Goal: Task Accomplishment & Management: Use online tool/utility

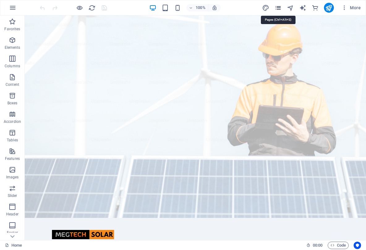
click at [277, 10] on icon "pages" at bounding box center [277, 7] width 7 height 7
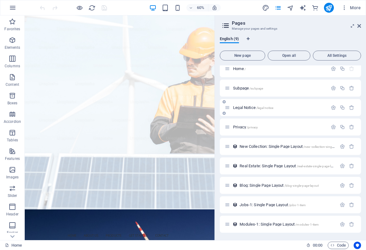
scroll to position [5, 0]
click at [335, 56] on span "All Settings" at bounding box center [336, 56] width 43 height 4
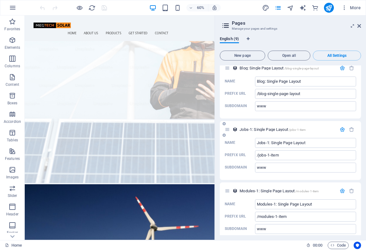
scroll to position [59, 0]
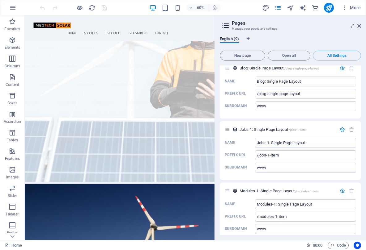
click at [361, 176] on div "English (9) New page Open all All Settings Home / Name Home ​ URL SLUG / ​ SEO …" at bounding box center [290, 136] width 151 height 209
click at [311, 38] on nav "Home About Us Products Get Started Contact" at bounding box center [183, 45] width 287 height 15
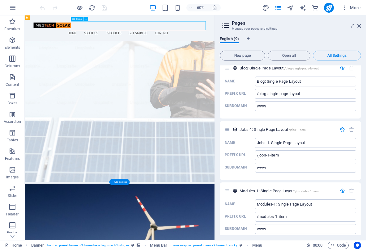
click at [311, 38] on nav "Home About Us Products Get Started Contact" at bounding box center [183, 45] width 287 height 15
select select
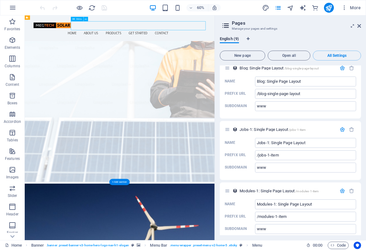
select select
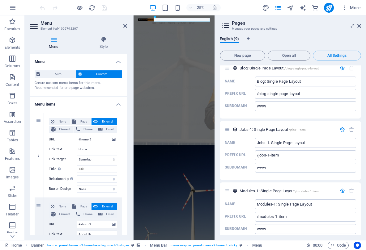
click at [231, 8] on div "25% More" at bounding box center [201, 8] width 324 height 10
click at [251, 20] on header "Pages Manage your pages and settings" at bounding box center [291, 23] width 140 height 16
click at [359, 27] on icon at bounding box center [359, 25] width 4 height 5
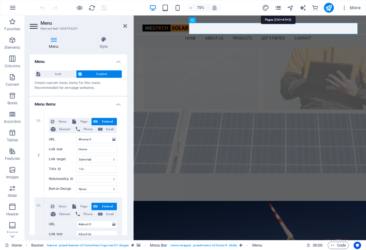
click at [280, 7] on icon "pages" at bounding box center [277, 7] width 7 height 7
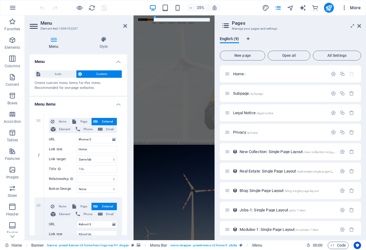
click at [346, 8] on icon "button" at bounding box center [344, 8] width 6 height 6
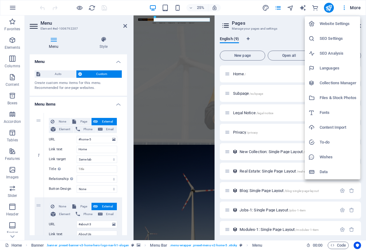
click at [340, 25] on h6 "Website Settings" at bounding box center [337, 23] width 37 height 7
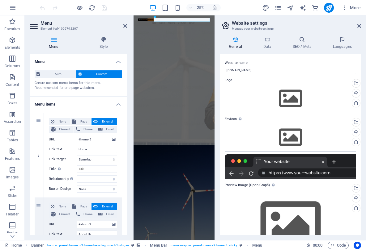
scroll to position [0, 0]
click at [340, 44] on h4 "Languages" at bounding box center [342, 42] width 38 height 13
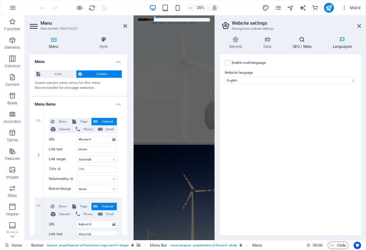
click at [307, 42] on icon at bounding box center [302, 39] width 38 height 6
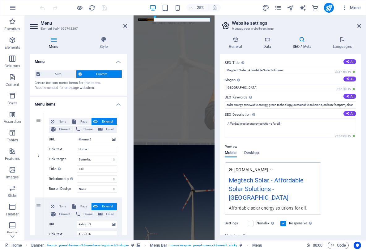
click at [267, 40] on icon at bounding box center [267, 39] width 27 height 6
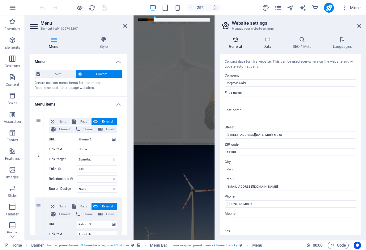
click at [239, 40] on icon at bounding box center [236, 39] width 32 height 6
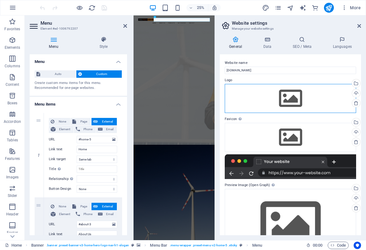
click at [290, 99] on div "Drag files here, click to choose files or select files from Files or our free s…" at bounding box center [290, 98] width 131 height 29
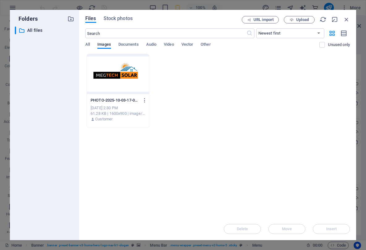
click at [116, 76] on div at bounding box center [118, 74] width 62 height 40
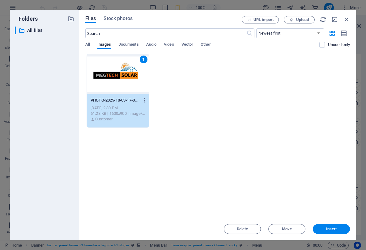
click at [116, 76] on div "1" at bounding box center [118, 74] width 62 height 40
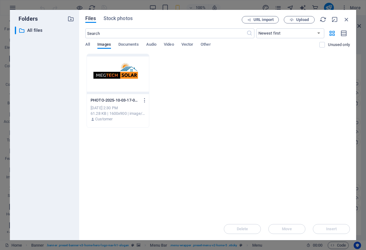
click at [116, 76] on div at bounding box center [118, 74] width 62 height 40
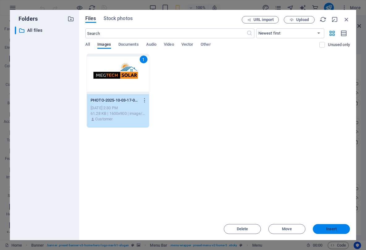
click at [334, 230] on span "Insert" at bounding box center [331, 229] width 11 height 4
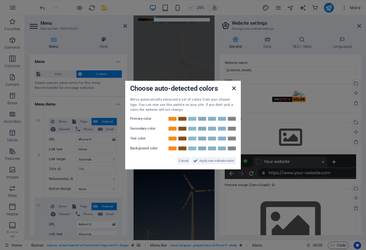
click at [233, 89] on icon at bounding box center [234, 88] width 4 height 5
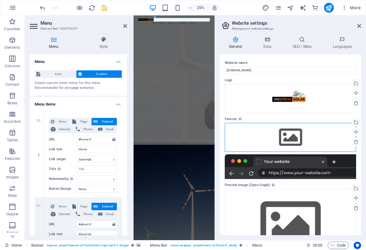
click at [289, 138] on div "Drag files here, click to choose files or select files from Files or our free s…" at bounding box center [290, 137] width 131 height 29
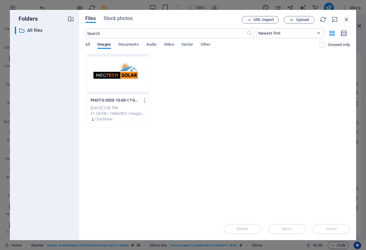
click at [117, 75] on div at bounding box center [118, 74] width 62 height 40
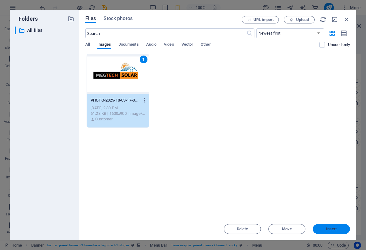
click at [330, 227] on span "Insert" at bounding box center [331, 229] width 11 height 4
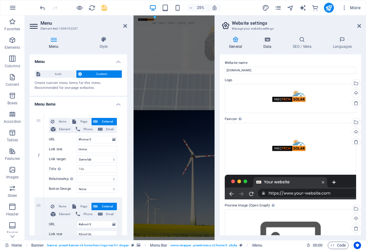
click at [267, 40] on icon at bounding box center [267, 39] width 27 height 6
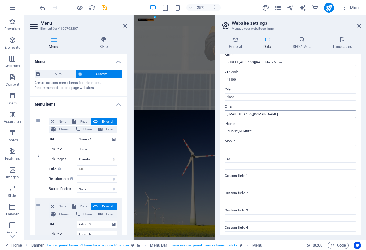
scroll to position [82, 0]
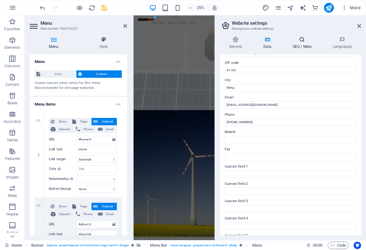
click at [301, 37] on icon at bounding box center [302, 39] width 38 height 6
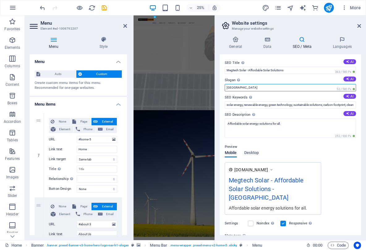
click at [241, 87] on input "Berlin" at bounding box center [290, 87] width 131 height 7
type input "B"
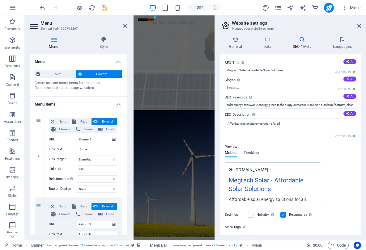
click at [347, 79] on icon at bounding box center [347, 78] width 3 height 3
type input "Illuminate Tomorrow with Affordable Solar Solutions"
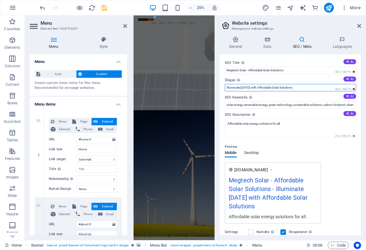
click at [318, 87] on input "Illuminate Tomorrow with Affordable Solar Solutions" at bounding box center [290, 87] width 131 height 7
drag, startPoint x: 448, startPoint y: 103, endPoint x: 403, endPoint y: 306, distance: 207.6
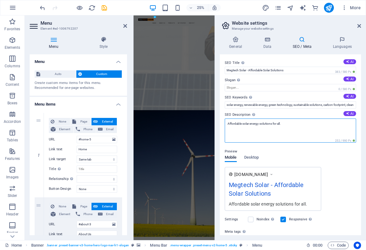
click at [294, 126] on textarea "Affordable solar energy solutions for all." at bounding box center [290, 131] width 131 height 24
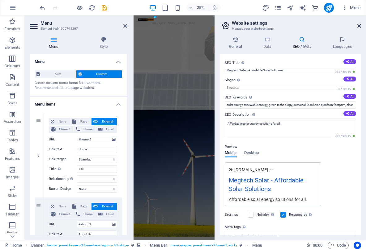
click at [359, 25] on icon at bounding box center [359, 25] width 4 height 5
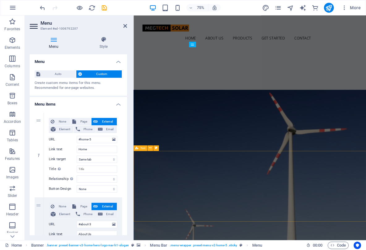
scroll to position [358, 0]
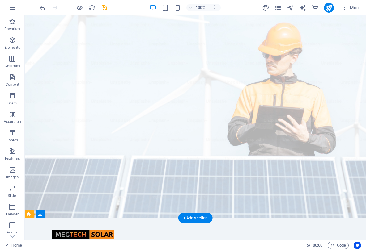
scroll to position [0, 0]
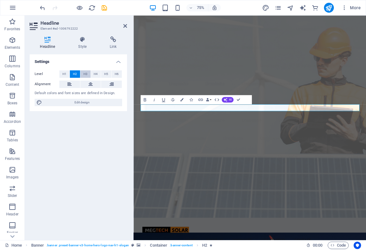
click at [85, 75] on span "H3" at bounding box center [85, 73] width 4 height 7
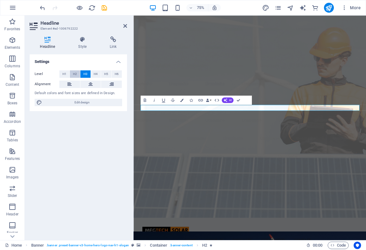
click at [74, 74] on span "H2" at bounding box center [75, 73] width 4 height 7
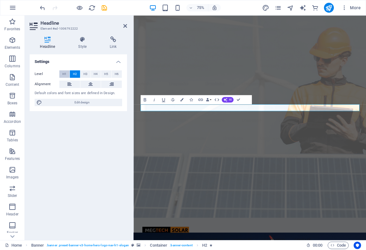
click at [65, 74] on span "H1" at bounding box center [64, 73] width 4 height 7
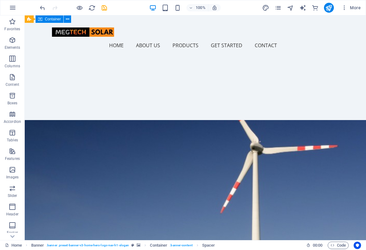
scroll to position [281, 0]
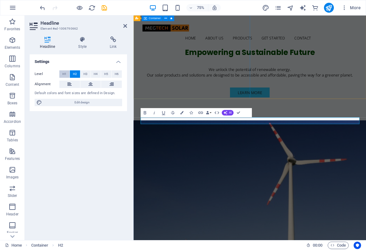
click at [64, 73] on span "H1" at bounding box center [64, 73] width 4 height 7
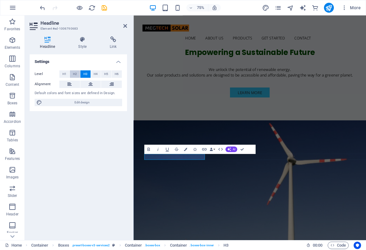
click at [74, 74] on span "H2" at bounding box center [75, 73] width 4 height 7
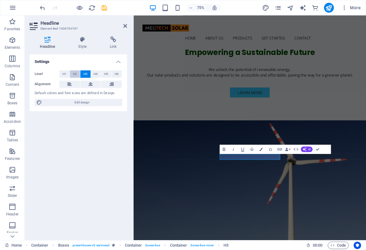
click at [74, 74] on span "H2" at bounding box center [75, 73] width 4 height 7
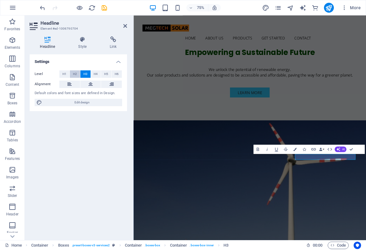
click at [75, 73] on span "H2" at bounding box center [75, 73] width 4 height 7
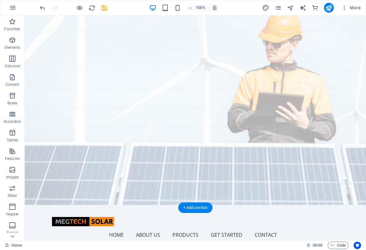
scroll to position [10, 0]
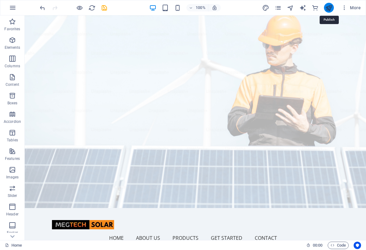
click at [329, 8] on icon "publish" at bounding box center [328, 7] width 7 height 7
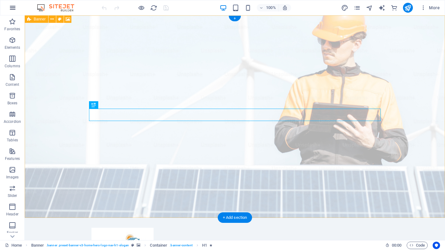
click at [12, 6] on icon "button" at bounding box center [12, 7] width 7 height 7
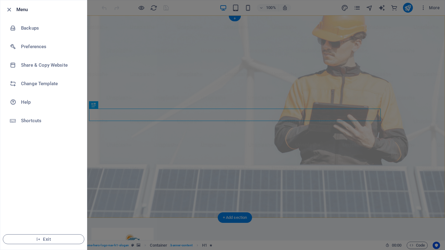
click at [187, 74] on div at bounding box center [222, 125] width 445 height 250
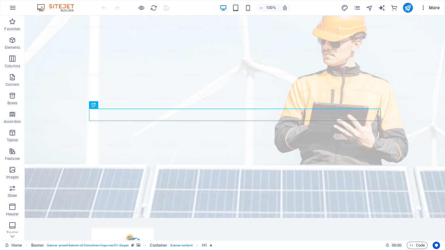
click at [424, 7] on icon "button" at bounding box center [423, 8] width 6 height 6
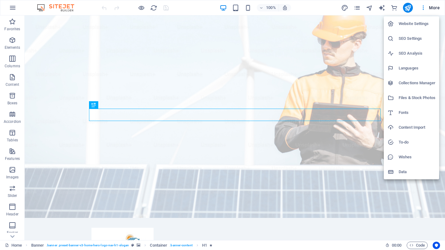
click at [410, 24] on h6 "Website Settings" at bounding box center [416, 23] width 37 height 7
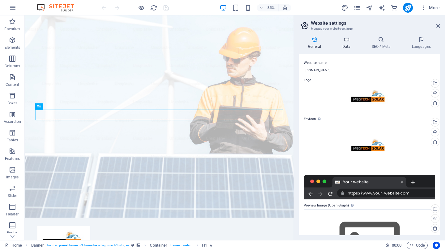
click at [348, 42] on icon at bounding box center [346, 39] width 27 height 6
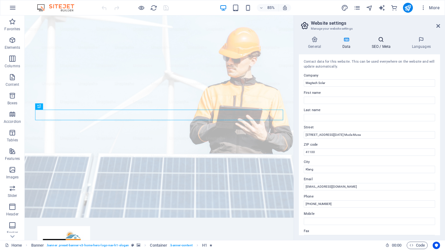
click at [379, 47] on h4 "SEO / Meta" at bounding box center [382, 42] width 40 height 13
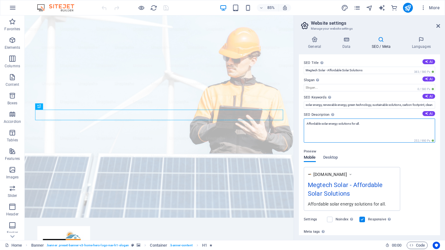
click at [369, 123] on textarea "Affordable solar energy solutions for all." at bounding box center [369, 131] width 131 height 24
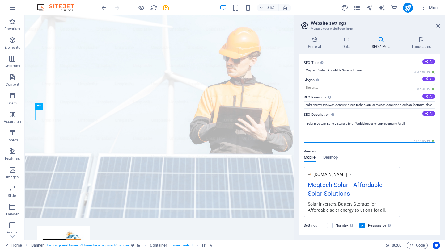
type textarea "Solar Inverters, Battery Storage for Affordable solar energy solutions for all."
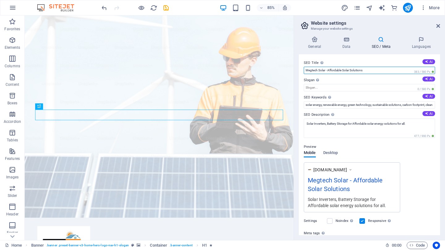
click at [352, 69] on input "Megtech Solar - Affordable Solar Solutions" at bounding box center [369, 70] width 131 height 7
type input "Megtech Solar - Affordable Solar Energy Solutions"
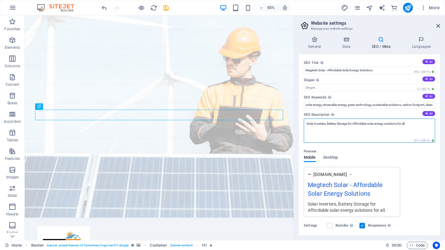
click at [383, 125] on textarea "Solar Inverters, Battery Storage for Affordable solar energy solutions for all." at bounding box center [369, 131] width 131 height 24
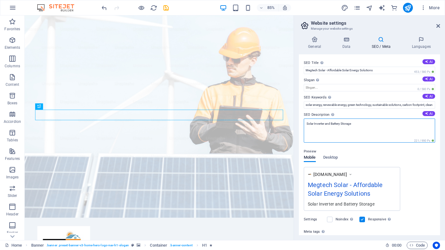
click at [360, 127] on textarea "Solar Inverter and Battery Storage" at bounding box center [369, 131] width 131 height 24
click at [389, 136] on textarea "Solar Hybrid Inverter and Battery Backup Storage" at bounding box center [369, 131] width 131 height 24
type textarea "Solar Hybrid Inverter and Battery Backup Storage"
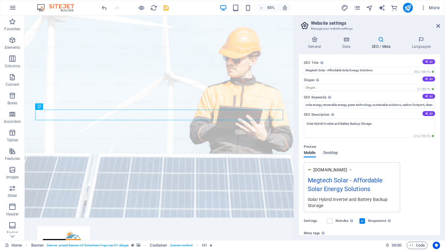
click at [334, 157] on div "Mobile Desktop" at bounding box center [321, 157] width 34 height 12
click at [331, 152] on span "Desktop" at bounding box center [330, 153] width 15 height 9
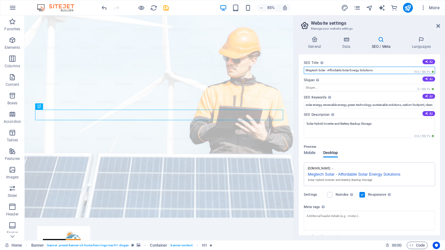
click at [363, 71] on input "Megtech Solar - Affordable Solar Energy Solutions" at bounding box center [369, 70] width 131 height 7
click at [367, 69] on input "Megtech Solar - Affordable Solar Energy Products and Solutions" at bounding box center [369, 70] width 131 height 7
click at [399, 70] on input "Megtech Solar - Affordable Solar Energy Products and Solutions" at bounding box center [369, 70] width 131 height 7
type input "Megtech Solar - Affordable Solar Energy Products and Solutions"
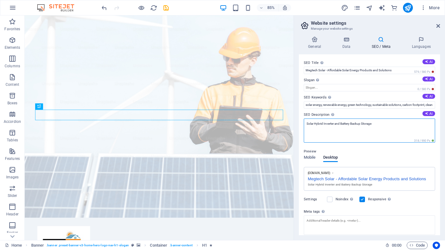
click at [381, 124] on textarea "Solar Hybrid Inverter and Battery Backup Storage" at bounding box center [369, 131] width 131 height 24
type textarea "Solar Hybrid Inverter and Battery Backup Storage"
click at [309, 156] on span "Mobile" at bounding box center [310, 158] width 12 height 9
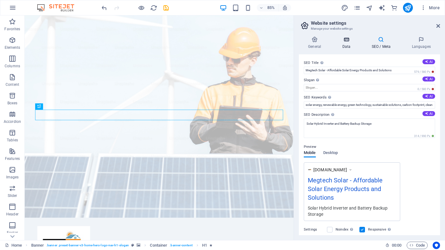
click at [342, 43] on h4 "Data" at bounding box center [347, 42] width 29 height 13
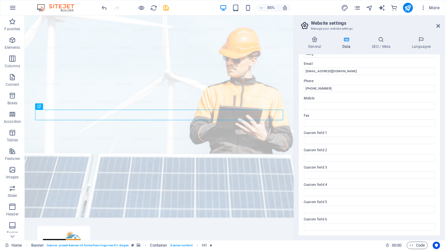
scroll to position [115, 0]
click at [316, 42] on icon at bounding box center [315, 39] width 32 height 6
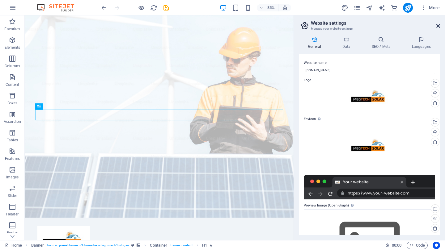
click at [438, 25] on icon at bounding box center [438, 25] width 4 height 5
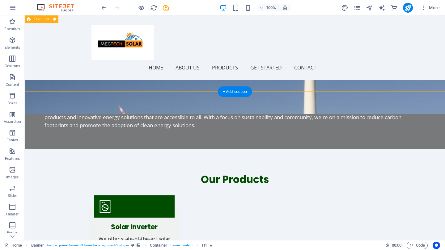
scroll to position [474, 0]
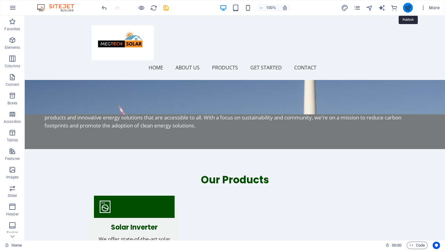
click at [407, 6] on icon "publish" at bounding box center [407, 7] width 7 height 7
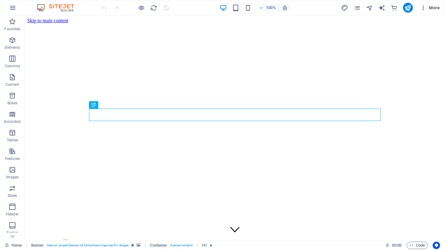
click at [390, 8] on span "More" at bounding box center [429, 8] width 19 height 6
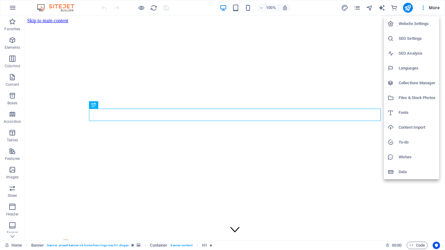
click at [390, 23] on h6 "Website Settings" at bounding box center [416, 23] width 37 height 7
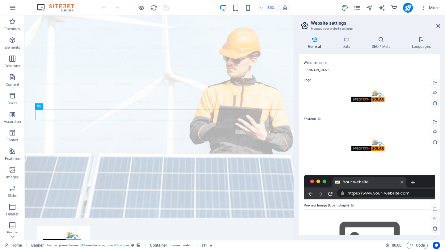
click at [390, 102] on icon at bounding box center [434, 103] width 5 height 5
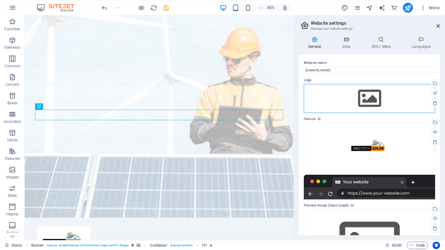
click at [368, 100] on div "Drag files here, click to choose files or select files from Files or our free s…" at bounding box center [369, 98] width 131 height 29
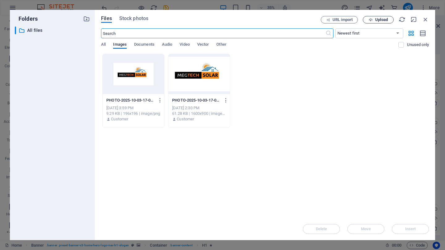
click at [381, 19] on span "Upload" at bounding box center [381, 20] width 13 height 4
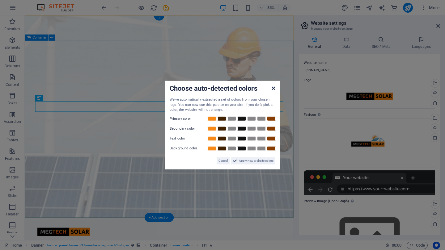
click at [273, 88] on icon at bounding box center [274, 88] width 4 height 5
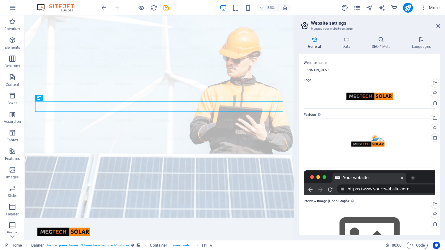
click at [390, 137] on icon at bounding box center [434, 137] width 5 height 5
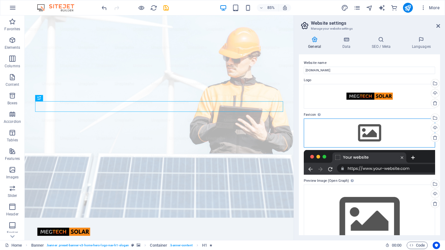
click at [370, 130] on div "Drag files here, click to choose files or select files from Files or our free s…" at bounding box center [369, 133] width 131 height 29
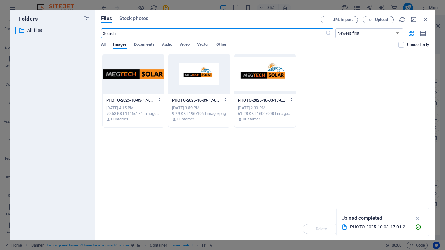
click at [131, 76] on div at bounding box center [133, 74] width 61 height 40
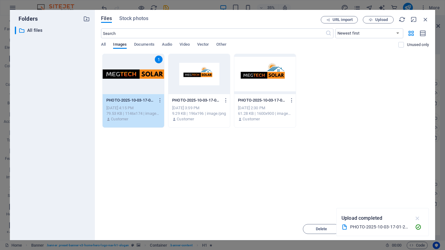
click at [390, 217] on icon "button" at bounding box center [417, 218] width 7 height 7
click at [390, 220] on span "Insert" at bounding box center [410, 229] width 11 height 4
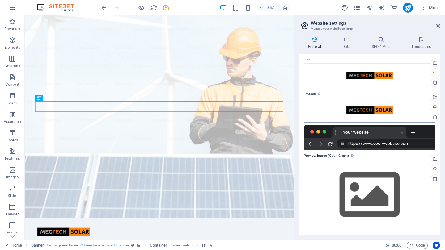
scroll to position [20, 0]
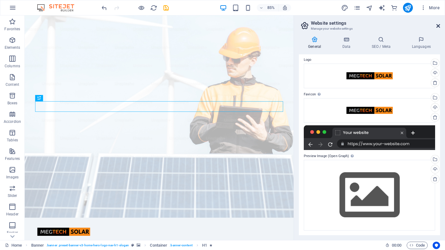
click at [390, 27] on icon at bounding box center [438, 25] width 4 height 5
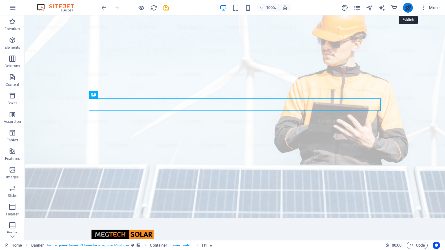
click at [390, 8] on icon "publish" at bounding box center [407, 7] width 7 height 7
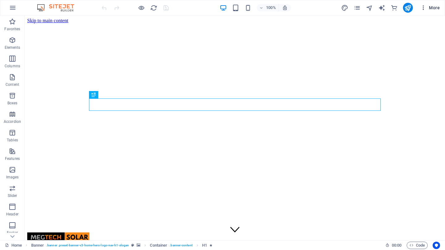
click at [434, 7] on span "More" at bounding box center [429, 8] width 19 height 6
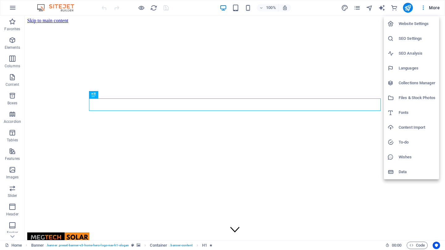
click at [419, 24] on h6 "Website Settings" at bounding box center [416, 23] width 37 height 7
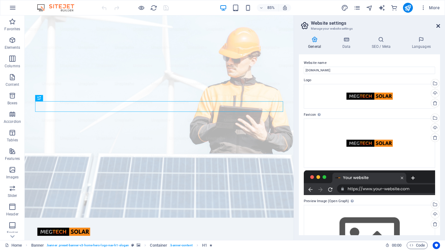
click at [437, 25] on icon at bounding box center [438, 25] width 4 height 5
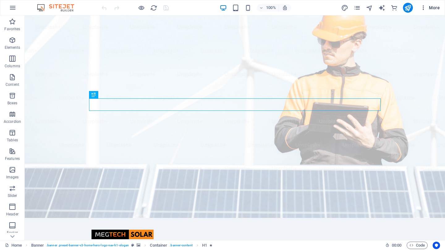
click at [424, 9] on icon "button" at bounding box center [423, 8] width 6 height 6
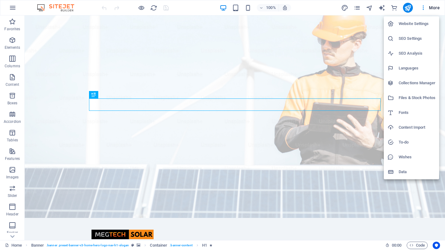
click at [356, 10] on div at bounding box center [222, 125] width 445 height 250
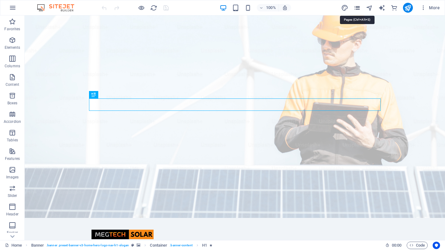
click at [356, 7] on icon "pages" at bounding box center [356, 7] width 7 height 7
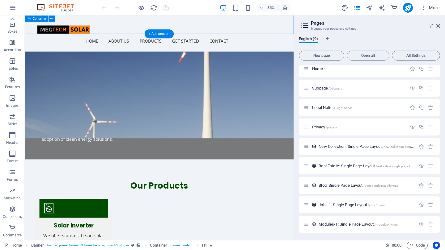
scroll to position [493, 0]
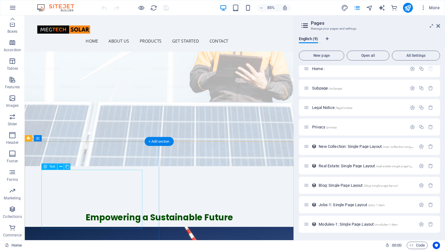
scroll to position [59, 0]
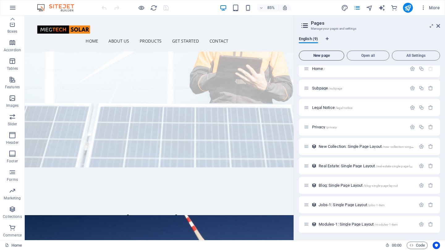
click at [323, 54] on span "New page" at bounding box center [321, 56] width 40 height 4
click at [413, 57] on span "All Settings" at bounding box center [415, 56] width 43 height 4
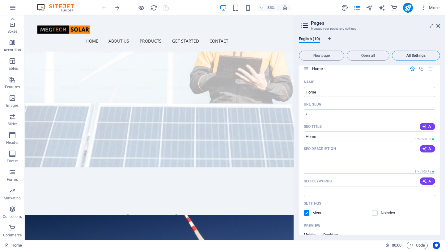
scroll to position [1276, 0]
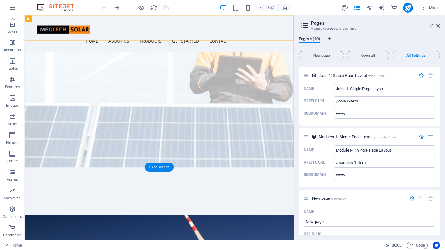
click at [89, 19] on div "Home About Us Products Get Started Contact Menu" at bounding box center [183, 36] width 316 height 42
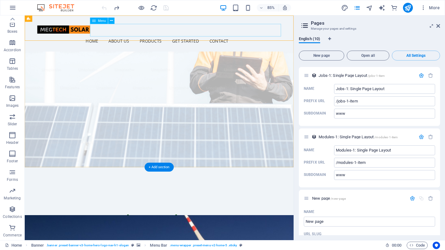
click at [113, 38] on nav "Home About Us Products Get Started Contact" at bounding box center [183, 45] width 287 height 15
click at [111, 20] on icon at bounding box center [111, 21] width 3 height 6
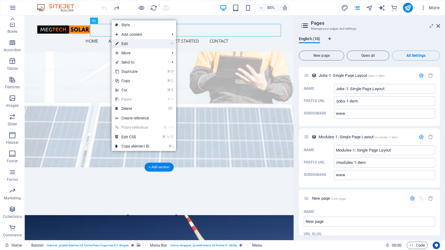
click at [133, 44] on link "⏎ Edit" at bounding box center [132, 43] width 41 height 9
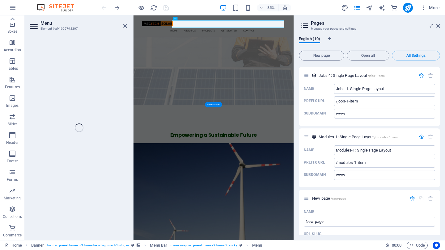
select select
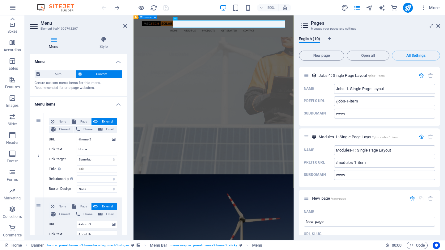
scroll to position [0, 0]
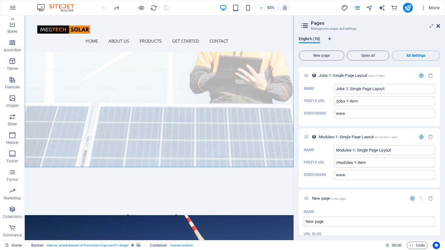
click at [438, 27] on icon at bounding box center [438, 25] width 4 height 5
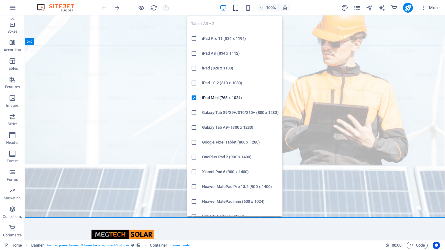
click at [236, 9] on icon "button" at bounding box center [235, 7] width 7 height 7
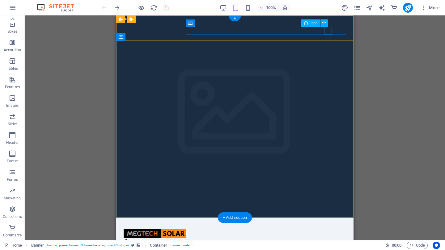
click at [326, 239] on figure at bounding box center [232, 243] width 217 height 8
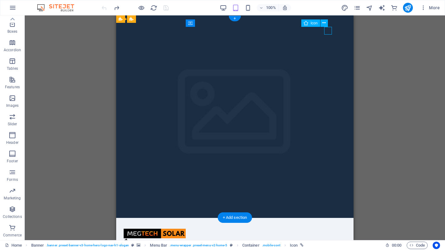
click at [327, 239] on figure at bounding box center [232, 243] width 217 height 8
click at [324, 23] on icon at bounding box center [323, 23] width 3 height 6
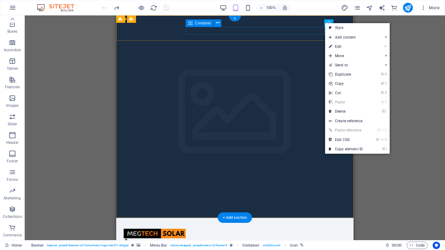
click at [290, 239] on div "Menu" at bounding box center [235, 246] width 222 height 15
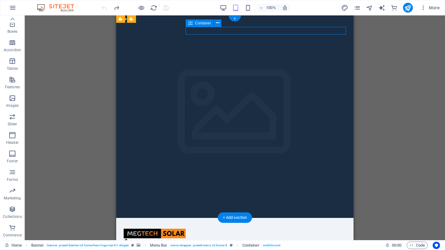
click at [290, 239] on div "Menu" at bounding box center [235, 246] width 222 height 15
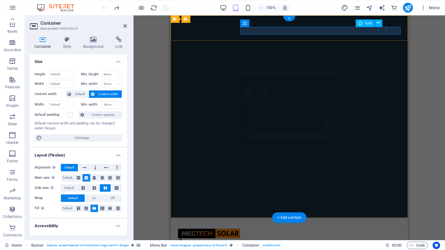
click at [383, 239] on figure at bounding box center [286, 243] width 217 height 8
click at [379, 22] on icon at bounding box center [378, 23] width 3 height 6
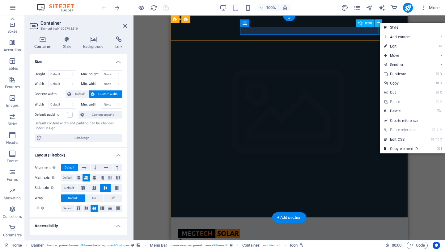
click at [377, 23] on icon at bounding box center [378, 23] width 3 height 6
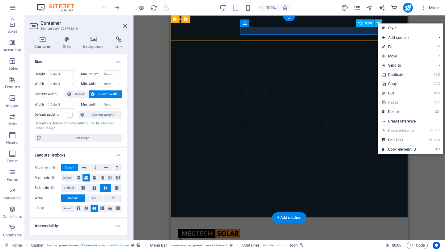
click at [377, 23] on icon at bounding box center [378, 23] width 3 height 6
click at [365, 23] on span "Icon" at bounding box center [368, 23] width 7 height 4
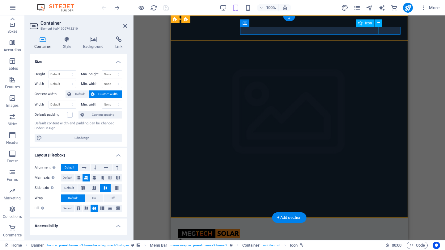
click at [365, 23] on span "Icon" at bounding box center [368, 23] width 7 height 4
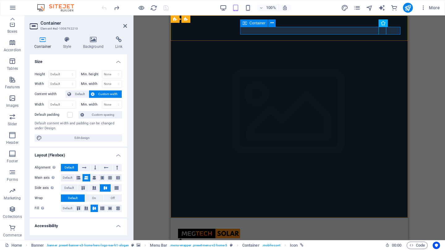
click at [361, 239] on div "Menu" at bounding box center [289, 246] width 222 height 15
click at [272, 23] on icon at bounding box center [271, 23] width 3 height 6
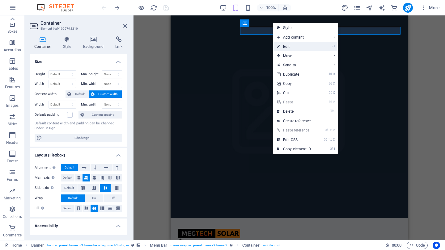
click at [292, 48] on link "⏎ Edit" at bounding box center [293, 46] width 41 height 9
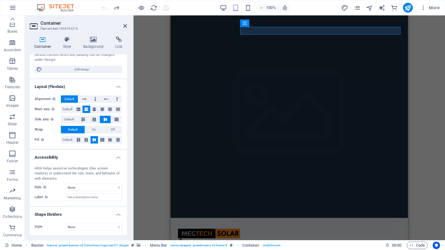
scroll to position [68, 0]
click at [79, 109] on icon at bounding box center [79, 109] width 4 height 7
click at [85, 110] on icon at bounding box center [86, 109] width 4 height 7
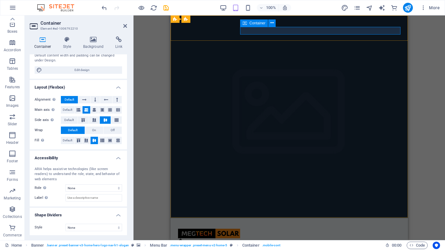
click at [370, 239] on div "Menu" at bounding box center [289, 246] width 222 height 15
click at [384, 239] on figure at bounding box center [286, 243] width 217 height 8
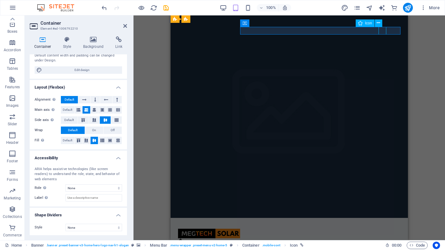
click at [384, 239] on figure at bounding box center [286, 243] width 217 height 8
select select "xMidYMid"
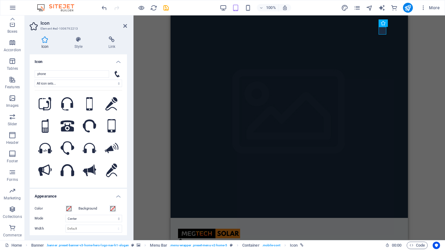
scroll to position [0, 0]
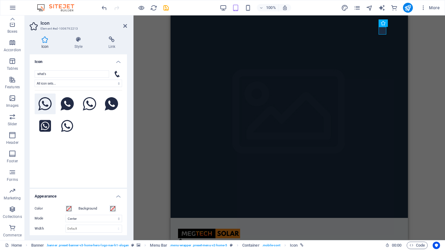
drag, startPoint x: 89, startPoint y: 161, endPoint x: 45, endPoint y: 103, distance: 73.0
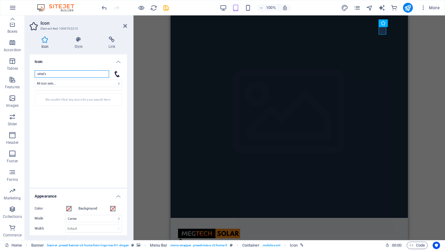
click at [57, 75] on input "what's" at bounding box center [72, 73] width 74 height 7
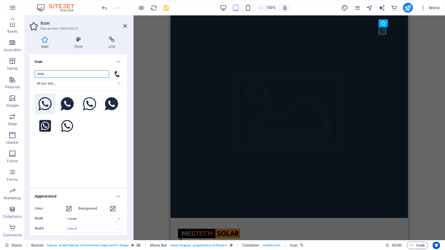
type input "what"
click at [47, 103] on icon at bounding box center [45, 104] width 14 height 14
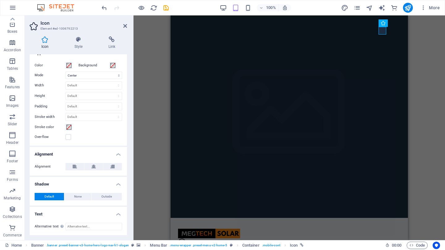
scroll to position [143, 0]
click at [160, 60] on div "H1 Banner Container Banner Menu Bar Menu Text Spacer Spacer Button Container Te…" at bounding box center [288, 127] width 311 height 225
click at [69, 65] on span at bounding box center [68, 65] width 5 height 5
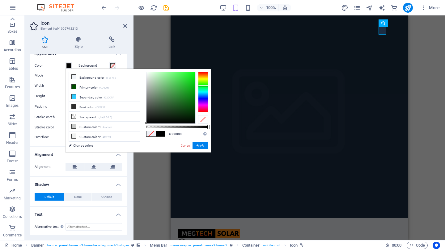
click at [204, 86] on div at bounding box center [203, 92] width 10 height 40
type input "#0d4210"
click at [186, 110] on div at bounding box center [170, 97] width 49 height 51
click at [186, 110] on div at bounding box center [185, 110] width 2 height 2
click at [203, 145] on button "Apply" at bounding box center [199, 145] width 15 height 7
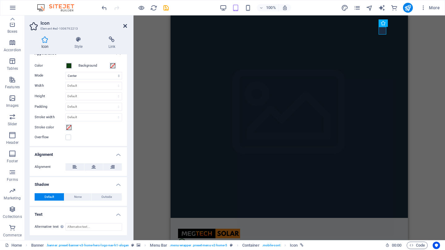
click at [123, 25] on icon at bounding box center [125, 25] width 4 height 5
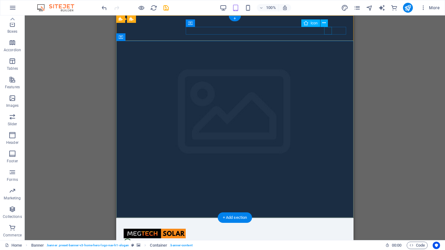
click at [328, 239] on figure at bounding box center [232, 243] width 217 height 8
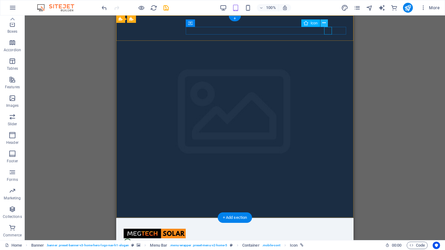
click at [325, 23] on icon at bounding box center [323, 23] width 3 height 6
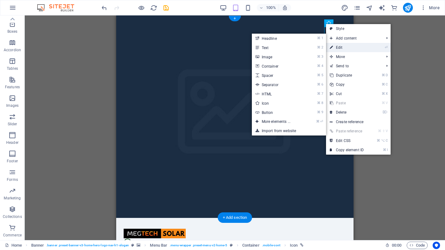
click at [340, 47] on link "⏎ Edit" at bounding box center [346, 47] width 41 height 9
select select "xMidYMid"
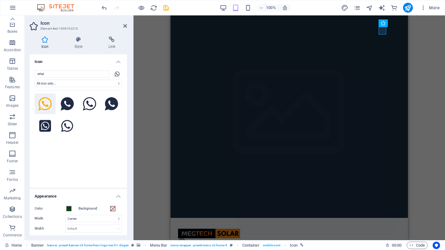
scroll to position [2, 0]
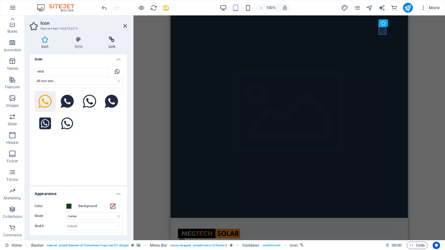
click at [110, 44] on h4 "Link" at bounding box center [112, 42] width 30 height 13
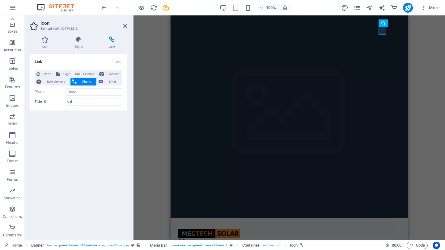
click at [112, 44] on h4 "Link" at bounding box center [112, 42] width 30 height 13
click at [84, 74] on span "External" at bounding box center [89, 73] width 14 height 7
select select "blank"
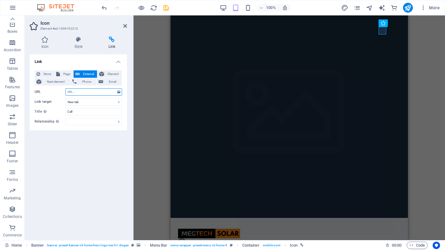
click at [79, 91] on input "URL" at bounding box center [93, 91] width 57 height 7
type input "wa.me/60126555664"
click at [168, 134] on div "H1 Banner Container Banner Menu Bar Menu Text Spacer Spacer Button Container Te…" at bounding box center [288, 127] width 311 height 225
click at [126, 26] on icon at bounding box center [125, 25] width 4 height 5
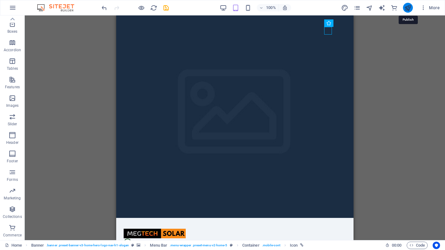
click at [407, 7] on icon "publish" at bounding box center [407, 7] width 7 height 7
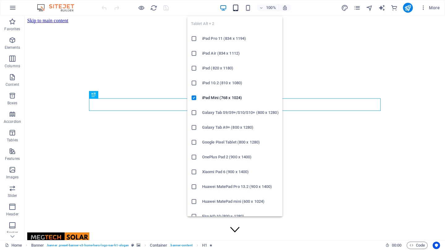
click at [235, 7] on icon "button" at bounding box center [235, 7] width 7 height 7
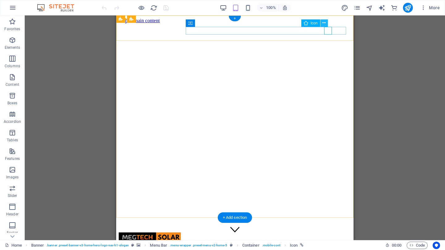
click at [325, 24] on icon at bounding box center [323, 23] width 3 height 6
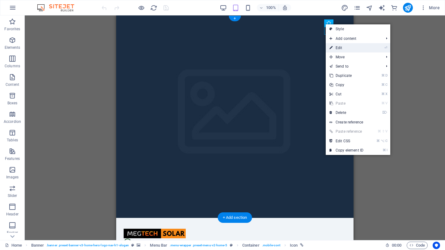
click at [339, 45] on link "⏎ Edit" at bounding box center [346, 47] width 41 height 9
select select "xMidYMid"
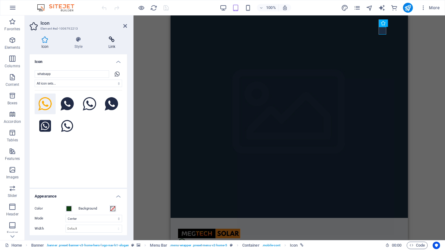
click at [114, 43] on h4 "Link" at bounding box center [112, 42] width 30 height 13
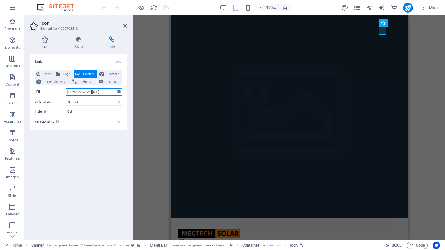
click at [67, 91] on input "wa.me/60126555664" at bounding box center [93, 91] width 57 height 7
type input "[URL][DOMAIN_NAME]"
click at [422, 67] on div "H1 Banner Container Menu Banner Menu Bar Container Icon" at bounding box center [288, 127] width 311 height 225
click at [83, 110] on input "Call" at bounding box center [93, 111] width 57 height 7
type input "C"
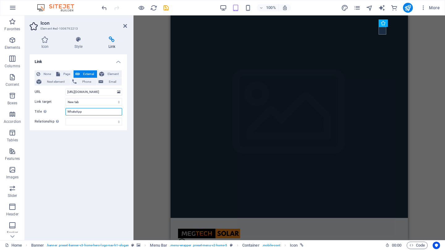
type input "WhatsApp"
click at [83, 140] on div "Link None Page External Element Next element Phone Email Page Home Subpage Lega…" at bounding box center [78, 144] width 97 height 181
click at [406, 9] on icon "publish" at bounding box center [407, 7] width 7 height 7
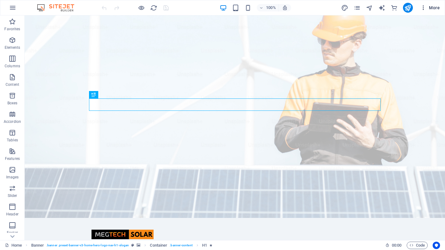
click at [431, 8] on span "More" at bounding box center [429, 8] width 19 height 6
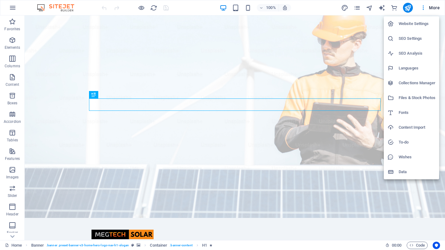
click at [408, 27] on h6 "Website Settings" at bounding box center [416, 23] width 37 height 7
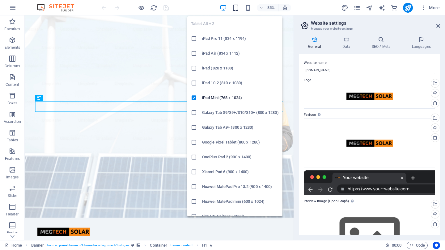
click at [237, 6] on icon "button" at bounding box center [235, 7] width 7 height 7
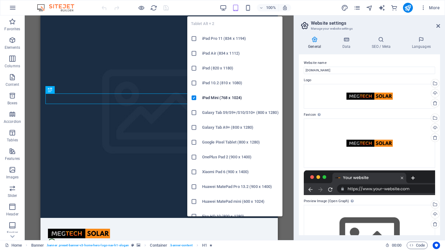
click at [234, 7] on icon "button" at bounding box center [235, 7] width 7 height 7
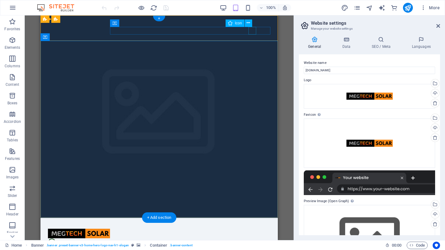
click at [252, 239] on figure at bounding box center [156, 243] width 217 height 8
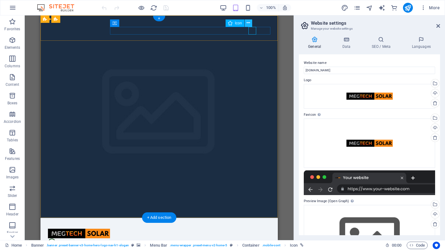
click at [249, 23] on icon at bounding box center [247, 23] width 3 height 6
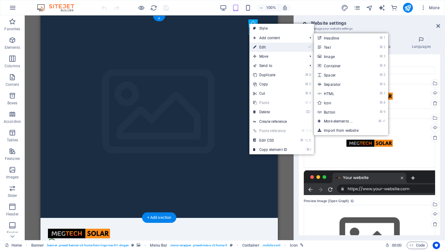
click at [266, 47] on link "⏎ Edit" at bounding box center [269, 47] width 41 height 9
select select "xMidYMid"
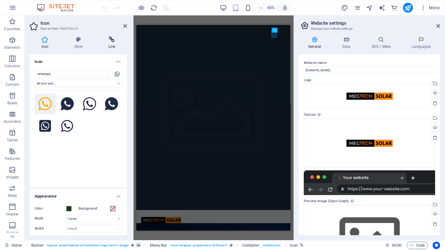
click at [113, 40] on icon at bounding box center [112, 39] width 30 height 6
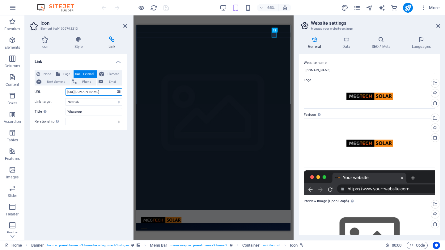
click at [108, 90] on input "[URL][DOMAIN_NAME]" at bounding box center [93, 91] width 57 height 7
click at [108, 92] on input "[URL][DOMAIN_NAME]" at bounding box center [93, 91] width 57 height 7
type input "[URL][DOMAIN_NAME]"
click at [125, 26] on icon at bounding box center [125, 25] width 4 height 5
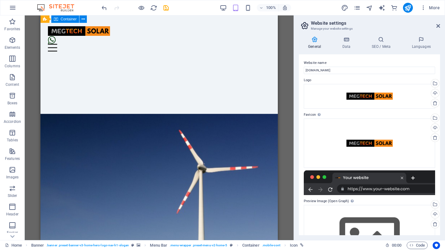
scroll to position [301, 0]
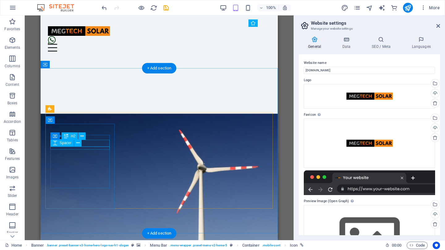
click at [84, 144] on div "Spacer" at bounding box center [67, 143] width 35 height 8
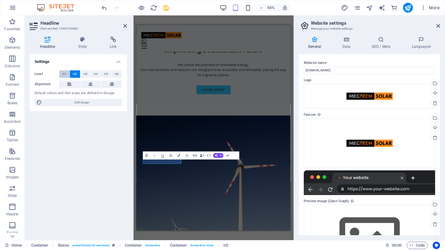
click at [64, 75] on span "H1" at bounding box center [64, 73] width 4 height 7
click at [74, 75] on span "H2" at bounding box center [75, 73] width 4 height 7
click at [68, 73] on button "H1" at bounding box center [64, 73] width 10 height 7
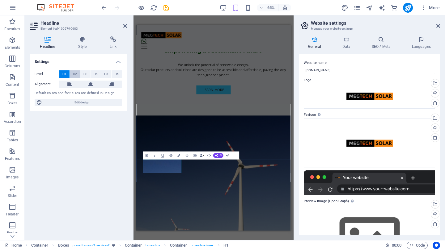
click at [73, 73] on span "H2" at bounding box center [75, 73] width 4 height 7
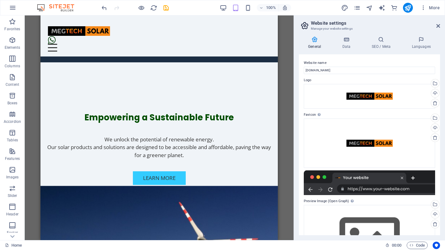
scroll to position [155, 0]
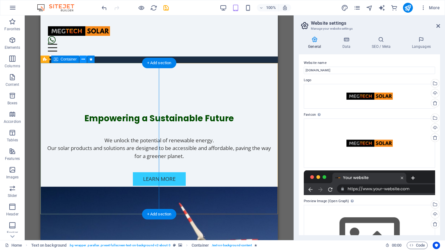
click at [82, 58] on icon at bounding box center [83, 59] width 3 height 6
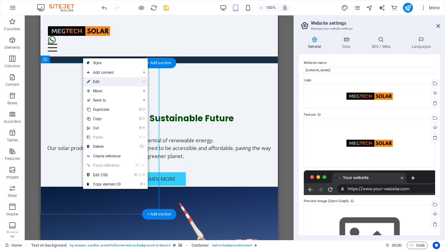
click at [100, 83] on link "⏎ Edit" at bounding box center [103, 81] width 41 height 9
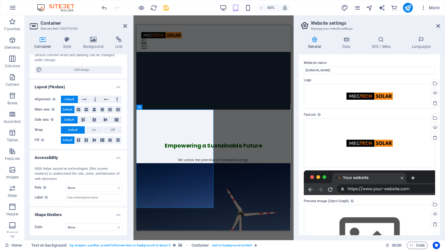
scroll to position [68, 0]
click at [95, 44] on h4 "Background" at bounding box center [94, 42] width 32 height 13
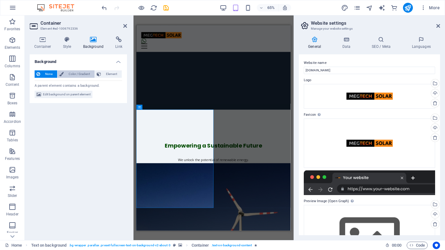
click at [78, 75] on span "Color / Gradient" at bounding box center [78, 73] width 27 height 7
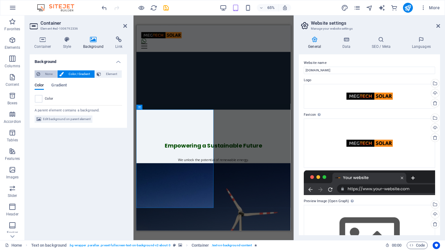
click at [43, 75] on span "None" at bounding box center [48, 73] width 13 height 7
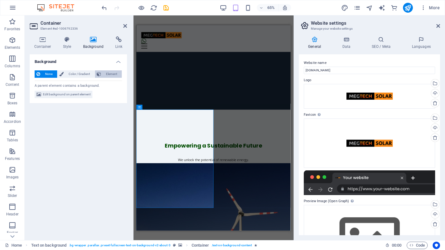
click at [110, 73] on span "Element" at bounding box center [111, 73] width 17 height 7
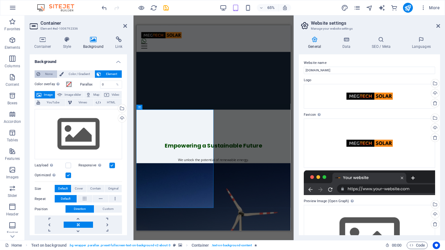
click at [46, 73] on span "None" at bounding box center [48, 73] width 13 height 7
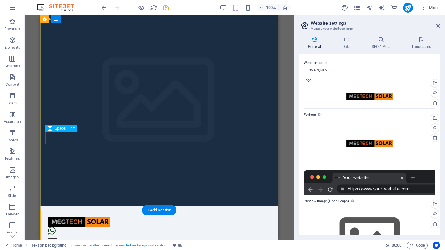
scroll to position [7, 0]
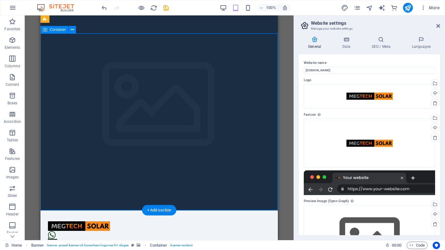
click at [72, 31] on icon at bounding box center [72, 30] width 3 height 6
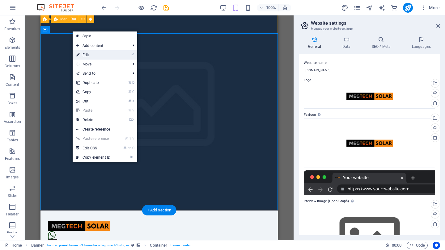
click at [96, 53] on link "⏎ Edit" at bounding box center [93, 54] width 41 height 9
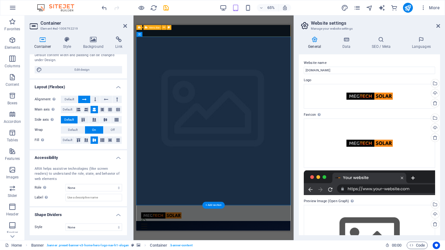
scroll to position [57, 0]
click at [41, 44] on h4 "Container" at bounding box center [44, 42] width 29 height 13
click at [42, 40] on icon at bounding box center [43, 39] width 26 height 6
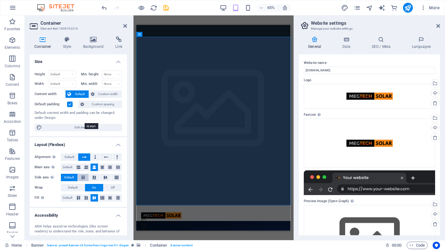
scroll to position [0, 0]
select select "px"
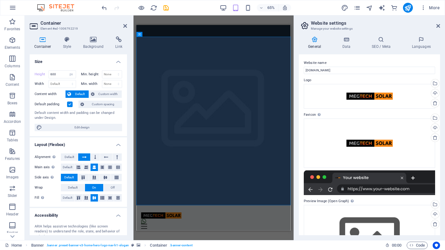
click at [69, 61] on h4 "Size" at bounding box center [78, 59] width 97 height 11
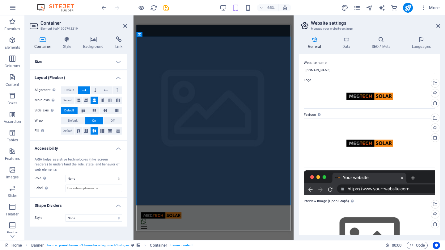
click at [78, 58] on h4 "Size" at bounding box center [78, 61] width 97 height 15
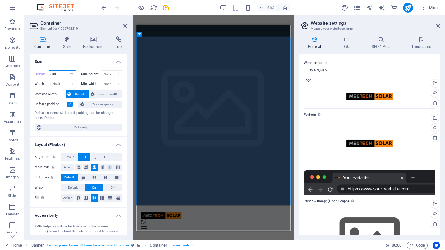
click at [58, 72] on input "600" at bounding box center [62, 74] width 27 height 7
type input "6"
select select "default"
type input "600"
select select "px"
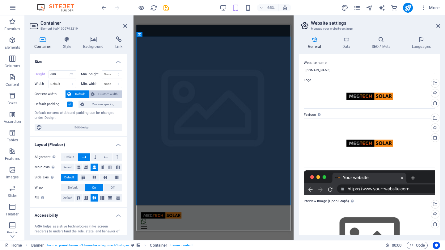
click at [106, 93] on span "Custom width" at bounding box center [108, 94] width 24 height 7
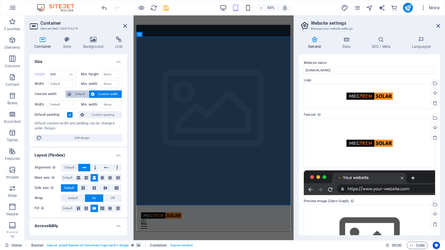
click at [77, 95] on span "Default" at bounding box center [80, 94] width 14 height 7
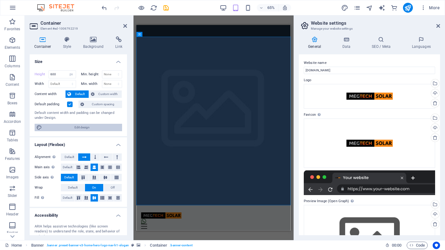
click at [76, 126] on span "Edit design" at bounding box center [82, 127] width 76 height 7
select select "px"
select select "200"
select select "px"
select select "rem"
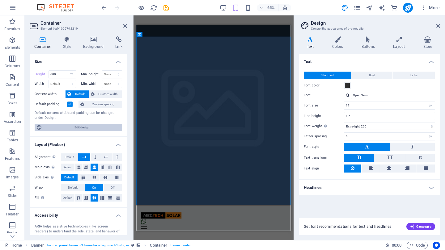
type input "5"
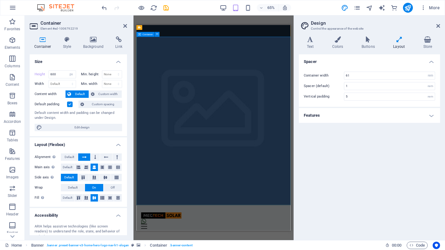
click at [400, 41] on icon at bounding box center [398, 39] width 27 height 6
click at [59, 74] on input "600" at bounding box center [62, 74] width 27 height 7
select select "default"
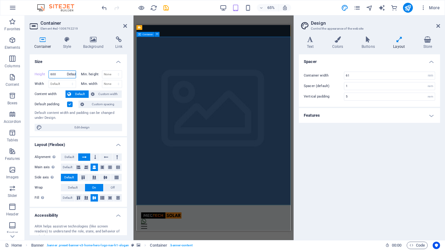
type input "600"
select select "px"
click at [56, 76] on input "600" at bounding box center [62, 74] width 27 height 7
type input "6"
click at [56, 76] on input "number" at bounding box center [62, 74] width 27 height 7
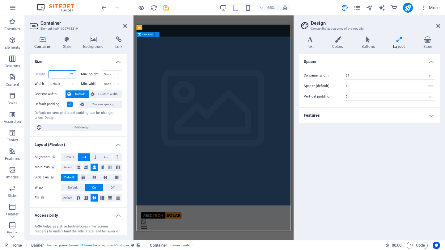
select select "default"
type input "600"
select select "px"
click at [83, 59] on h4 "Size" at bounding box center [78, 59] width 97 height 11
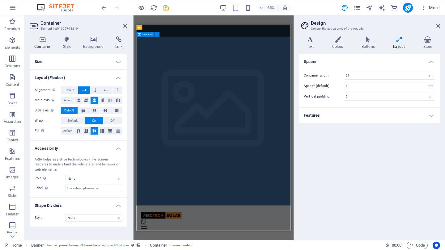
click at [109, 59] on h4 "Size" at bounding box center [78, 61] width 97 height 15
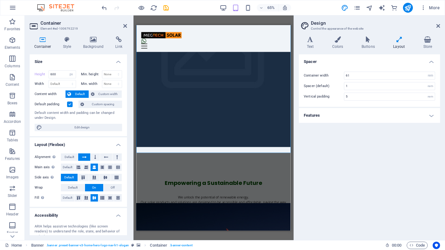
scroll to position [86, 0]
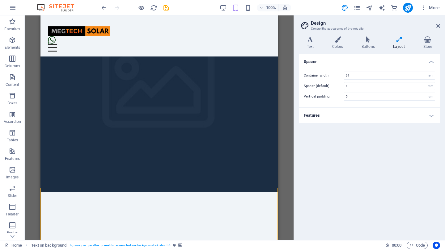
scroll to position [25, 0]
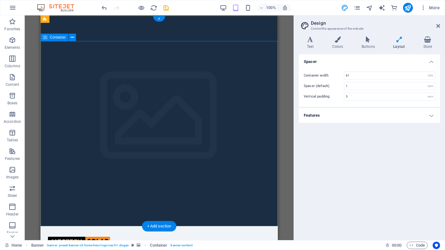
scroll to position [0, 0]
click at [73, 36] on icon at bounding box center [72, 37] width 3 height 6
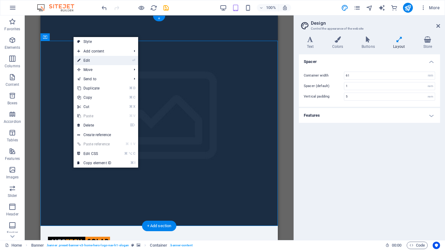
click at [99, 60] on link "⏎ Edit" at bounding box center [94, 60] width 41 height 9
select select "px"
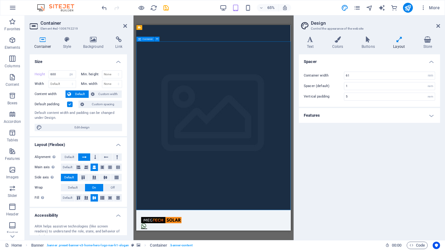
drag, startPoint x: 194, startPoint y: 57, endPoint x: 208, endPoint y: 109, distance: 53.8
drag, startPoint x: 223, startPoint y: 51, endPoint x: 224, endPoint y: 67, distance: 16.4
click at [401, 42] on icon at bounding box center [398, 39] width 27 height 6
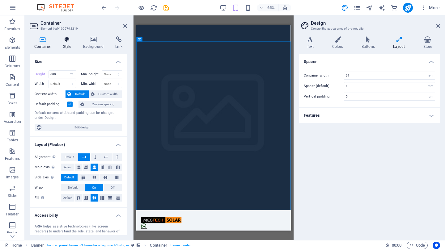
click at [66, 42] on icon at bounding box center [67, 39] width 18 height 6
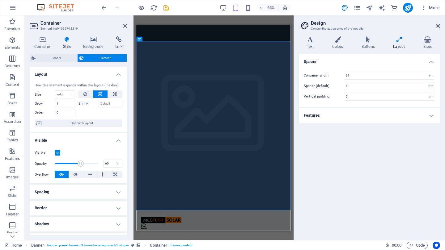
drag, startPoint x: 97, startPoint y: 162, endPoint x: 80, endPoint y: 162, distance: 17.0
click at [80, 162] on span at bounding box center [81, 164] width 6 height 6
type input "100"
drag, startPoint x: 80, startPoint y: 162, endPoint x: 101, endPoint y: 161, distance: 21.6
click at [101, 161] on div "Opacity 100 %" at bounding box center [78, 163] width 87 height 9
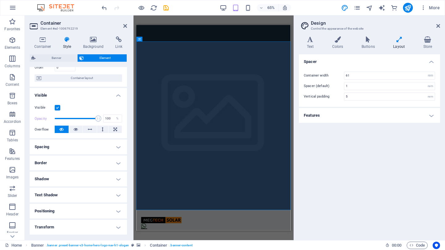
scroll to position [40, 0]
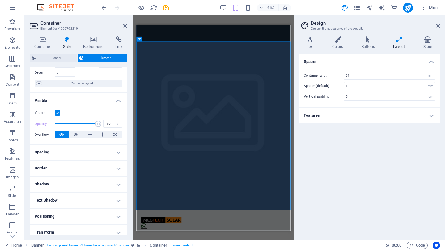
click at [115, 150] on h4 "Spacing" at bounding box center [78, 152] width 97 height 15
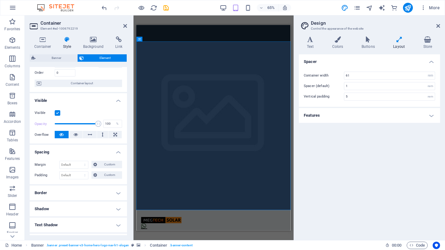
click at [101, 195] on h4 "Border" at bounding box center [78, 193] width 97 height 15
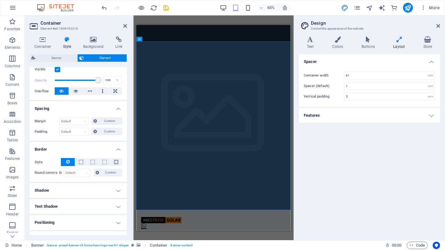
scroll to position [85, 0]
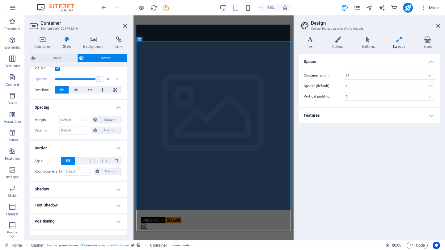
click at [107, 188] on h4 "Shadow" at bounding box center [78, 189] width 97 height 15
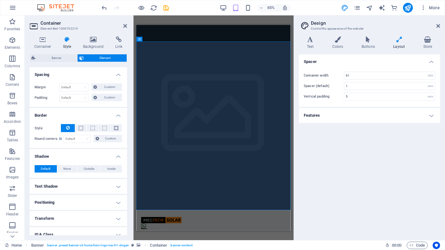
scroll to position [119, 0]
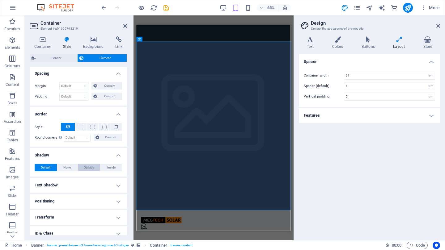
click at [89, 166] on span "Outside" at bounding box center [89, 167] width 11 height 7
type input "2"
type input "4"
click at [47, 167] on span "Default" at bounding box center [46, 167] width 10 height 7
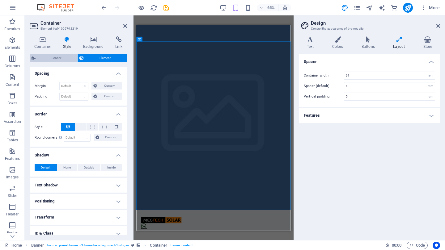
click at [53, 58] on span "Banner" at bounding box center [56, 57] width 38 height 7
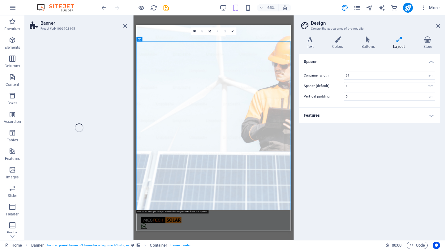
type input "4"
select select "preset-banner-v3-home-hero-logo-nav-h1-slogan"
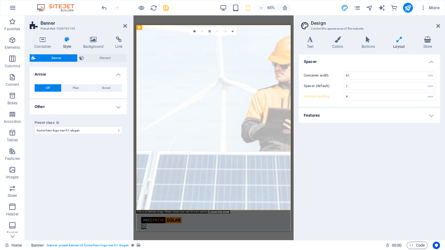
type input "5"
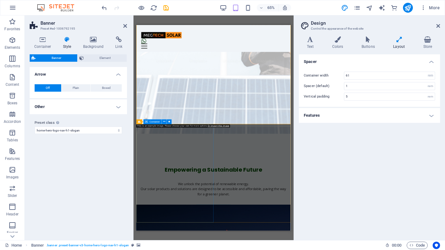
scroll to position [134, 0]
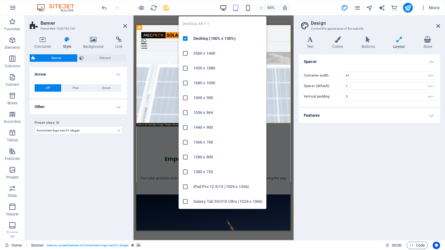
click at [224, 6] on icon "button" at bounding box center [223, 7] width 7 height 7
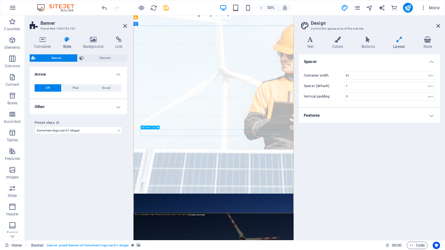
scroll to position [9, 0]
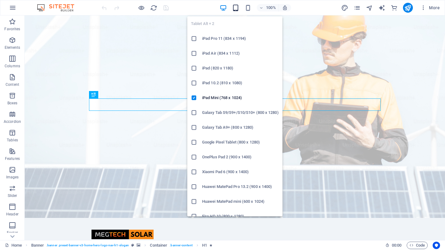
click at [237, 8] on icon "button" at bounding box center [235, 7] width 7 height 7
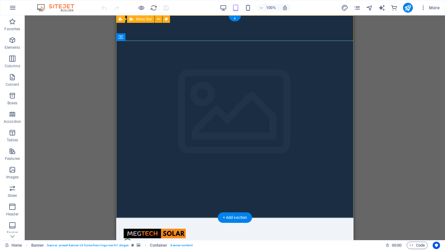
click at [178, 218] on div "Home About Us Products Get Started Contact Menu" at bounding box center [234, 238] width 237 height 41
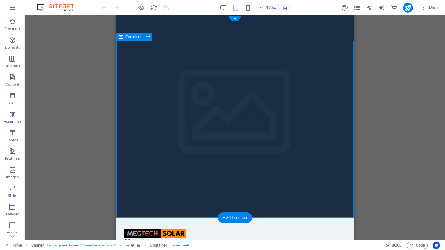
drag, startPoint x: 191, startPoint y: 41, endPoint x: 192, endPoint y: 54, distance: 12.7
click at [134, 39] on span "Container" at bounding box center [133, 37] width 16 height 4
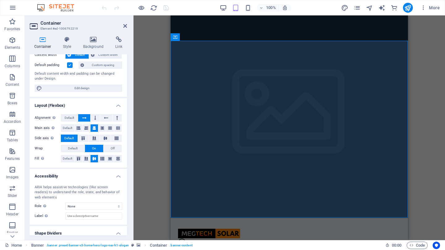
scroll to position [40, 0]
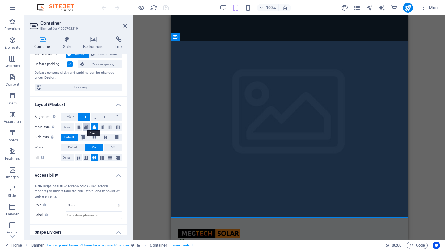
click at [85, 126] on icon at bounding box center [86, 127] width 4 height 7
click at [92, 127] on icon at bounding box center [94, 127] width 4 height 7
click at [93, 137] on icon at bounding box center [94, 138] width 7 height 4
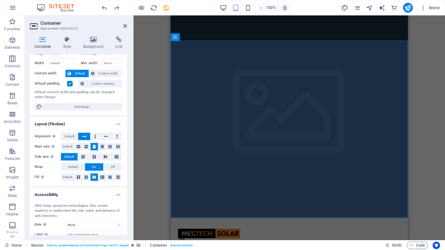
scroll to position [19, 0]
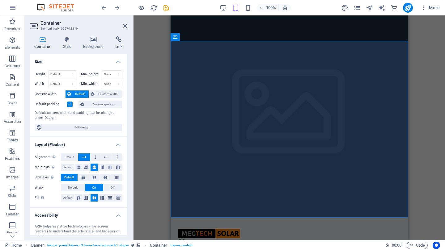
scroll to position [0, 0]
select select "%"
type input "50"
select select "%"
type input "50"
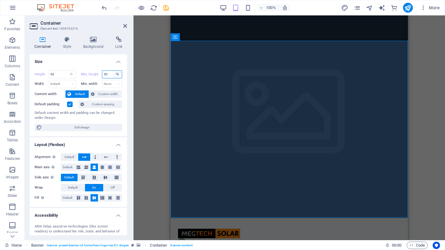
select select "cjm5r6p0h7g"
type input "50"
select select "%"
click at [110, 74] on input "50" at bounding box center [112, 74] width 20 height 7
type input "5"
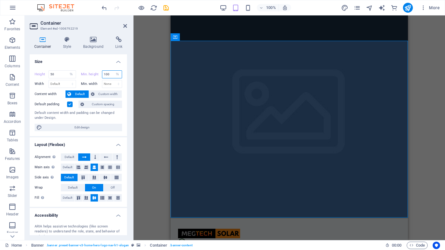
type input "100"
click at [57, 72] on input "50" at bounding box center [62, 74] width 27 height 7
type input "5"
click at [72, 64] on h4 "Size" at bounding box center [78, 59] width 97 height 11
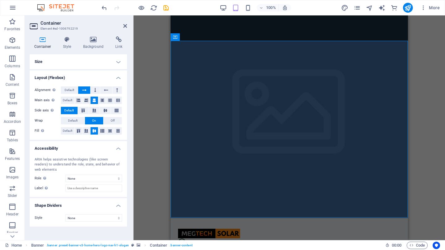
click at [69, 64] on h4 "Size" at bounding box center [78, 61] width 97 height 15
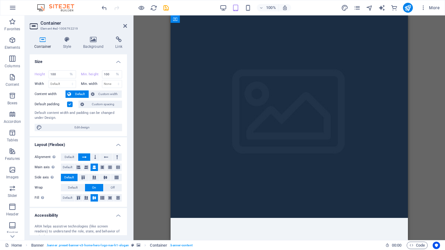
drag, startPoint x: 346, startPoint y: 52, endPoint x: 347, endPoint y: 56, distance: 3.7
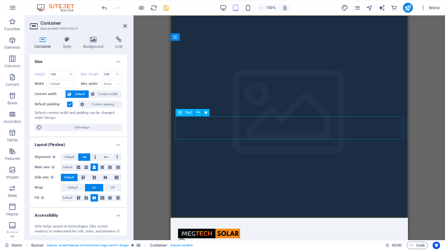
type input "50"
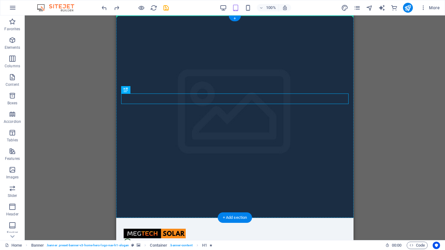
drag, startPoint x: 135, startPoint y: 99, endPoint x: 193, endPoint y: 60, distance: 69.6
drag, startPoint x: 147, startPoint y: 100, endPoint x: 156, endPoint y: 67, distance: 34.5
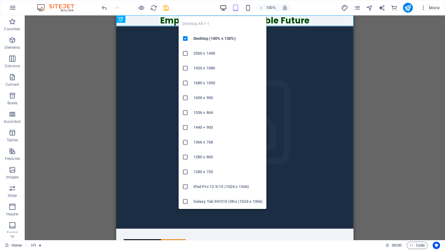
click at [220, 6] on icon "button" at bounding box center [223, 7] width 7 height 7
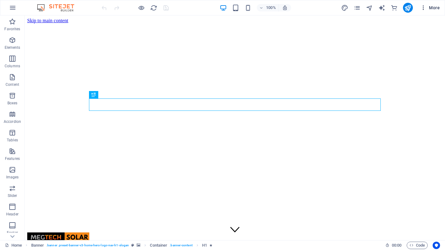
click at [432, 8] on span "More" at bounding box center [429, 8] width 19 height 6
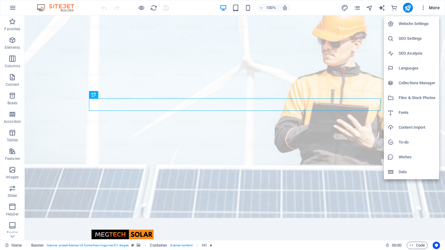
click at [362, 24] on div at bounding box center [222, 125] width 445 height 250
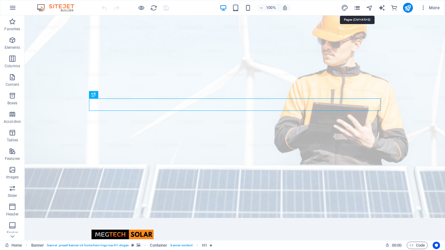
click at [356, 8] on icon "pages" at bounding box center [356, 7] width 7 height 7
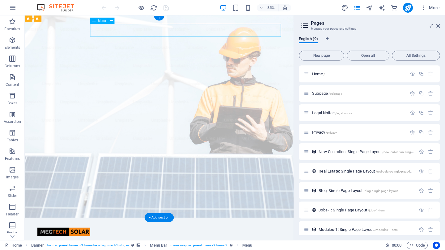
select select
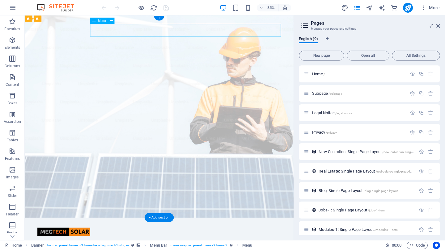
select select
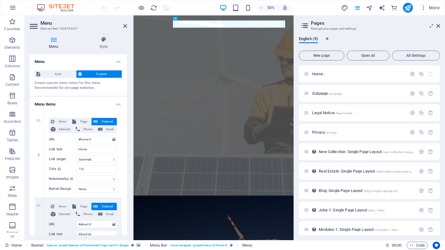
click at [128, 26] on aside "Menu Element #ed-1006792207 Menu Style Menu Auto Custom Create custom menu item…" at bounding box center [79, 127] width 109 height 225
click at [125, 25] on icon at bounding box center [125, 25] width 4 height 5
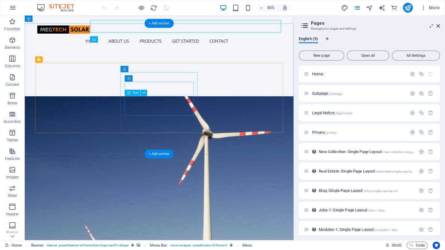
scroll to position [341, 0]
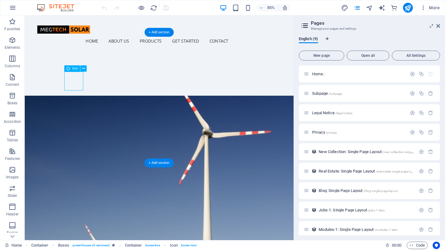
click at [83, 69] on icon at bounding box center [83, 69] width 3 height 6
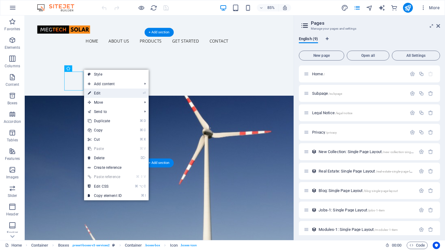
click at [101, 93] on link "⏎ Edit" at bounding box center [104, 93] width 41 height 9
select select "xMidYMid"
select select
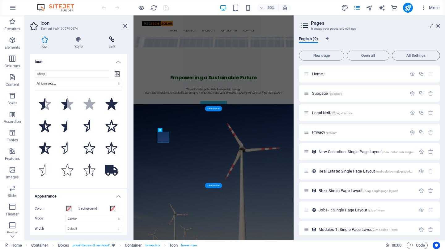
click at [111, 41] on icon at bounding box center [112, 39] width 30 height 6
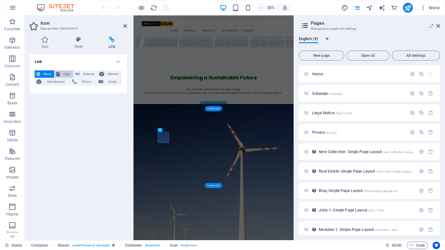
click at [62, 73] on span "Page" at bounding box center [67, 73] width 10 height 7
select select
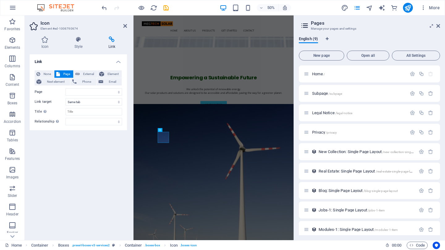
click at [350, 38] on div "English (9)" at bounding box center [369, 42] width 141 height 12
click at [123, 26] on icon at bounding box center [125, 25] width 4 height 5
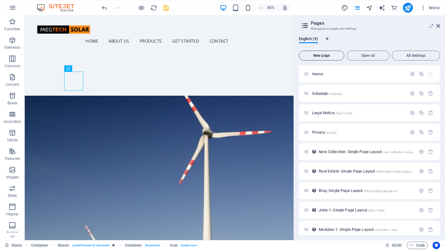
click at [319, 57] on span "New page" at bounding box center [321, 56] width 40 height 4
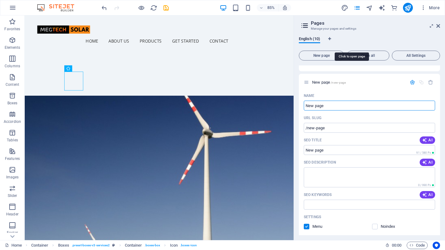
scroll to position [168, 0]
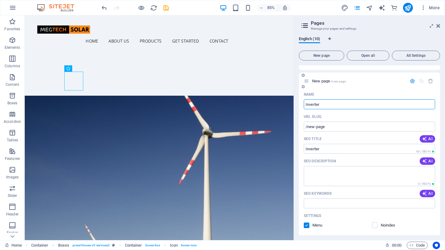
type input "Inverter"
type input "/inverter"
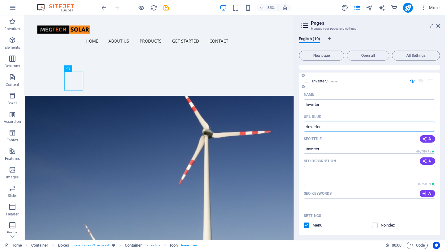
click at [333, 130] on input "/inverter" at bounding box center [369, 127] width 131 height 10
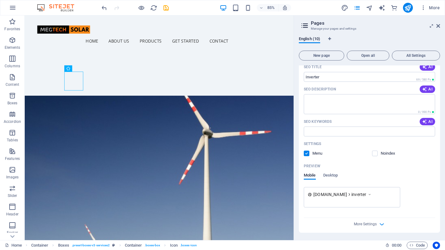
scroll to position [240, 0]
click at [358, 223] on span "More Settings" at bounding box center [365, 224] width 23 height 4
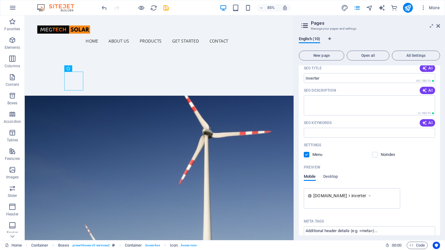
scroll to position [238, 0]
click at [331, 177] on span "Desktop" at bounding box center [330, 178] width 15 height 9
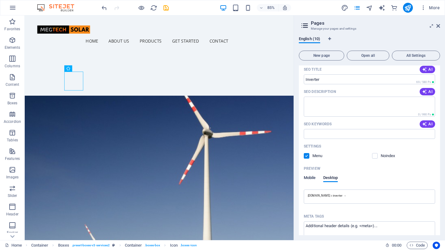
click at [310, 178] on span "Mobile" at bounding box center [310, 178] width 12 height 9
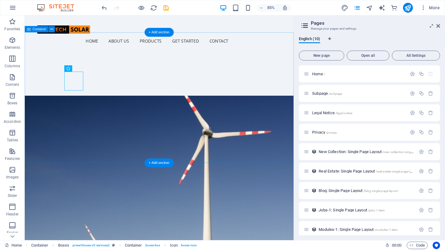
scroll to position [0, 0]
click at [313, 73] on span "Home /" at bounding box center [318, 74] width 13 height 5
drag, startPoint x: 335, startPoint y: 13, endPoint x: 305, endPoint y: 74, distance: 67.1
click at [305, 74] on icon at bounding box center [306, 73] width 5 height 5
click at [412, 74] on icon "button" at bounding box center [412, 73] width 5 height 5
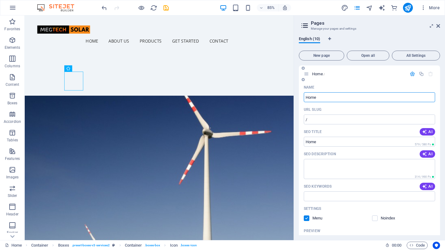
click at [410, 75] on icon "button" at bounding box center [412, 73] width 5 height 5
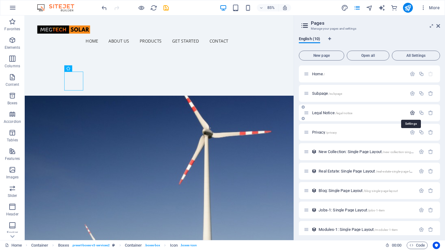
click at [411, 113] on icon "button" at bounding box center [412, 112] width 5 height 5
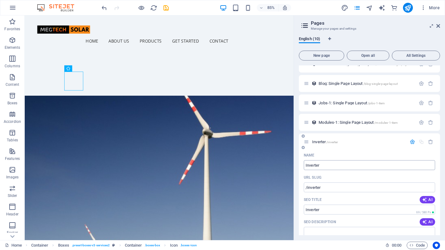
scroll to position [348, 0]
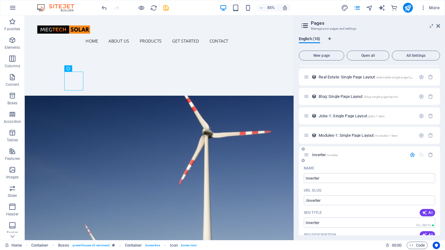
click at [410, 154] on icon "button" at bounding box center [412, 154] width 5 height 5
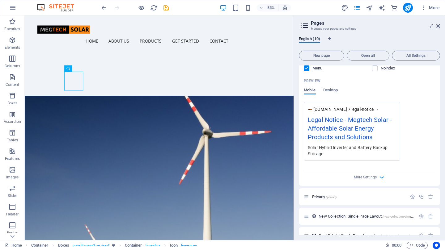
scroll to position [188, 0]
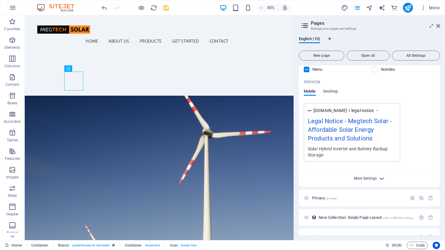
click at [375, 181] on span "More Settings" at bounding box center [365, 178] width 23 height 4
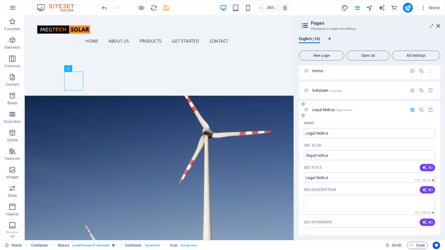
scroll to position [4, 0]
click at [410, 109] on icon "button" at bounding box center [412, 109] width 5 height 5
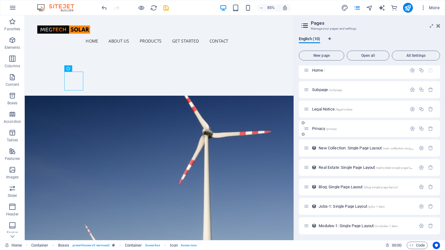
click at [308, 129] on icon at bounding box center [306, 128] width 5 height 5
click at [410, 129] on icon "button" at bounding box center [412, 128] width 5 height 5
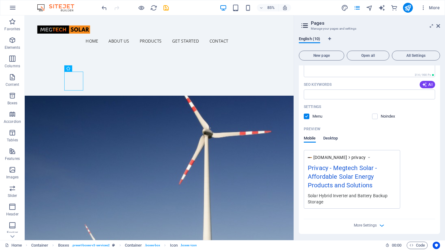
click at [333, 138] on span "Desktop" at bounding box center [330, 139] width 15 height 9
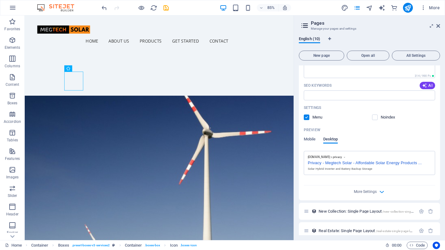
scroll to position [160, 0]
click at [310, 138] on span "Mobile" at bounding box center [310, 139] width 12 height 9
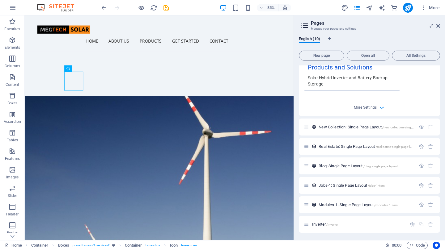
scroll to position [278, 0]
click at [376, 105] on span "More Settings" at bounding box center [365, 107] width 23 height 4
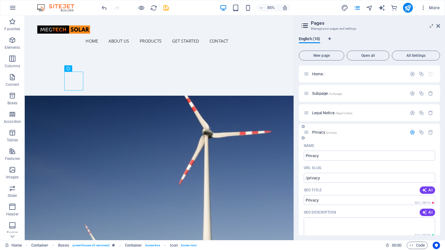
scroll to position [0, 0]
click at [411, 132] on icon "button" at bounding box center [412, 132] width 5 height 5
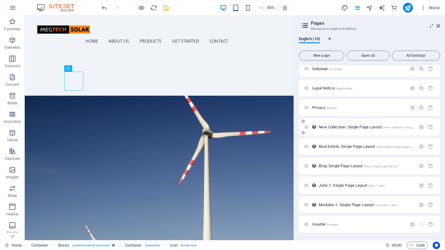
scroll to position [25, 0]
click at [410, 223] on icon "button" at bounding box center [412, 224] width 5 height 5
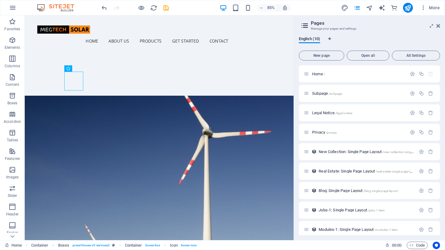
scroll to position [0, 0]
click at [262, 9] on icon "button" at bounding box center [261, 8] width 4 height 4
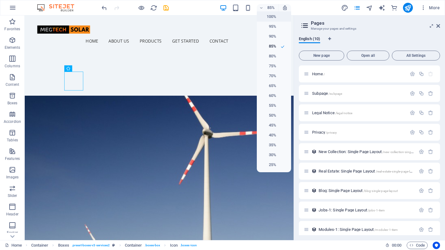
click at [268, 16] on h6 "100%" at bounding box center [268, 16] width 16 height 7
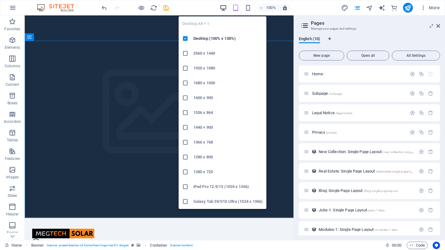
click at [225, 8] on icon "button" at bounding box center [223, 7] width 7 height 7
click at [220, 9] on icon "button" at bounding box center [223, 7] width 7 height 7
click at [222, 8] on icon "button" at bounding box center [223, 7] width 7 height 7
click at [224, 4] on icon "button" at bounding box center [223, 7] width 7 height 7
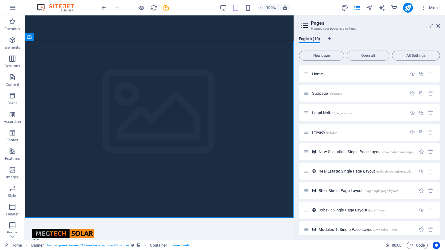
click at [208, 7] on div "100% More" at bounding box center [271, 8] width 342 height 10
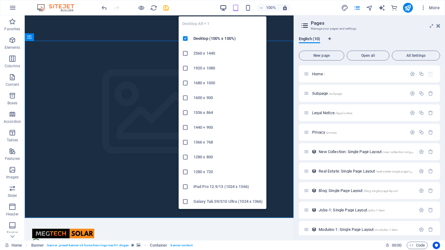
click at [224, 6] on icon "button" at bounding box center [223, 7] width 7 height 7
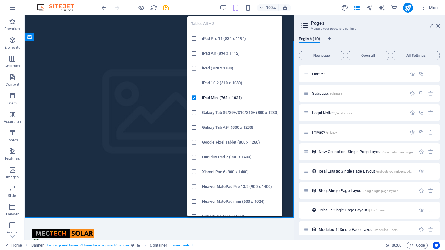
click at [237, 7] on icon "button" at bounding box center [235, 7] width 7 height 7
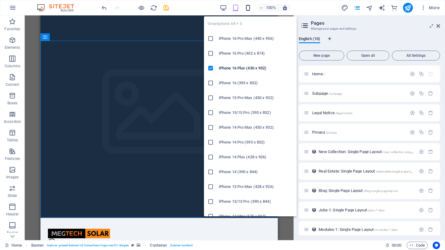
click at [249, 8] on icon "button" at bounding box center [247, 7] width 7 height 7
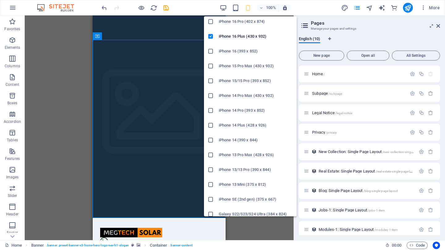
scroll to position [44, 0]
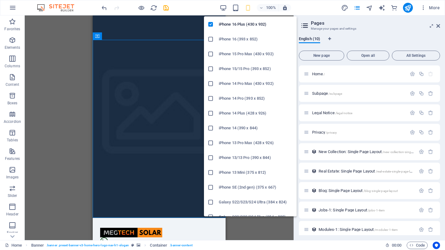
click at [212, 158] on icon at bounding box center [211, 158] width 6 height 6
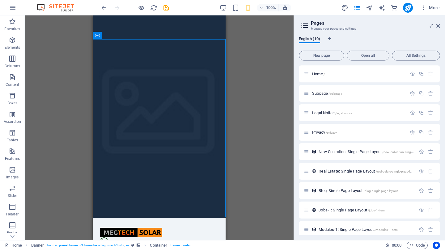
scroll to position [1, 0]
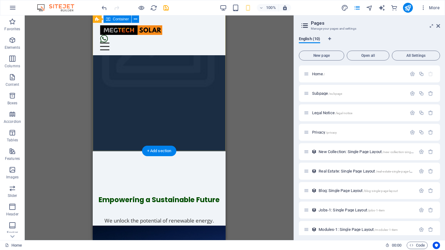
click at [196, 151] on div "Empowering a Sustainable Future We unlock the potential of renewable energy. Ou…" at bounding box center [159, 222] width 133 height 142
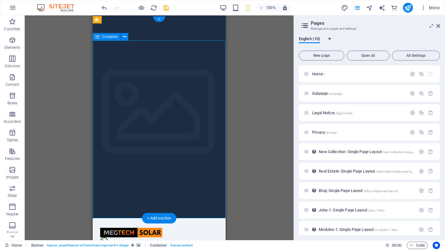
scroll to position [0, 0]
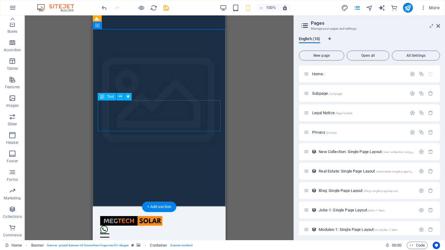
scroll to position [11, 0]
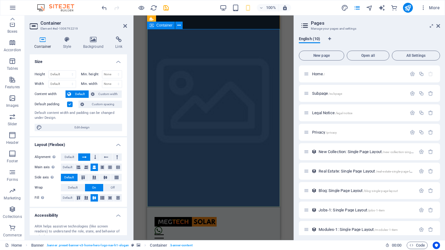
click at [82, 177] on icon at bounding box center [82, 178] width 7 height 4
click at [72, 177] on span "Default" at bounding box center [69, 177] width 10 height 7
click at [78, 197] on icon at bounding box center [78, 198] width 7 height 4
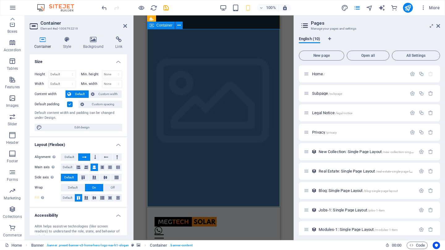
click at [93, 177] on icon at bounding box center [94, 178] width 7 height 4
click at [72, 178] on span "Default" at bounding box center [69, 177] width 10 height 7
click at [70, 157] on span "Default" at bounding box center [70, 157] width 10 height 7
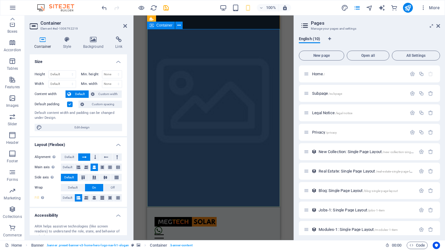
click at [41, 43] on h4 "Container" at bounding box center [44, 42] width 29 height 13
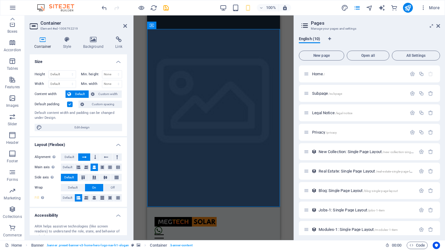
click at [70, 105] on label at bounding box center [70, 105] width 6 height 6
click at [0, 0] on input "Default padding" at bounding box center [0, 0] width 0 height 0
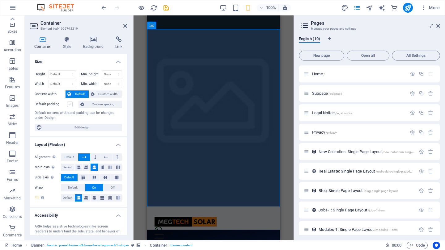
click at [70, 105] on label at bounding box center [70, 105] width 6 height 6
click at [0, 0] on input "Default padding" at bounding box center [0, 0] width 0 height 0
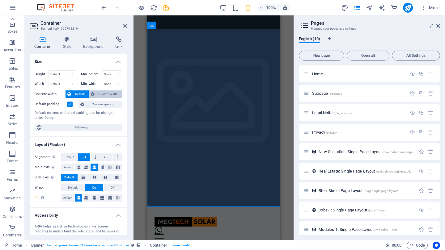
click at [103, 93] on span "Custom width" at bounding box center [108, 94] width 24 height 7
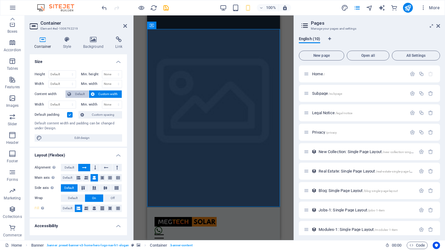
click at [78, 93] on span "Default" at bounding box center [80, 94] width 14 height 7
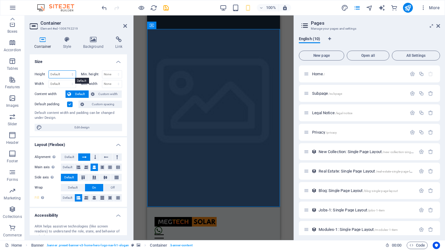
select select "vh"
type input "50"
click at [75, 93] on span "Default" at bounding box center [80, 94] width 14 height 7
click at [97, 92] on span "Custom width" at bounding box center [108, 94] width 24 height 7
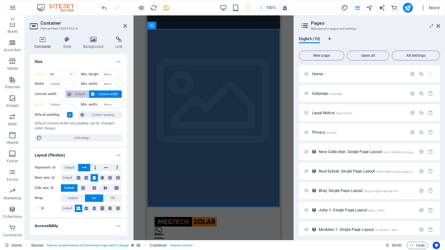
click at [82, 93] on span "Default" at bounding box center [80, 94] width 14 height 7
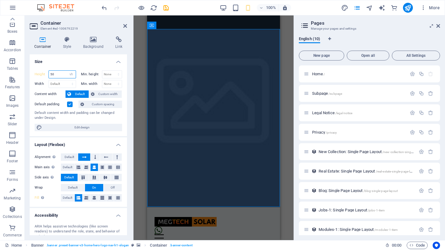
click at [57, 73] on input "50" at bounding box center [62, 74] width 27 height 7
drag, startPoint x: 58, startPoint y: 73, endPoint x: 38, endPoint y: 73, distance: 19.8
click at [38, 73] on div "Height 50 Default px rem % vh vw" at bounding box center [55, 74] width 41 height 8
select select "%"
type input "100"
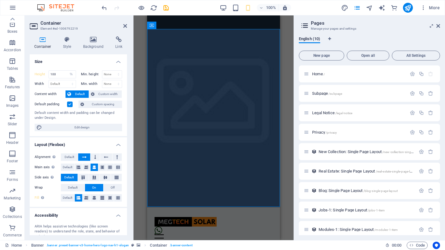
click at [88, 63] on h4 "Size" at bounding box center [78, 59] width 97 height 11
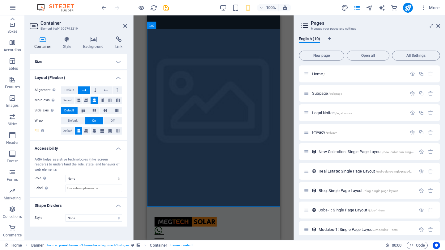
click at [80, 64] on h4 "Size" at bounding box center [78, 61] width 97 height 15
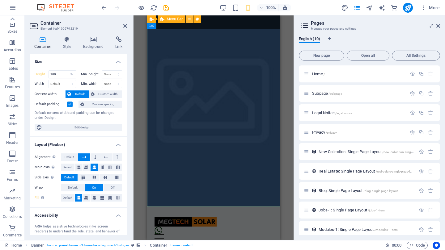
click at [190, 19] on icon at bounding box center [189, 19] width 3 height 6
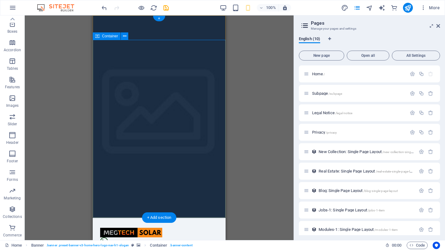
select select "%"
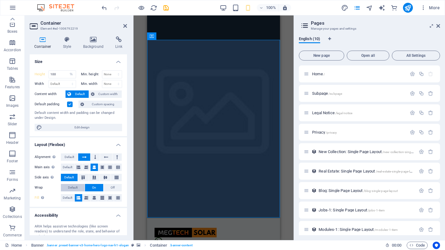
click at [75, 187] on span "Default" at bounding box center [73, 187] width 10 height 7
click at [91, 186] on button "On" at bounding box center [94, 187] width 18 height 7
click at [115, 184] on button "Off" at bounding box center [112, 187] width 18 height 7
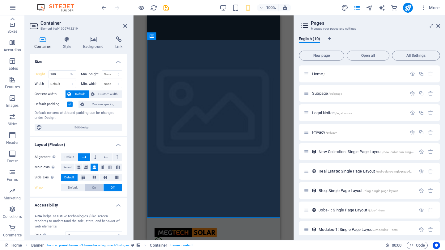
click at [95, 187] on span "On" at bounding box center [94, 187] width 4 height 7
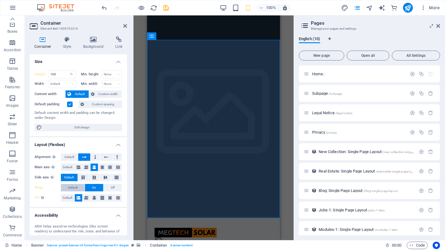
click at [78, 187] on button "Default" at bounding box center [73, 187] width 24 height 7
click at [92, 186] on span "On" at bounding box center [94, 187] width 4 height 7
click at [67, 197] on span "Default" at bounding box center [68, 197] width 10 height 7
click at [78, 197] on icon at bounding box center [79, 197] width 4 height 7
click at [72, 198] on span "Default" at bounding box center [68, 197] width 10 height 7
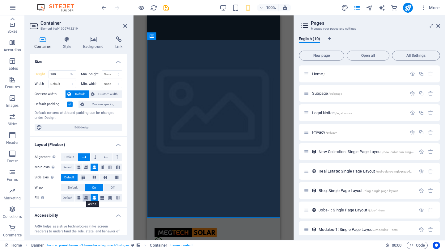
click at [86, 198] on icon at bounding box center [86, 197] width 4 height 7
click at [78, 198] on icon at bounding box center [79, 197] width 4 height 7
click at [92, 197] on icon at bounding box center [94, 197] width 4 height 7
click at [78, 197] on icon at bounding box center [79, 197] width 4 height 7
click at [92, 197] on icon at bounding box center [94, 197] width 4 height 7
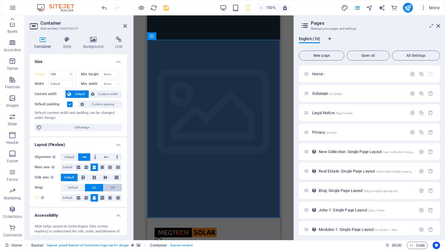
click at [111, 186] on span "Off" at bounding box center [113, 187] width 4 height 7
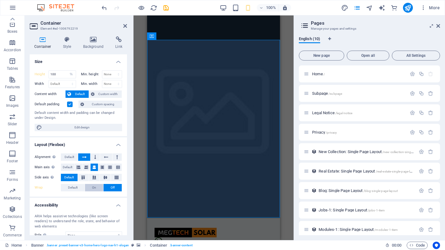
click at [91, 187] on button "On" at bounding box center [94, 187] width 18 height 7
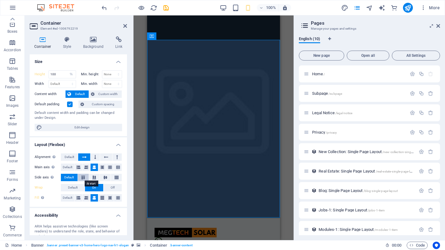
click at [85, 178] on icon at bounding box center [82, 178] width 7 height 4
click at [94, 177] on icon at bounding box center [94, 178] width 7 height 4
click at [109, 177] on button at bounding box center [105, 177] width 11 height 7
click at [113, 177] on icon at bounding box center [116, 178] width 7 height 4
click at [71, 177] on span "Default" at bounding box center [69, 177] width 10 height 7
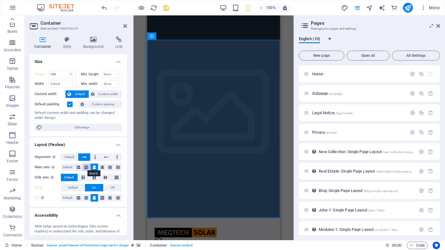
click at [86, 167] on icon at bounding box center [86, 167] width 4 height 7
click at [75, 167] on button at bounding box center [79, 167] width 8 height 7
drag, startPoint x: 96, startPoint y: 168, endPoint x: 89, endPoint y: 167, distance: 6.8
click at [96, 168] on button at bounding box center [95, 167] width 8 height 7
click at [71, 167] on span "Default" at bounding box center [68, 167] width 10 height 7
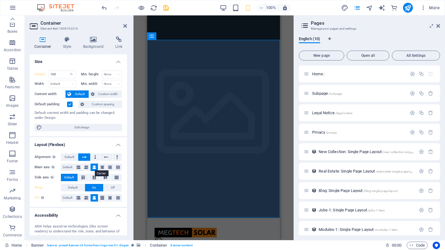
click at [93, 167] on icon at bounding box center [94, 167] width 4 height 7
click at [96, 156] on button at bounding box center [95, 157] width 9 height 7
click at [104, 156] on icon at bounding box center [106, 157] width 4 height 7
click at [116, 156] on icon at bounding box center [117, 157] width 2 height 7
click at [84, 157] on icon at bounding box center [84, 157] width 4 height 7
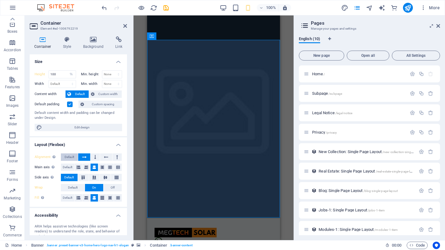
click at [68, 157] on span "Default" at bounding box center [70, 157] width 10 height 7
click at [86, 127] on span "Edit design" at bounding box center [82, 127] width 76 height 7
select select "px"
select select "200"
select select "px"
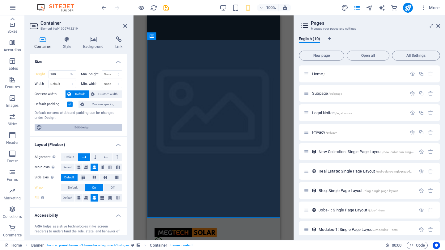
select select "rem"
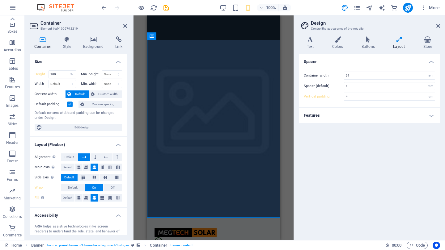
click at [399, 40] on icon at bounding box center [398, 39] width 27 height 6
click at [398, 44] on h4 "Layout" at bounding box center [400, 42] width 30 height 13
click at [400, 39] on icon at bounding box center [398, 39] width 27 height 6
click at [401, 39] on icon at bounding box center [398, 39] width 27 height 6
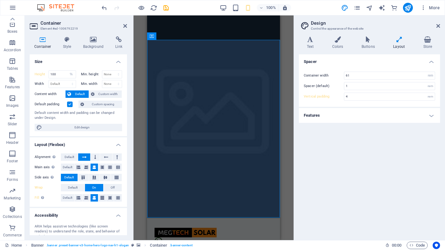
click at [431, 113] on h4 "Features" at bounding box center [369, 115] width 141 height 15
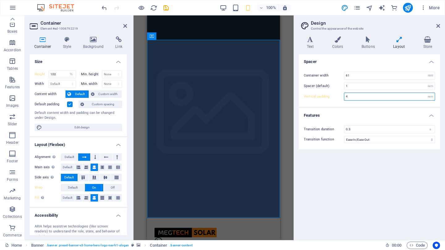
drag, startPoint x: 353, startPoint y: 96, endPoint x: 333, endPoint y: 97, distance: 19.8
click at [334, 96] on div "Vertical padding 4 rem" at bounding box center [369, 97] width 131 height 8
click at [329, 98] on div "Vertical padding 3 rem" at bounding box center [369, 97] width 131 height 8
click at [359, 87] on input "1" at bounding box center [389, 85] width 91 height 7
drag, startPoint x: 352, startPoint y: 96, endPoint x: 335, endPoint y: 97, distance: 17.0
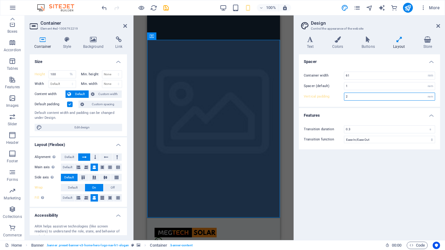
click at [335, 97] on div "Vertical padding 2 rem" at bounding box center [369, 97] width 131 height 8
type input "4"
click at [355, 87] on input "1" at bounding box center [389, 85] width 91 height 7
click at [355, 96] on input "4" at bounding box center [389, 96] width 91 height 7
drag, startPoint x: 354, startPoint y: 85, endPoint x: 334, endPoint y: 85, distance: 20.4
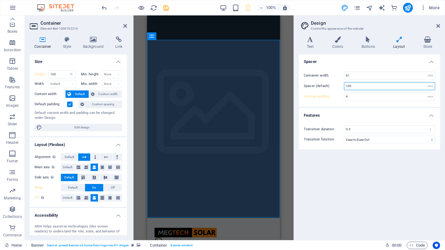
click at [334, 85] on div "Spacer (default) 100 rem" at bounding box center [369, 86] width 131 height 8
type input "1"
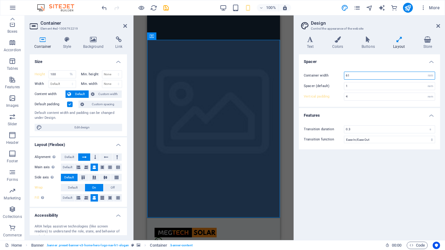
drag, startPoint x: 339, startPoint y: 74, endPoint x: 334, endPoint y: 74, distance: 5.6
click at [334, 74] on div "Container width 61 rem px" at bounding box center [369, 76] width 131 height 8
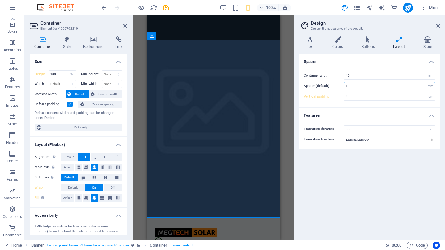
click at [359, 85] on input "1" at bounding box center [389, 85] width 91 height 7
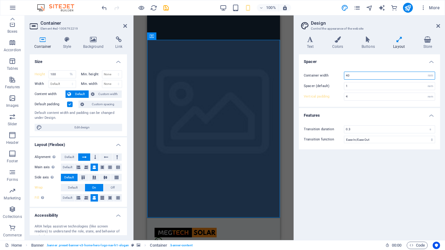
drag, startPoint x: 354, startPoint y: 76, endPoint x: 294, endPoint y: 75, distance: 59.9
click at [294, 75] on aside "Design Control the appearance of the website Variants Text Colors Buttons Layou…" at bounding box center [368, 127] width 151 height 225
type input "61"
click at [332, 65] on h4 "Spacer" at bounding box center [369, 59] width 141 height 11
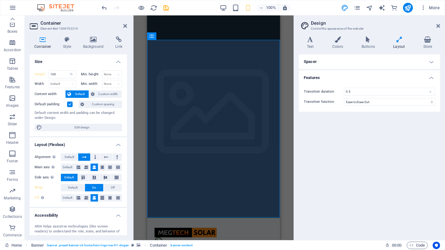
click at [337, 61] on h4 "Spacer" at bounding box center [369, 61] width 141 height 15
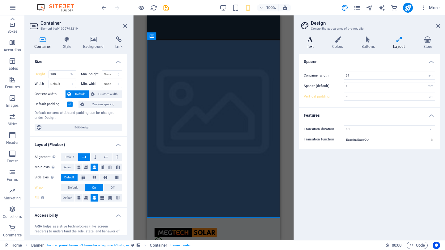
click at [310, 44] on h4 "Text" at bounding box center [311, 42] width 25 height 13
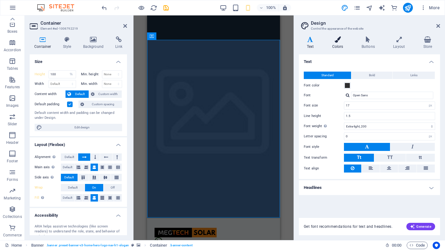
click at [339, 40] on icon at bounding box center [337, 39] width 27 height 6
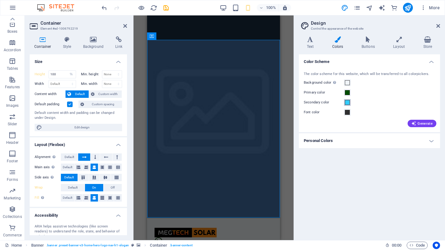
click at [347, 103] on span at bounding box center [347, 102] width 5 height 5
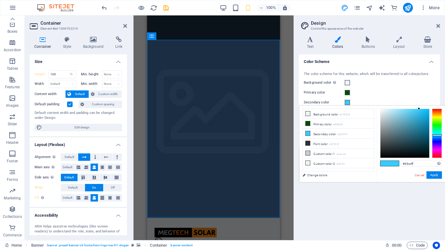
click at [374, 94] on div "Primary color" at bounding box center [369, 92] width 131 height 7
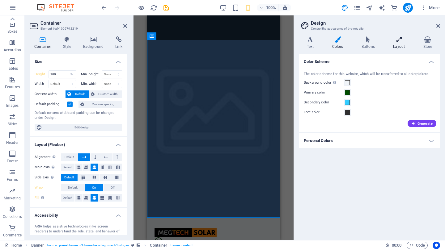
click at [401, 41] on icon at bounding box center [398, 39] width 27 height 6
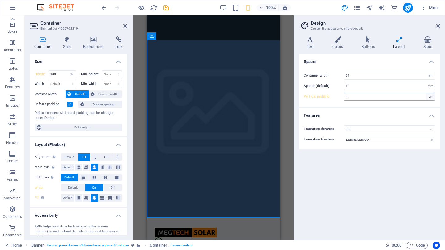
click at [430, 98] on div "rem" at bounding box center [430, 96] width 9 height 7
select select "px"
click at [431, 97] on div "rem" at bounding box center [430, 96] width 9 height 7
click at [429, 96] on div "rem" at bounding box center [430, 96] width 9 height 7
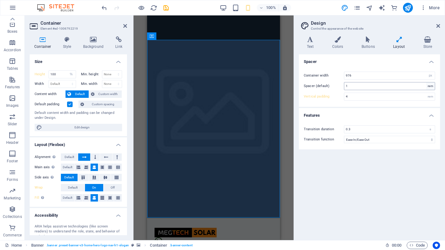
click at [432, 83] on div "rem" at bounding box center [430, 85] width 9 height 7
click at [431, 85] on div "rem" at bounding box center [430, 85] width 9 height 7
click at [426, 87] on div "rem" at bounding box center [430, 85] width 9 height 7
click at [419, 86] on input "1" at bounding box center [389, 85] width 91 height 7
click at [428, 86] on div "rem" at bounding box center [430, 85] width 9 height 7
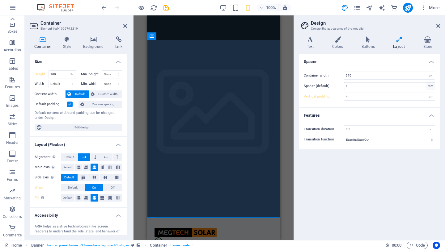
click at [430, 86] on div "rem" at bounding box center [430, 85] width 9 height 7
drag, startPoint x: 359, startPoint y: 75, endPoint x: 328, endPoint y: 74, distance: 30.3
click at [328, 74] on div "Container width 976 rem px" at bounding box center [369, 76] width 131 height 8
click at [358, 87] on input "1" at bounding box center [389, 85] width 91 height 7
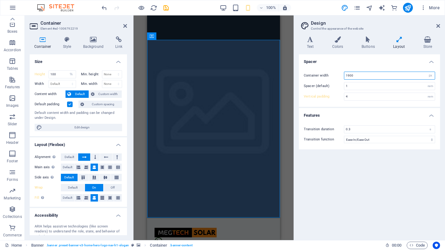
drag, startPoint x: 360, startPoint y: 75, endPoint x: 305, endPoint y: 75, distance: 54.7
click at [305, 75] on div "Container width 1900 rem px" at bounding box center [369, 76] width 131 height 8
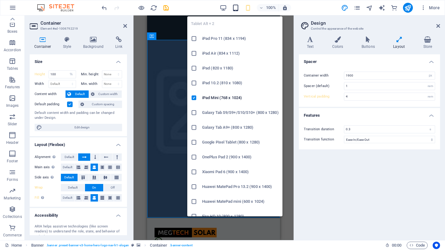
click at [237, 6] on icon "button" at bounding box center [235, 7] width 7 height 7
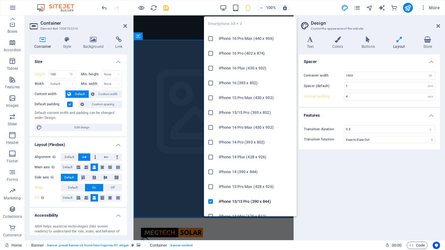
click at [251, 7] on icon "button" at bounding box center [247, 7] width 7 height 7
click at [249, 7] on icon "button" at bounding box center [247, 7] width 7 height 7
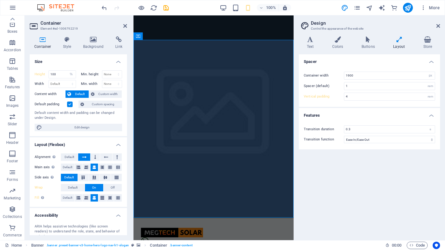
drag, startPoint x: 347, startPoint y: 183, endPoint x: 341, endPoint y: 139, distance: 43.9
click at [349, 179] on div "Spacer Container width 1900 rem px Spacer (default) 1 rem Vertical padding 4 re…" at bounding box center [369, 144] width 141 height 181
drag, startPoint x: 360, startPoint y: 74, endPoint x: 316, endPoint y: 74, distance: 43.9
click at [316, 74] on div "Container width 1900 rem px" at bounding box center [369, 76] width 131 height 8
type input "976"
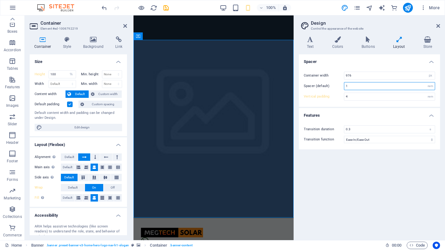
click at [366, 85] on input "1" at bounding box center [389, 85] width 91 height 7
click at [364, 97] on input "4" at bounding box center [389, 96] width 91 height 7
click at [125, 27] on icon at bounding box center [125, 25] width 4 height 5
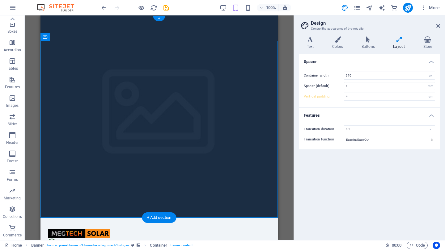
type input "5"
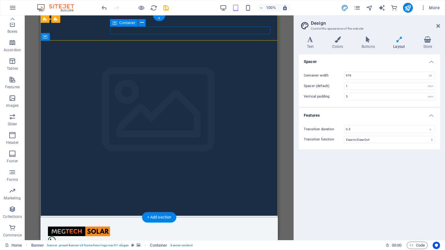
click at [184, 237] on div "Menu" at bounding box center [159, 244] width 222 height 15
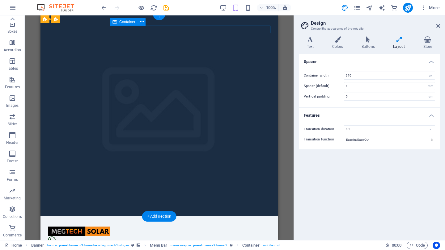
scroll to position [1, 0]
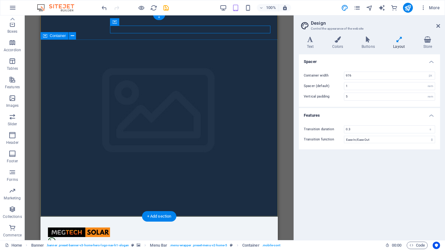
drag, startPoint x: 211, startPoint y: 175, endPoint x: 210, endPoint y: 183, distance: 7.8
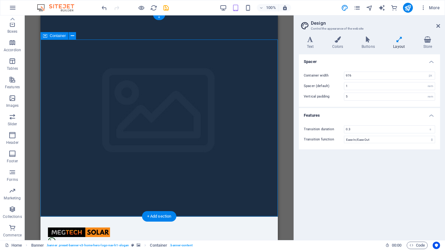
drag, startPoint x: 201, startPoint y: 207, endPoint x: 199, endPoint y: 214, distance: 7.9
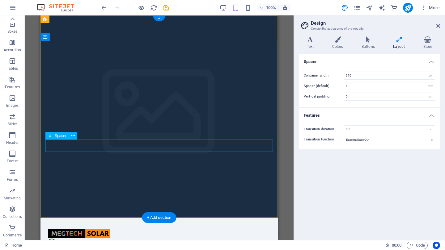
scroll to position [0, 0]
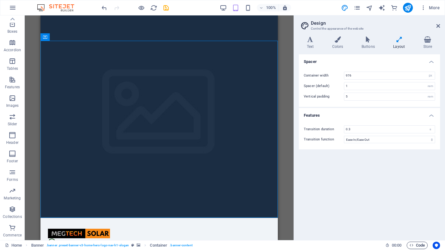
click at [417, 244] on span "Code" at bounding box center [416, 245] width 15 height 7
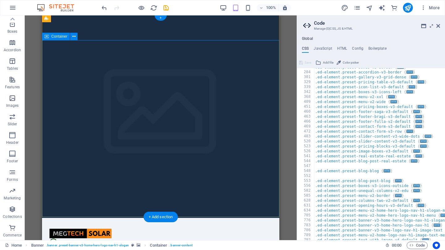
scroll to position [163, 0]
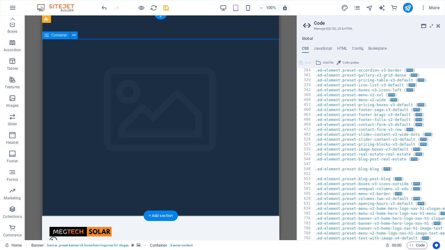
select select "%"
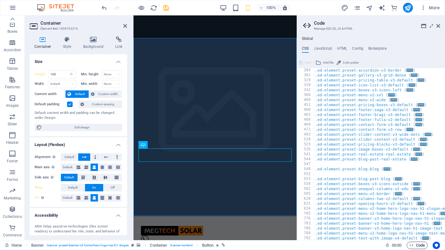
click at [414, 247] on span "Code" at bounding box center [416, 245] width 15 height 7
click at [303, 26] on icon at bounding box center [307, 25] width 9 height 9
click at [304, 26] on icon at bounding box center [307, 25] width 9 height 9
click at [416, 245] on span "Code" at bounding box center [416, 245] width 15 height 7
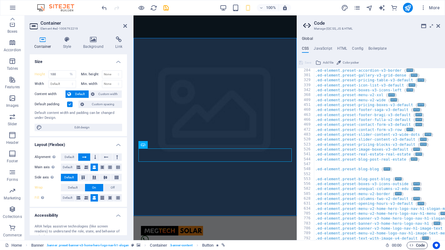
click at [411, 246] on icon "button" at bounding box center [411, 245] width 4 height 4
click at [438, 27] on icon at bounding box center [438, 25] width 4 height 5
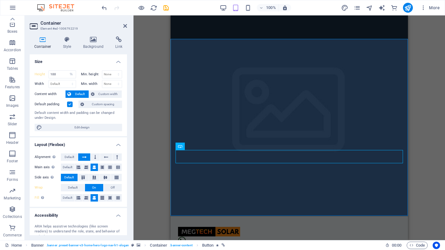
select select "DISABLED_OPTION_VALUE"
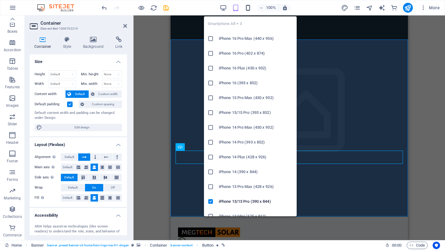
click at [249, 6] on icon "button" at bounding box center [247, 7] width 7 height 7
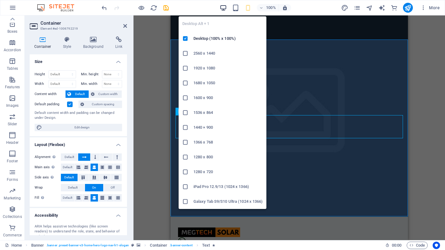
click at [223, 8] on icon "button" at bounding box center [223, 7] width 7 height 7
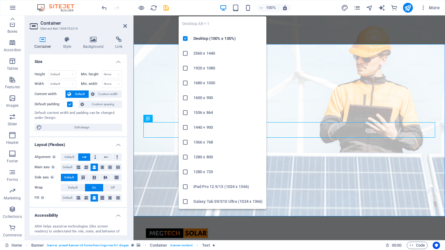
click at [223, 6] on icon "button" at bounding box center [223, 7] width 7 height 7
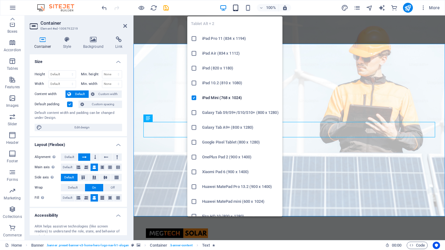
click at [236, 7] on icon "button" at bounding box center [235, 7] width 7 height 7
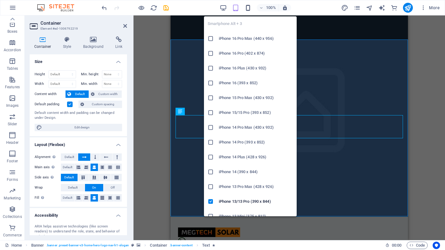
click at [247, 7] on icon "button" at bounding box center [247, 7] width 7 height 7
click at [248, 6] on icon "button" at bounding box center [247, 7] width 7 height 7
click at [249, 5] on icon "button" at bounding box center [247, 7] width 7 height 7
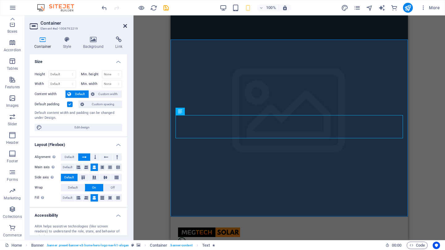
click at [125, 24] on icon at bounding box center [125, 25] width 4 height 5
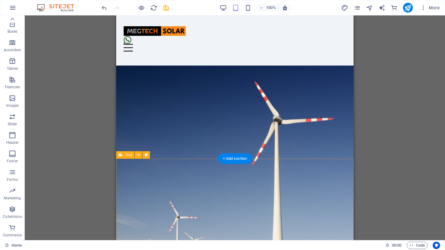
scroll to position [377, 0]
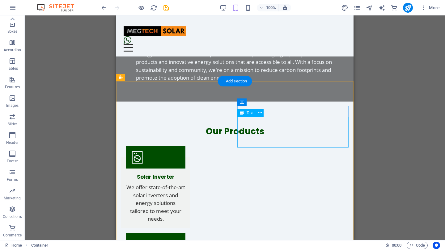
scroll to position [545, 0]
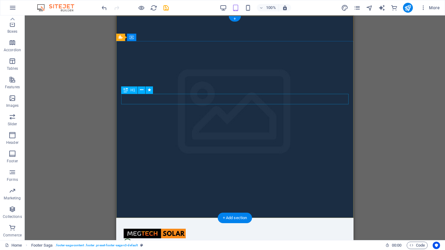
scroll to position [0, 0]
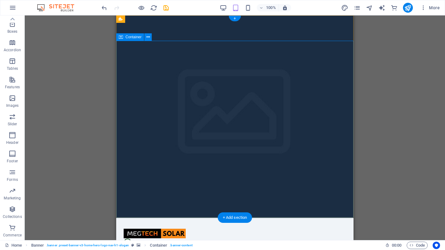
click at [134, 37] on span "Container" at bounding box center [133, 37] width 16 height 4
click at [147, 37] on icon at bounding box center [147, 37] width 3 height 6
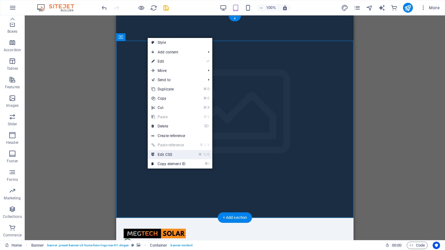
click at [170, 154] on link "⌘ ⌥ C Edit CSS" at bounding box center [168, 154] width 41 height 9
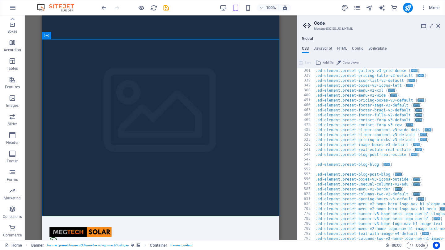
scroll to position [185, 0]
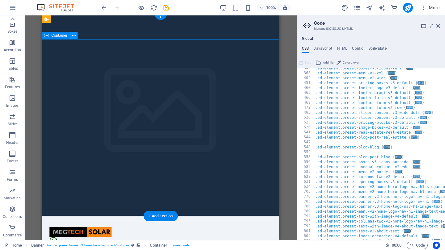
click at [74, 35] on icon at bounding box center [73, 35] width 3 height 6
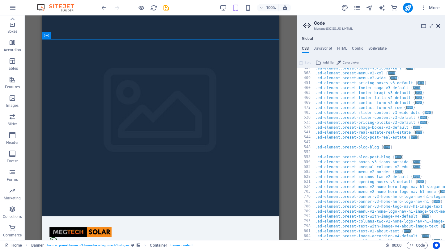
click at [438, 26] on icon at bounding box center [438, 25] width 4 height 5
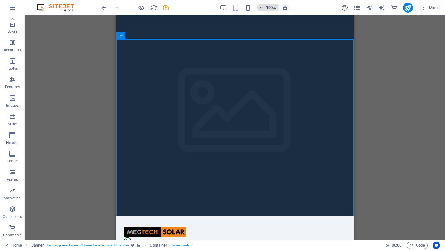
click at [259, 8] on button "100%" at bounding box center [268, 7] width 22 height 7
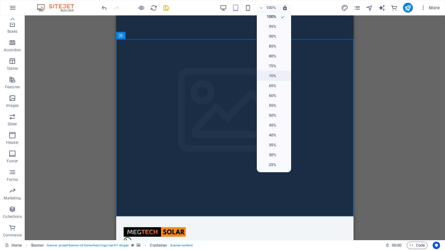
click at [273, 77] on h6 "70%" at bounding box center [268, 75] width 16 height 7
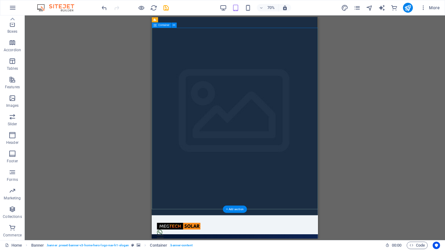
scroll to position [22, 0]
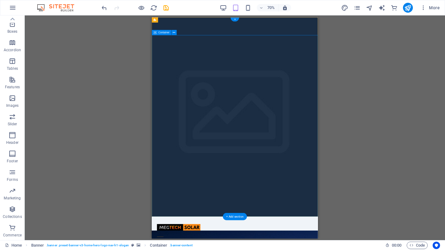
scroll to position [0, 0]
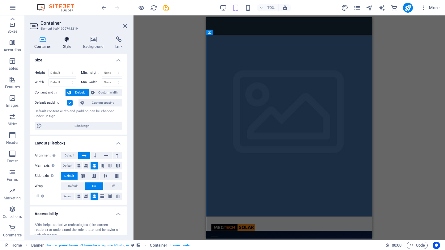
click at [69, 38] on icon at bounding box center [67, 39] width 18 height 6
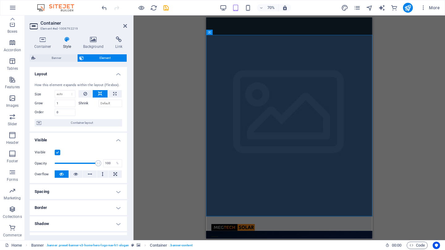
scroll to position [0, 0]
click at [114, 193] on h4 "Spacing" at bounding box center [78, 190] width 97 height 15
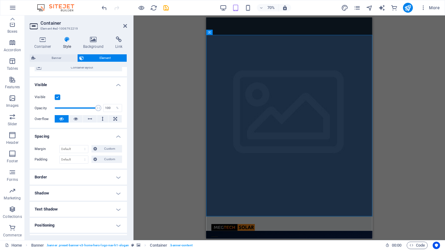
scroll to position [56, 0]
click at [109, 158] on span "Custom" at bounding box center [109, 158] width 21 height 7
click at [70, 170] on icon at bounding box center [69, 170] width 4 height 4
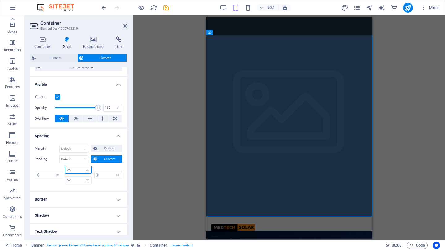
click at [74, 167] on input "number" at bounding box center [82, 169] width 19 height 7
type input "5"
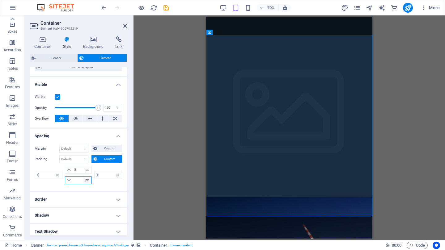
type input "0"
drag, startPoint x: 77, startPoint y: 168, endPoint x: 66, endPoint y: 168, distance: 10.2
click at [66, 168] on div "5 px rem % vh vw" at bounding box center [78, 170] width 27 height 8
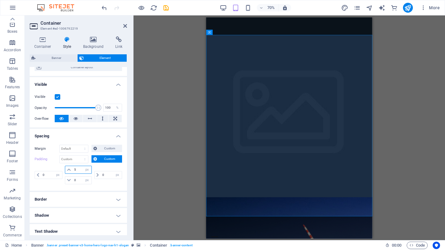
type input "0"
select select "px"
type input "0"
click at [80, 179] on input "0" at bounding box center [82, 180] width 19 height 7
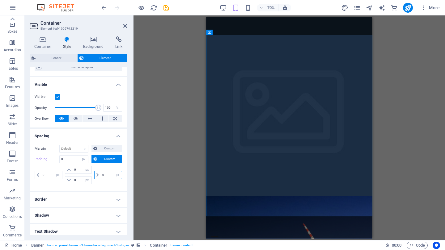
click at [104, 174] on input "0" at bounding box center [111, 174] width 21 height 7
click at [94, 201] on h4 "Border" at bounding box center [78, 199] width 97 height 15
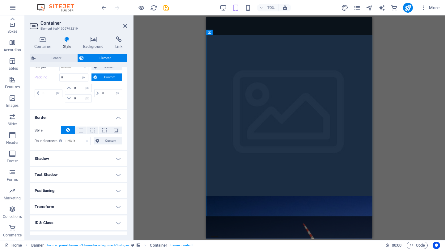
scroll to position [143, 0]
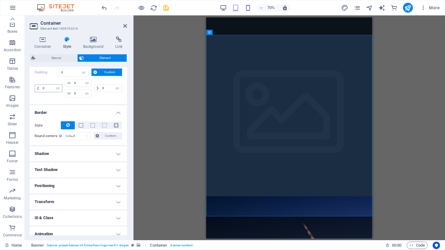
click at [38, 88] on icon at bounding box center [38, 88] width 2 height 4
click at [67, 83] on icon at bounding box center [69, 83] width 4 height 4
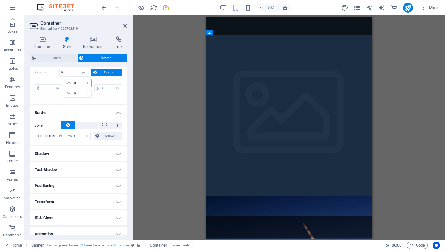
click at [67, 83] on icon at bounding box center [69, 83] width 4 height 4
drag, startPoint x: 66, startPoint y: 83, endPoint x: 69, endPoint y: 75, distance: 8.8
click at [69, 77] on div "Padding 0 Default px rem % vh vw Custom Custom 0 px rem % vh vw 0 px rem % vh v…" at bounding box center [78, 84] width 87 height 31
click at [69, 72] on input "0" at bounding box center [74, 72] width 28 height 7
drag, startPoint x: 70, startPoint y: 72, endPoint x: 56, endPoint y: 72, distance: 14.5
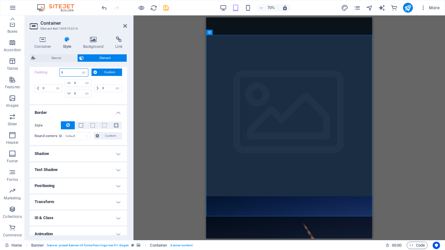
click at [56, 72] on div "Padding 0 Default px rem % vh vw Custom Custom" at bounding box center [78, 73] width 87 height 8
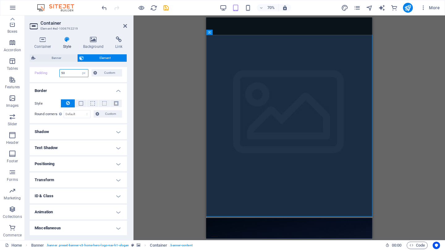
drag, startPoint x: 70, startPoint y: 73, endPoint x: 54, endPoint y: 73, distance: 15.8
click at [54, 73] on div "Padding 50 Default px rem % vh vw Custom Custom" at bounding box center [78, 73] width 87 height 8
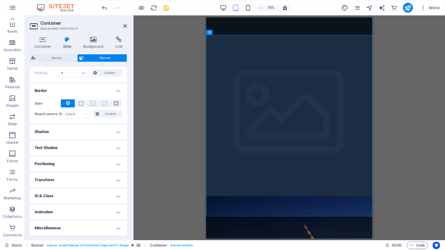
click at [97, 88] on h4 "Border" at bounding box center [78, 88] width 97 height 11
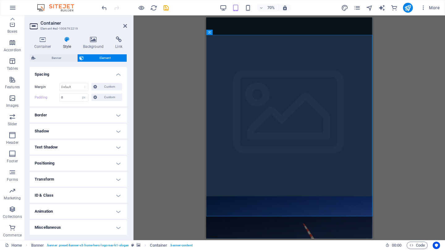
scroll to position [117, 0]
drag, startPoint x: 70, startPoint y: 97, endPoint x: 52, endPoint y: 98, distance: 17.6
click at [52, 98] on div "Padding 0 Default px rem % vh vw Custom Custom" at bounding box center [78, 98] width 87 height 8
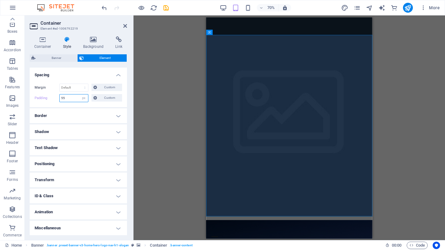
drag, startPoint x: 68, startPoint y: 98, endPoint x: 51, endPoint y: 97, distance: 17.3
click at [51, 97] on div "Padding 55 Default px rem % vh vw Custom Custom" at bounding box center [78, 98] width 87 height 8
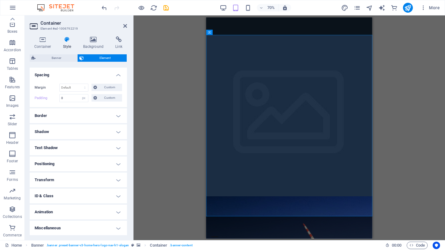
click at [99, 102] on div "0 Default px rem % vh vw Custom Custom" at bounding box center [90, 98] width 63 height 8
drag, startPoint x: 60, startPoint y: 97, endPoint x: 55, endPoint y: 97, distance: 5.3
click at [55, 97] on div "Padding 0 Default px rem % vh vw Custom Custom" at bounding box center [78, 98] width 87 height 8
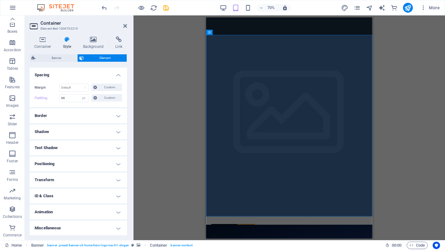
click at [91, 105] on div "Margin Default auto px % rem vw vh Custom Custom auto px % rem vw vh auto px % …" at bounding box center [78, 93] width 97 height 28
drag, startPoint x: 68, startPoint y: 98, endPoint x: 49, endPoint y: 97, distance: 18.6
click at [49, 97] on div "Padding 66 Default px rem % vh vw Custom Custom" at bounding box center [78, 98] width 87 height 8
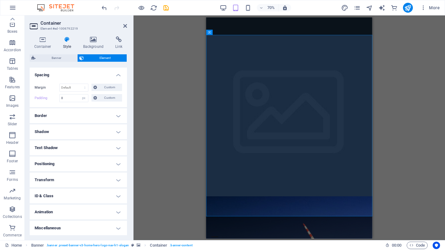
click at [80, 105] on div "Margin Default auto px % rem vw vh Custom Custom auto px % rem vw vh auto px % …" at bounding box center [78, 93] width 97 height 28
drag, startPoint x: 68, startPoint y: 99, endPoint x: 19, endPoint y: 95, distance: 48.4
click at [19, 95] on section "Favorites Elements Columns Content Boxes Accordion Tables Features Images Slide…" at bounding box center [222, 127] width 445 height 225
click at [82, 106] on div "Margin Default auto px % rem vw vh Custom Custom auto px % rem vw vh auto px % …" at bounding box center [78, 93] width 97 height 28
drag, startPoint x: 45, startPoint y: 98, endPoint x: 39, endPoint y: 97, distance: 6.2
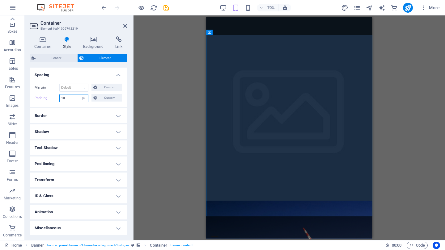
click at [39, 97] on div "Padding 10 Default px rem % vh vw Custom Custom" at bounding box center [78, 98] width 87 height 8
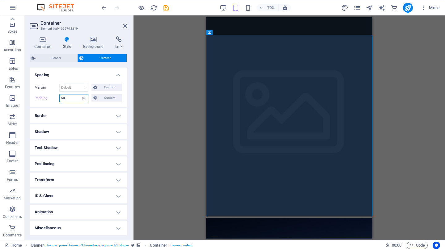
type input "50"
click at [76, 105] on div "Margin Default auto px % rem vw vh Custom Custom auto px % rem vw vh auto px % …" at bounding box center [78, 93] width 97 height 28
click at [102, 97] on span "Custom" at bounding box center [109, 97] width 21 height 7
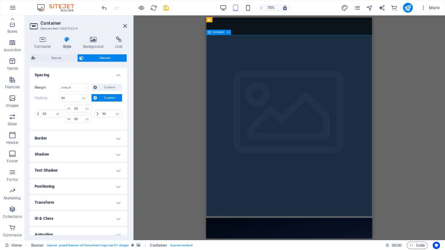
click at [228, 32] on icon at bounding box center [228, 32] width 2 height 5
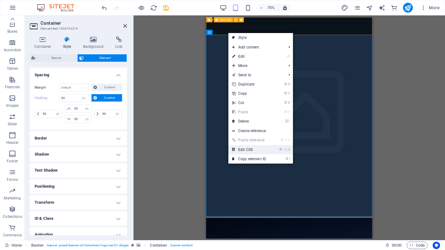
click at [257, 151] on link "⌘ ⌥ C Edit CSS" at bounding box center [248, 149] width 41 height 9
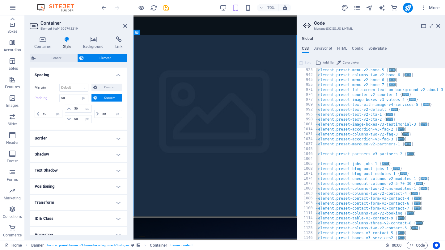
scroll to position [406, 0]
click at [436, 26] on icon at bounding box center [438, 25] width 4 height 5
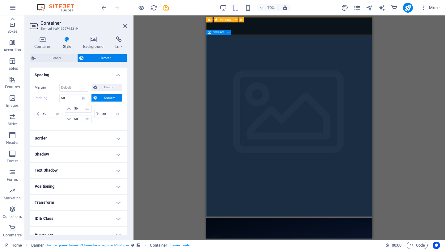
click at [221, 32] on span "Container" at bounding box center [218, 32] width 11 height 2
click at [228, 33] on icon at bounding box center [228, 32] width 2 height 5
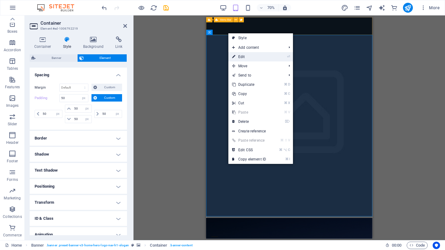
click at [258, 57] on link "⏎ Edit" at bounding box center [248, 56] width 41 height 9
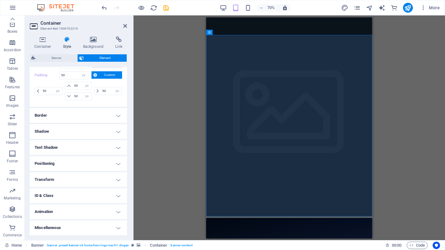
scroll to position [140, 0]
click at [118, 224] on h4 "Miscellaneous" at bounding box center [78, 228] width 97 height 15
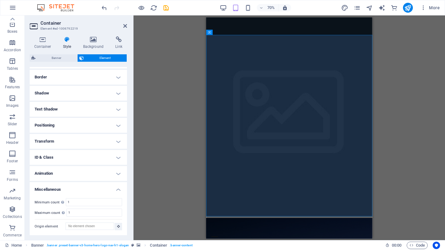
scroll to position [178, 0]
click at [97, 126] on h4 "Positioning" at bounding box center [78, 125] width 97 height 15
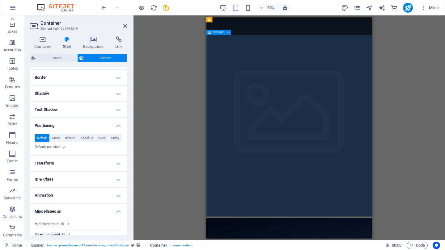
click at [229, 32] on icon at bounding box center [228, 32] width 2 height 5
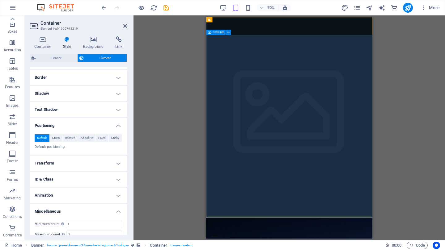
drag, startPoint x: 394, startPoint y: 78, endPoint x: 398, endPoint y: 73, distance: 5.6
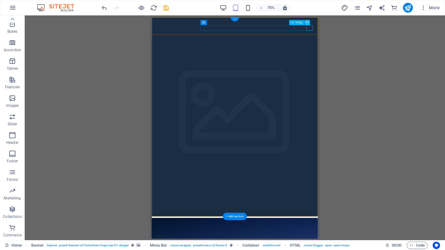
click at [309, 22] on button at bounding box center [307, 22] width 5 height 5
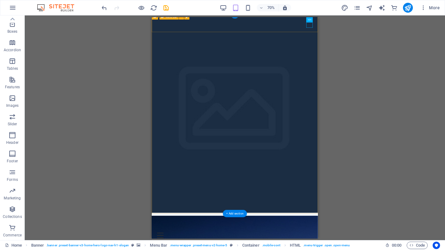
scroll to position [5, 0]
click at [165, 29] on span "Container" at bounding box center [163, 29] width 11 height 2
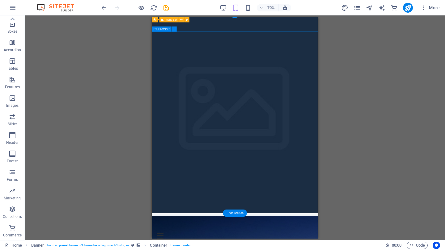
click at [165, 29] on span "Container" at bounding box center [163, 29] width 11 height 2
select select "px"
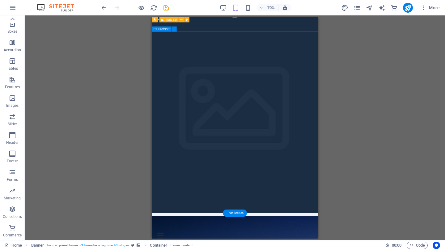
select select "px"
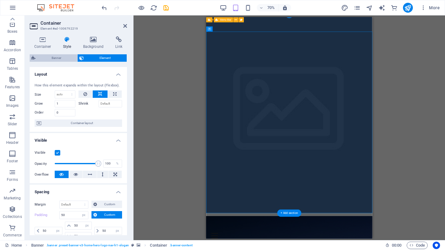
click at [60, 58] on span "Banner" at bounding box center [56, 57] width 38 height 7
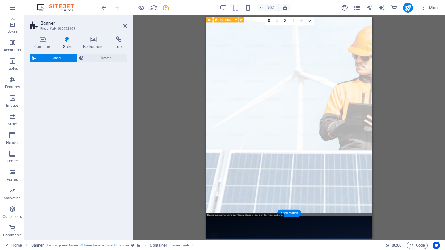
select select "preset-banner-v3-home-hero-logo-nav-h1-slogan"
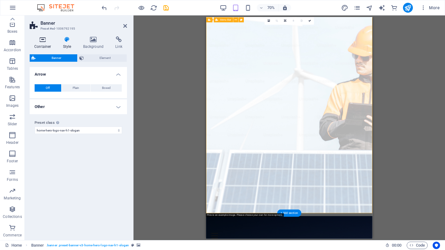
click at [45, 43] on h4 "Container" at bounding box center [44, 42] width 29 height 13
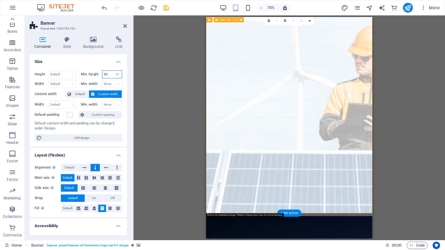
click at [111, 74] on input "90" at bounding box center [112, 74] width 20 height 7
type input "9"
drag, startPoint x: 108, startPoint y: 86, endPoint x: 109, endPoint y: 73, distance: 12.4
click at [109, 73] on div "Height Default px rem % vh vw Min. height None px rem % vh vw Width Default px …" at bounding box center [78, 79] width 87 height 18
select select "i3q8oj4sf9"
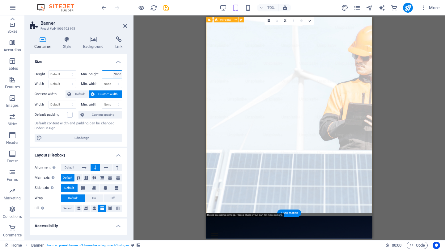
type input "90"
select select "vh"
click at [219, 30] on span "Container" at bounding box center [218, 29] width 11 height 2
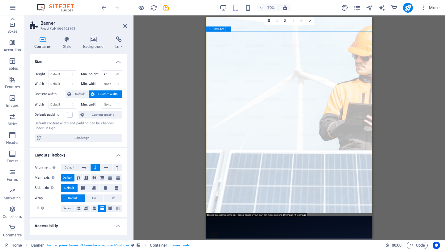
click at [219, 30] on span "Container" at bounding box center [218, 29] width 11 height 2
select select "px"
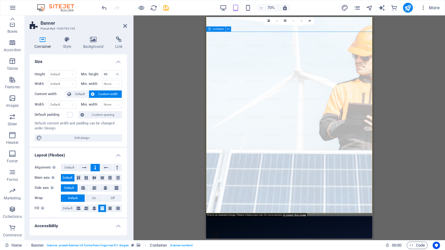
select select "px"
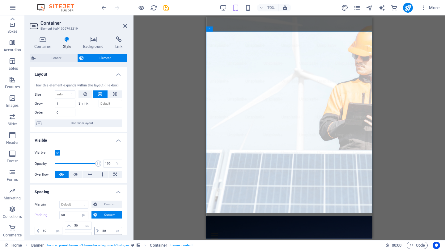
scroll to position [0, 0]
select select "1/2"
type input "50"
select select "1/5"
type input "20"
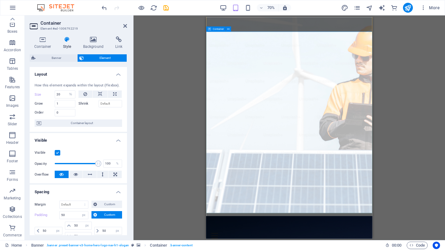
select select "1/7"
type input "14.28"
select select "%"
click at [86, 94] on icon at bounding box center [85, 94] width 4 height 7
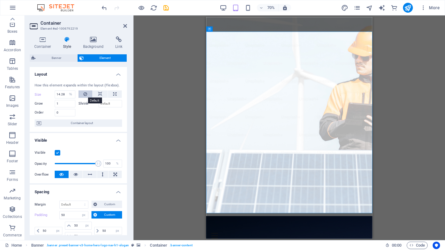
select select "DISABLED_OPTION_VALUE"
click at [113, 94] on icon at bounding box center [114, 94] width 3 height 7
type input "100"
select select "%"
click at [101, 93] on button at bounding box center [100, 94] width 15 height 7
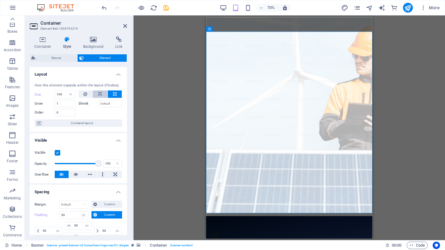
select select "DISABLED_OPTION_VALUE"
click at [87, 93] on button at bounding box center [85, 94] width 14 height 7
click at [107, 101] on input "Shrink" at bounding box center [111, 103] width 24 height 7
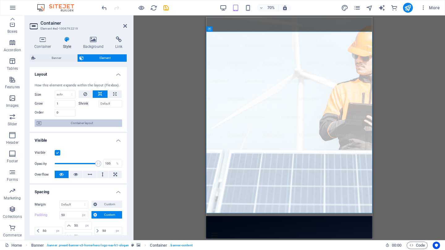
click at [82, 123] on span "Container layout" at bounding box center [81, 123] width 77 height 7
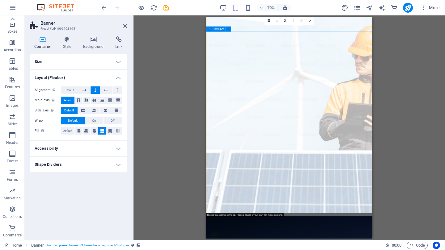
click at [217, 29] on span "Container" at bounding box center [218, 29] width 11 height 2
select select "px"
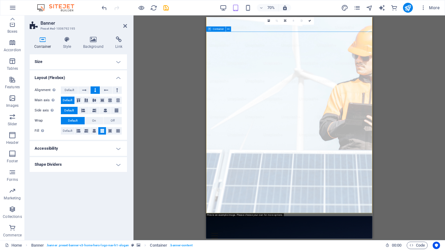
select select "px"
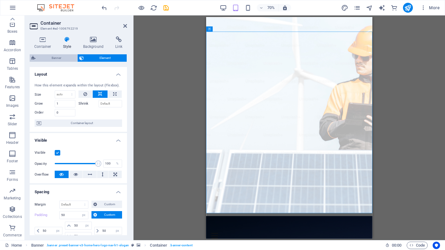
click at [53, 56] on span "Banner" at bounding box center [56, 57] width 38 height 7
select select "preset-banner-v3-home-hero-logo-nav-h1-slogan"
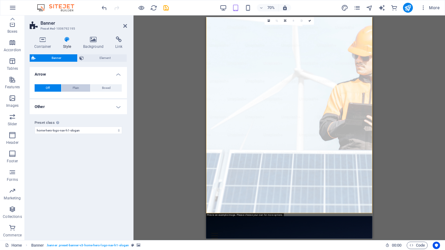
click at [75, 87] on span "Plain" at bounding box center [76, 87] width 6 height 7
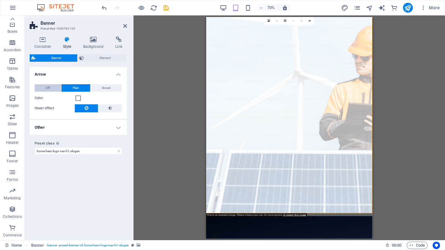
click at [53, 86] on button "Off" at bounding box center [48, 87] width 27 height 7
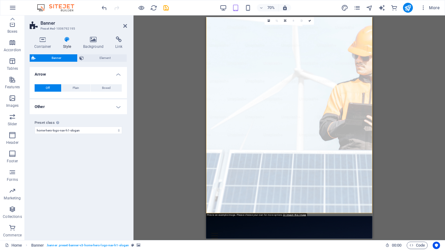
click at [99, 108] on h4 "Other" at bounding box center [78, 106] width 97 height 15
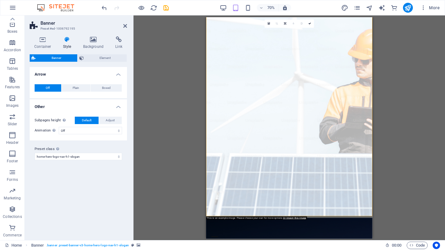
scroll to position [0, 0]
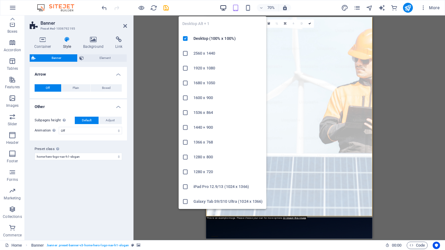
click at [225, 6] on icon "button" at bounding box center [223, 7] width 7 height 7
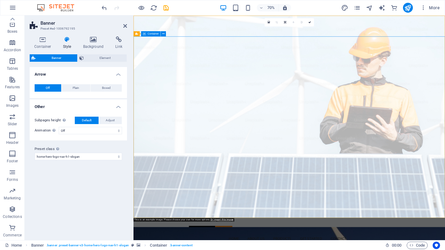
scroll to position [0, 0]
click at [146, 33] on span "Container" at bounding box center [145, 33] width 11 height 2
click at [146, 34] on span "Container" at bounding box center [145, 33] width 11 height 2
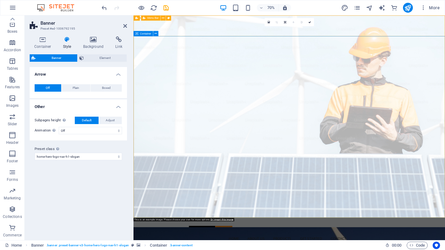
select select "px"
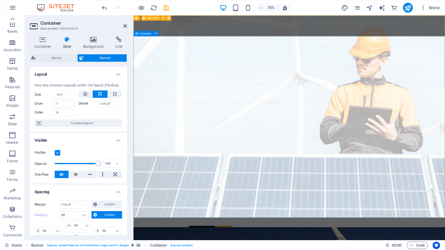
select select "DISABLED_OPTION_VALUE"
click at [123, 41] on icon at bounding box center [119, 39] width 16 height 6
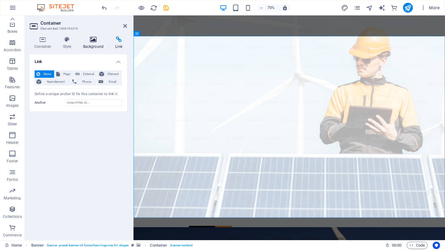
click at [91, 42] on icon at bounding box center [93, 39] width 30 height 6
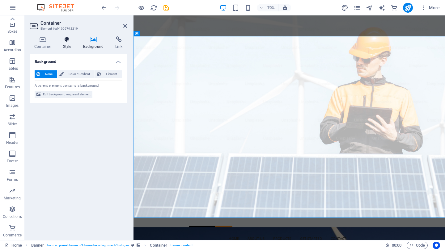
click at [69, 42] on icon at bounding box center [67, 39] width 18 height 6
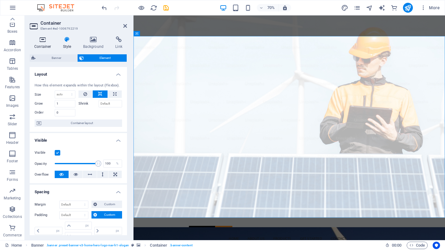
click at [43, 41] on icon at bounding box center [43, 39] width 26 height 6
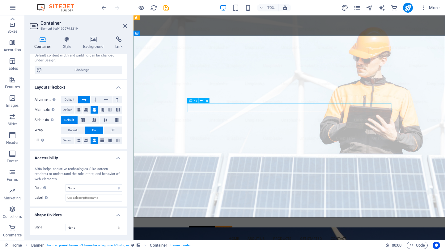
scroll to position [1, 0]
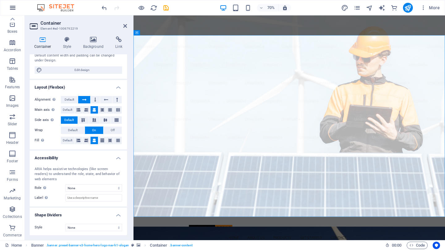
click at [16, 10] on button "button" at bounding box center [12, 7] width 15 height 15
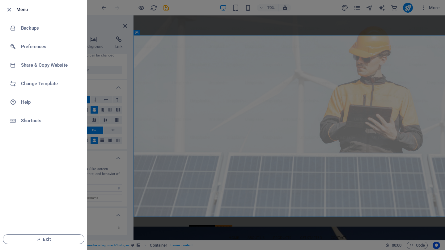
click at [255, 65] on div at bounding box center [222, 125] width 445 height 250
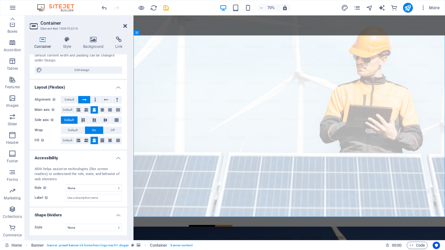
click at [124, 26] on icon at bounding box center [125, 25] width 4 height 5
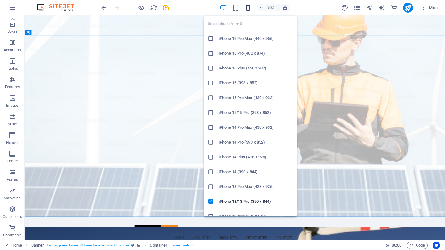
click at [248, 6] on icon "button" at bounding box center [247, 7] width 7 height 7
click at [248, 7] on icon "button" at bounding box center [247, 7] width 7 height 7
click at [252, 201] on h6 "iPhone 13/13 Pro (390 x 844)" at bounding box center [256, 201] width 74 height 7
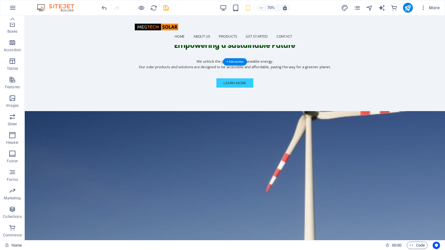
scroll to position [302, 0]
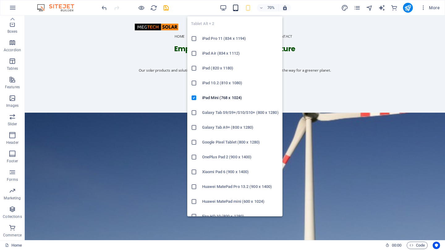
click at [233, 7] on icon "button" at bounding box center [235, 7] width 7 height 7
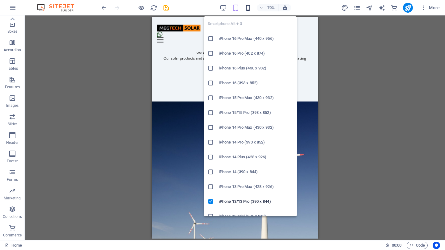
click at [247, 8] on icon "button" at bounding box center [247, 7] width 7 height 7
click at [248, 8] on icon "button" at bounding box center [247, 7] width 7 height 7
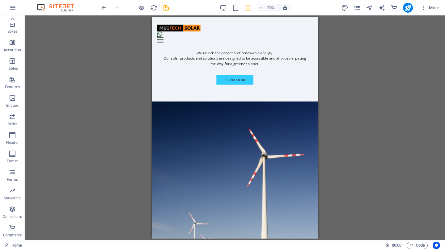
click at [377, 97] on div "Drag here to replace the existing content. Press “Ctrl” if you want to create a…" at bounding box center [235, 127] width 420 height 225
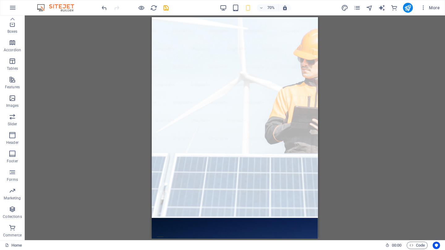
scroll to position [0, 0]
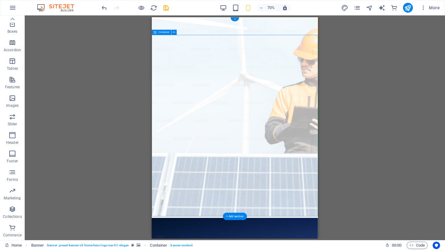
drag, startPoint x: 166, startPoint y: 55, endPoint x: 168, endPoint y: 49, distance: 5.6
click at [165, 32] on span "Container" at bounding box center [163, 32] width 11 height 2
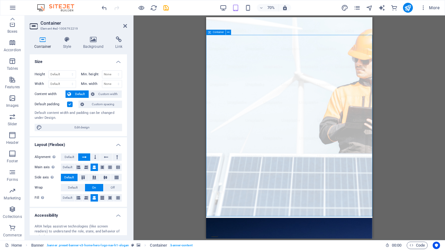
select select "px"
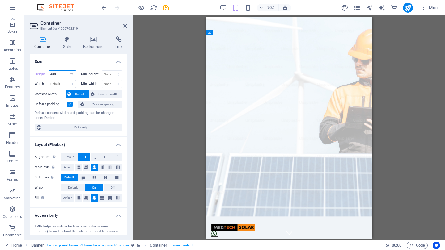
type input "400"
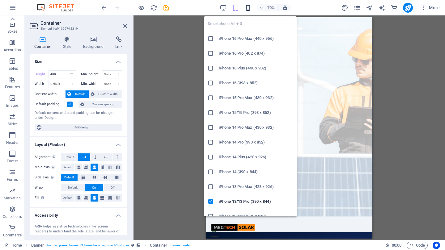
click at [246, 8] on icon "button" at bounding box center [247, 7] width 7 height 7
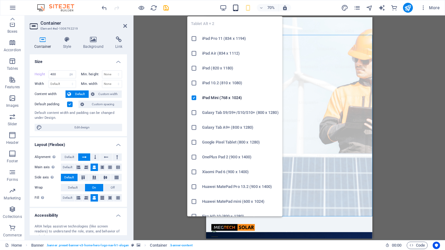
click at [238, 8] on icon "button" at bounding box center [235, 7] width 7 height 7
click at [237, 8] on icon "button" at bounding box center [235, 7] width 7 height 7
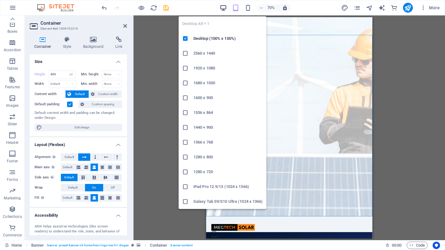
click at [225, 6] on icon "button" at bounding box center [223, 7] width 7 height 7
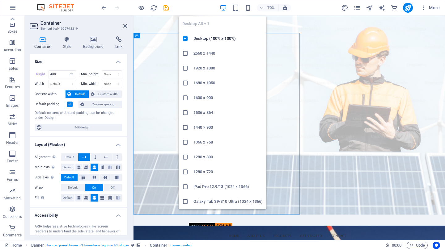
select select "DISABLED_OPTION_VALUE"
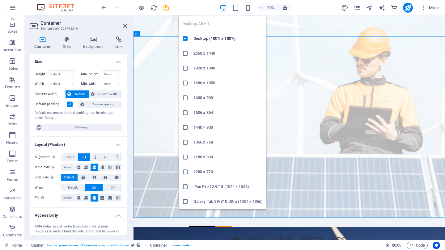
click at [222, 7] on icon "button" at bounding box center [223, 7] width 7 height 7
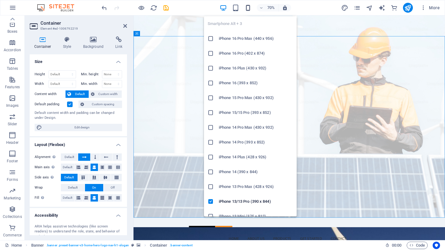
click at [247, 8] on icon "button" at bounding box center [247, 7] width 7 height 7
click at [249, 7] on icon "button" at bounding box center [247, 7] width 7 height 7
click at [243, 199] on h6 "iPhone 13/13 Pro (390 x 844)" at bounding box center [256, 201] width 74 height 7
click at [249, 8] on icon "button" at bounding box center [247, 7] width 7 height 7
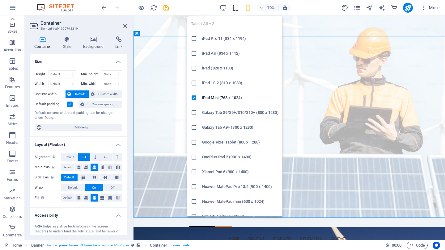
click at [234, 8] on icon "button" at bounding box center [235, 7] width 7 height 7
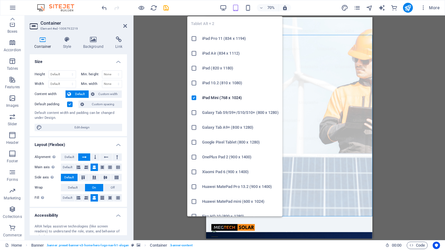
type input "400"
select select "px"
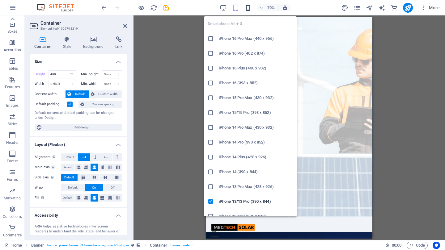
click at [251, 7] on icon "button" at bounding box center [247, 7] width 7 height 7
click at [249, 8] on icon "button" at bounding box center [247, 7] width 7 height 7
click at [248, 8] on icon "button" at bounding box center [247, 7] width 7 height 7
click at [240, 170] on h6 "iPhone 14 (390 x 844)" at bounding box center [256, 171] width 74 height 7
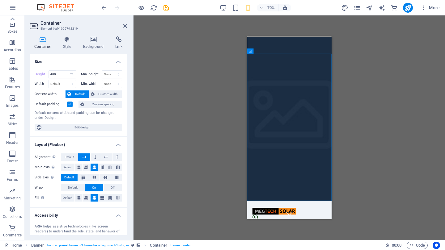
type input "100"
select select "%"
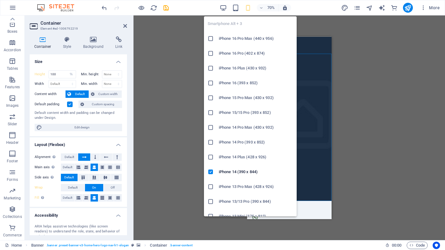
click at [246, 8] on icon "button" at bounding box center [247, 7] width 7 height 7
click at [236, 186] on h6 "iPhone 13 Pro Max (428 x 926)" at bounding box center [256, 186] width 74 height 7
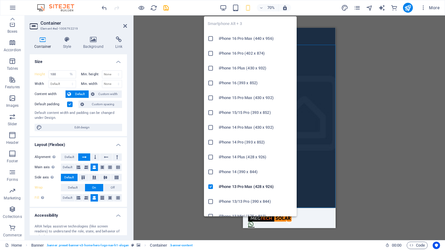
click at [249, 11] on icon "button" at bounding box center [247, 7] width 7 height 7
click at [235, 198] on h6 "iPhone 13/13 Pro (390 x 844)" at bounding box center [256, 201] width 74 height 7
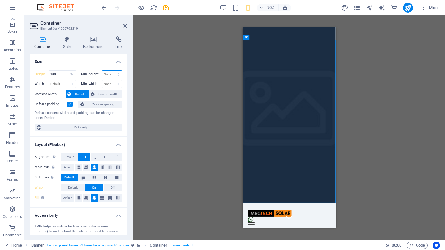
select select "%"
type input "50"
click at [59, 74] on input "100" at bounding box center [62, 74] width 27 height 7
drag, startPoint x: 58, startPoint y: 74, endPoint x: 33, endPoint y: 72, distance: 25.7
click at [33, 72] on div "Height 100 Default px rem % vh vw Min. height 50 None px rem % vh vw Width Defa…" at bounding box center [78, 100] width 97 height 71
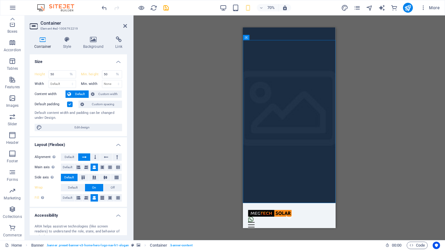
click at [59, 66] on div "Height 50 Default px rem % vh vw Min. height 50 None px rem % vh vw Width Defau…" at bounding box center [78, 100] width 97 height 71
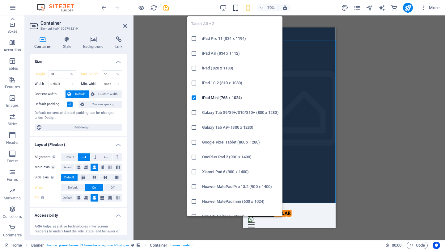
click at [236, 7] on icon "button" at bounding box center [235, 7] width 7 height 7
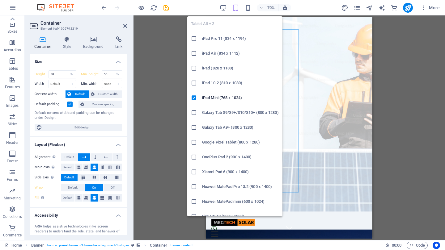
type input "400"
select select "px"
select select "DISABLED_OPTION_VALUE"
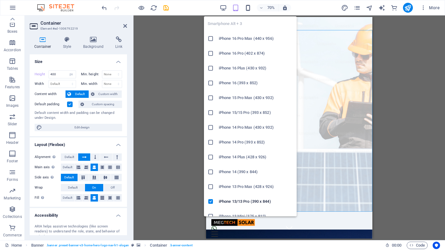
click at [246, 7] on icon "button" at bounding box center [247, 7] width 7 height 7
click at [250, 7] on icon "button" at bounding box center [247, 7] width 7 height 7
click at [243, 144] on h6 "iPhone 14 Pro (393 x 852)" at bounding box center [256, 142] width 74 height 7
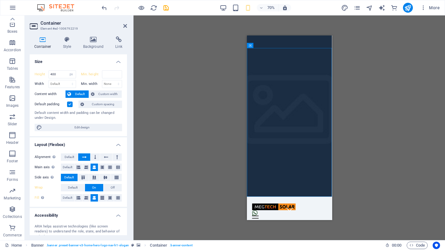
type input "50"
select select "%"
type input "50"
select select "%"
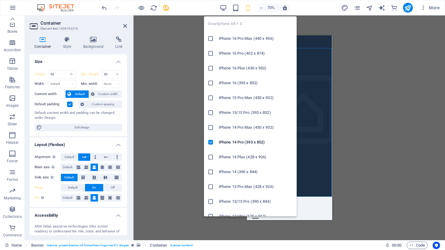
click at [247, 6] on icon "button" at bounding box center [247, 7] width 7 height 7
click at [241, 187] on h6 "iPhone 13 Pro Max (428 x 926)" at bounding box center [256, 186] width 74 height 7
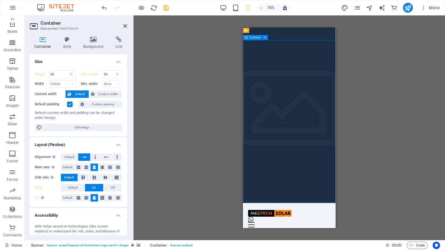
drag, startPoint x: 58, startPoint y: 73, endPoint x: 28, endPoint y: 72, distance: 30.6
click at [28, 72] on div "Container Style Background Link Size Height 50 Default px rem % vh vw Min. heig…" at bounding box center [78, 136] width 107 height 209
type input "100"
drag, startPoint x: 108, startPoint y: 74, endPoint x: 77, endPoint y: 71, distance: 31.0
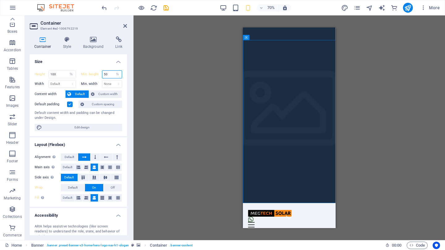
click at [77, 71] on div "Height 100 Default px rem % vh vw Min. height 50 None px rem % vh vw" at bounding box center [78, 75] width 87 height 10
type input "100"
click at [87, 56] on h4 "Size" at bounding box center [78, 59] width 97 height 11
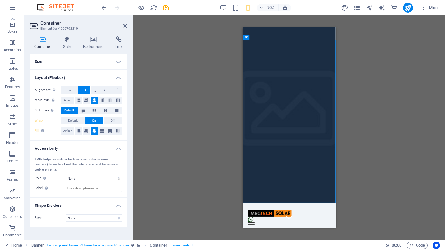
click at [78, 63] on h4 "Size" at bounding box center [78, 61] width 97 height 15
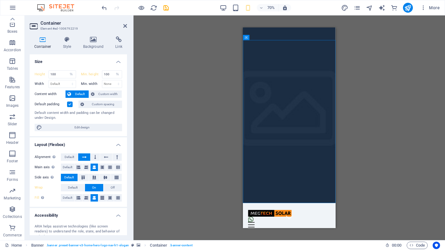
click at [78, 63] on h4 "Size" at bounding box center [78, 59] width 97 height 11
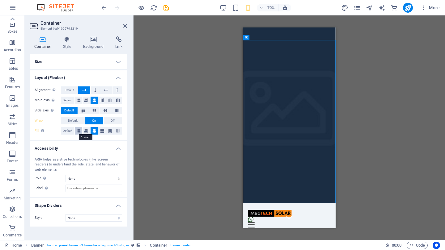
click at [78, 130] on icon at bounding box center [79, 130] width 4 height 7
click at [301, 192] on icon at bounding box center [302, 191] width 2 height 5
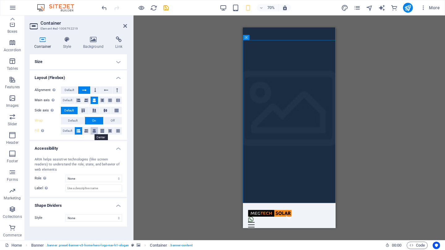
click at [96, 131] on icon at bounding box center [94, 130] width 4 height 7
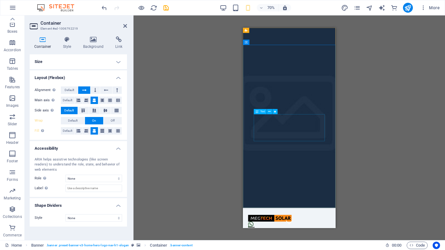
scroll to position [1, 0]
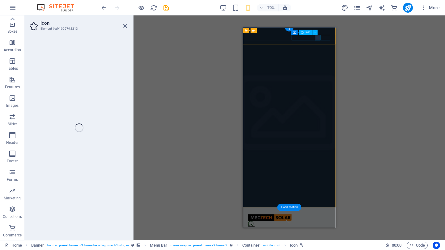
select select "xMidYMid"
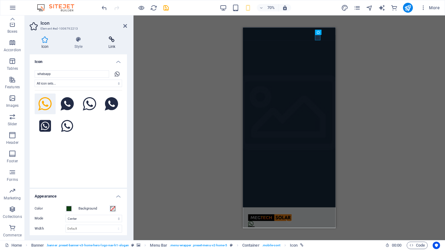
click at [109, 41] on icon at bounding box center [112, 39] width 30 height 6
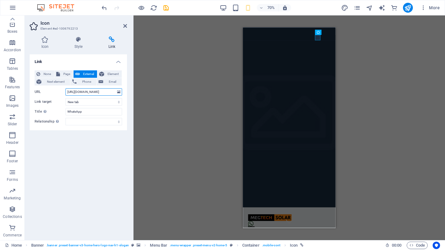
click at [111, 91] on input "https://wa.me/60126555664" at bounding box center [93, 91] width 57 height 7
type input "https://wa.me/60183796688"
click at [84, 133] on div "Link None Page External Element Next element Phone Email Page Home Subpage Lega…" at bounding box center [78, 144] width 97 height 181
click at [410, 8] on icon "publish" at bounding box center [407, 7] width 7 height 7
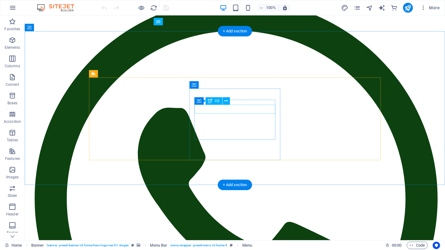
scroll to position [286, 0]
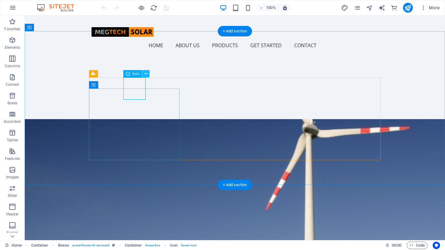
click at [145, 73] on icon at bounding box center [145, 74] width 3 height 6
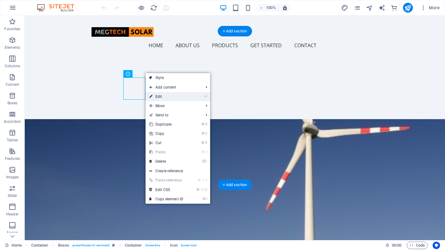
click at [166, 97] on link "⏎ Edit" at bounding box center [165, 96] width 41 height 9
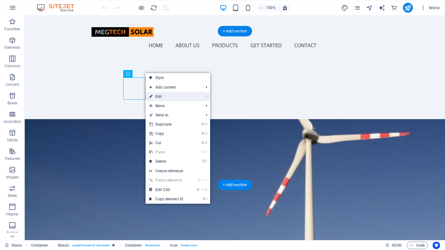
select select "xMidYMid"
select select
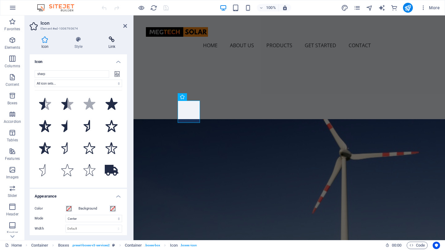
click at [117, 39] on icon at bounding box center [112, 39] width 30 height 6
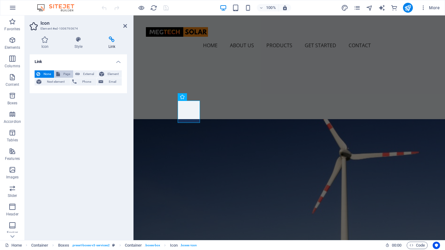
click at [68, 73] on span "Page" at bounding box center [67, 73] width 10 height 7
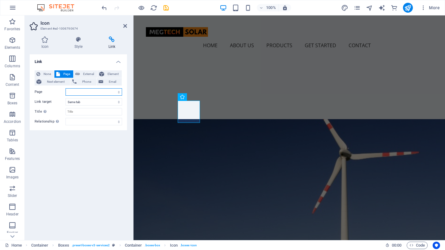
select select "4"
click at [99, 148] on div "Link None Page External Element Next element Phone Email Page Home Subpage Lega…" at bounding box center [78, 144] width 97 height 181
click at [95, 155] on div "Link None Page External Element Next element Phone Email Page Home Subpage Lega…" at bounding box center [78, 144] width 97 height 181
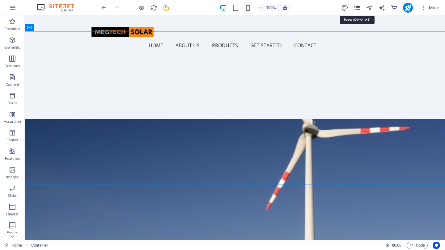
click at [358, 7] on icon "pages" at bounding box center [356, 7] width 7 height 7
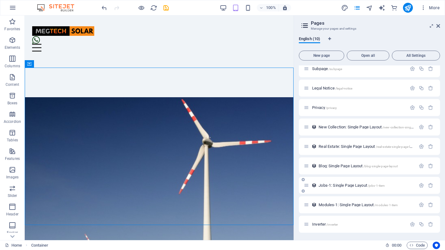
scroll to position [25, 0]
click at [321, 225] on span "Inverter /inverter" at bounding box center [325, 224] width 26 height 5
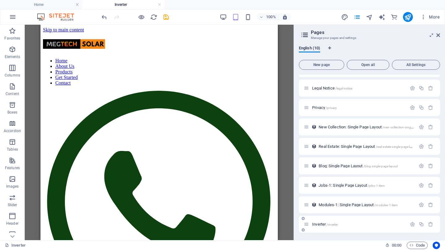
scroll to position [34, 0]
click at [410, 225] on icon "button" at bounding box center [412, 224] width 5 height 5
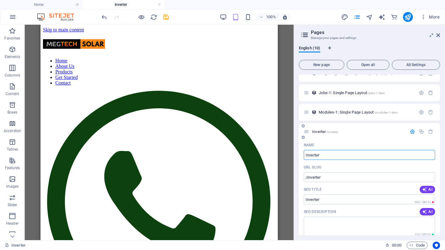
scroll to position [127, 0]
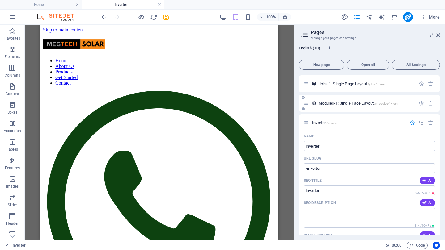
click at [334, 106] on div "Modules-1: Single Page Layout /modules-1-item" at bounding box center [360, 103] width 112 height 7
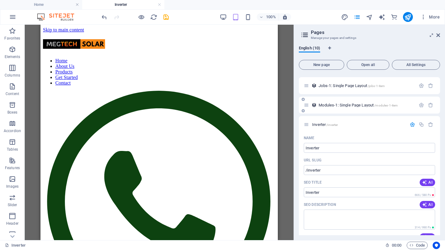
click at [334, 106] on span "Modules-1: Single Page Layout /modules-1-item" at bounding box center [357, 105] width 79 height 5
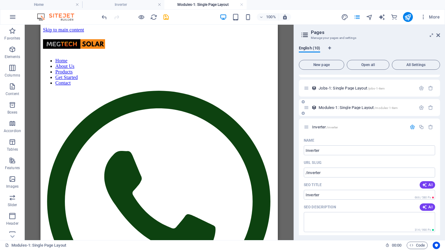
scroll to position [0, 0]
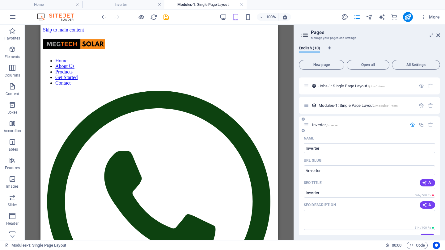
click at [322, 127] on span "Inverter /inverter" at bounding box center [325, 125] width 26 height 5
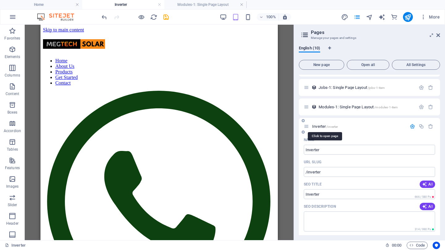
scroll to position [133, 0]
click at [322, 127] on span "Inverter /inverter" at bounding box center [325, 125] width 26 height 5
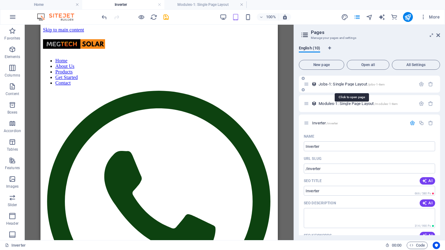
click at [328, 86] on span "Jobs-1: Single Page Layout /jobs-1-item" at bounding box center [351, 84] width 66 height 5
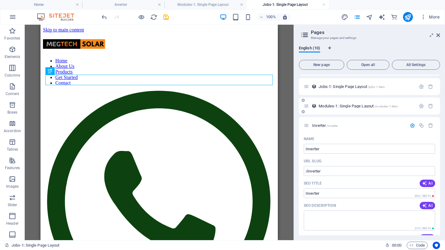
scroll to position [0, 0]
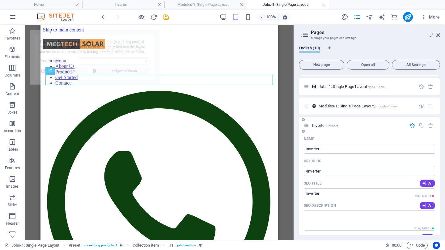
select select "68df3cb4d5235a923a0f5937"
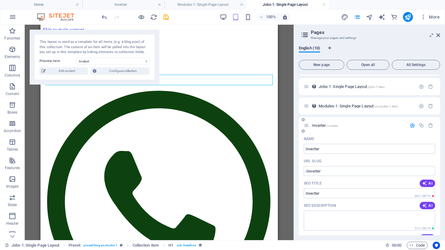
click at [327, 122] on div "Inverter /inverter" at bounding box center [355, 125] width 103 height 7
click at [321, 124] on span "Inverter /inverter" at bounding box center [325, 125] width 26 height 5
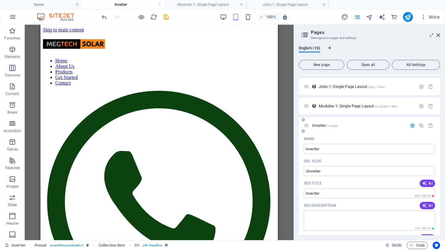
click at [321, 124] on span "Inverter /inverter" at bounding box center [325, 125] width 26 height 5
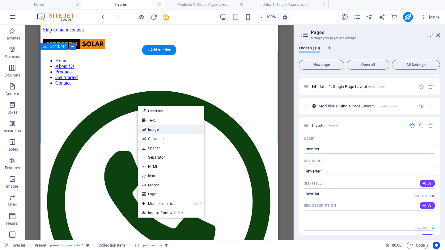
click at [155, 129] on link "Image" at bounding box center [170, 129] width 65 height 9
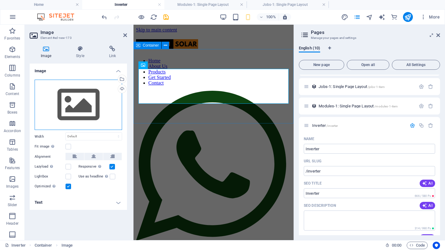
click at [79, 100] on div "Drag files here, click to choose files or select files from Files or our free s…" at bounding box center [78, 105] width 87 height 51
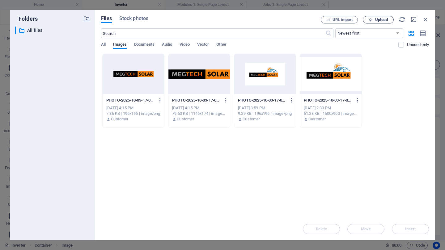
click at [379, 18] on span "Upload" at bounding box center [381, 20] width 13 height 4
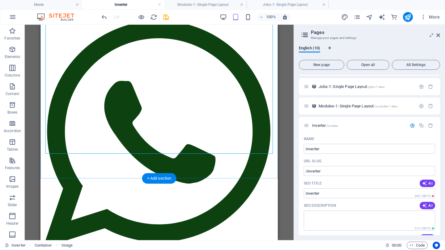
scroll to position [123, 0]
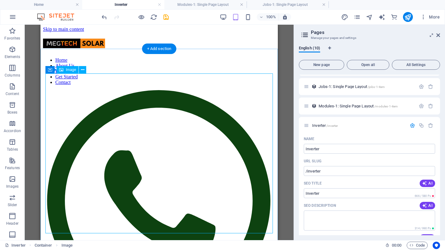
scroll to position [0, 0]
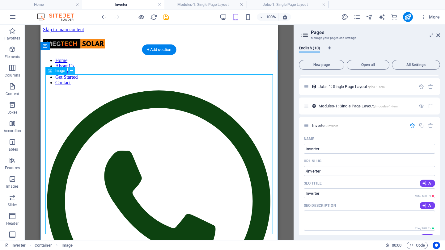
click at [72, 70] on icon at bounding box center [71, 71] width 3 height 6
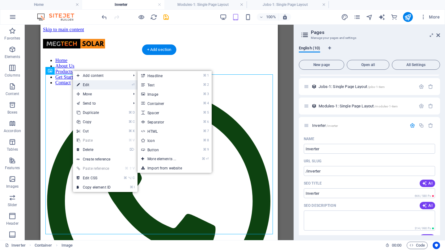
click at [82, 83] on link "⏎ Edit" at bounding box center [93, 84] width 41 height 9
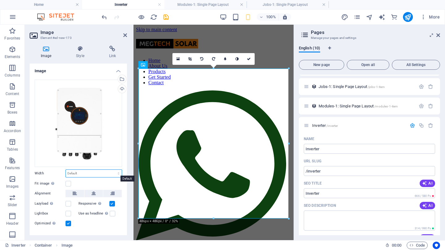
select select "%"
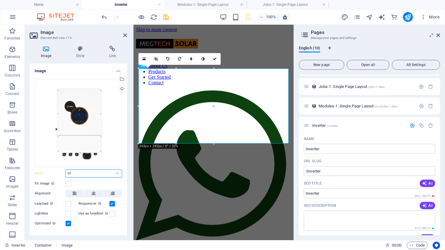
type input "50"
click at [97, 183] on div "Fit image Automatically fit image to a fixed width and height" at bounding box center [78, 183] width 87 height 7
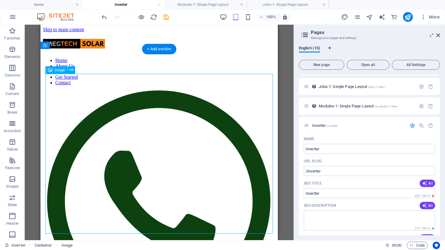
scroll to position [1, 0]
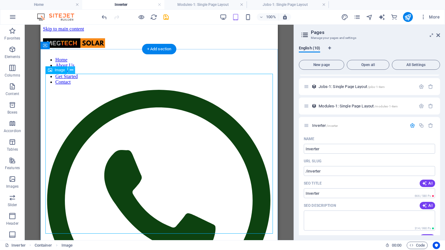
click at [73, 70] on icon at bounding box center [71, 70] width 3 height 6
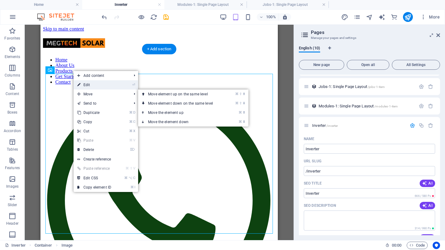
click at [93, 84] on link "⏎ Edit" at bounding box center [94, 84] width 41 height 9
select select "%"
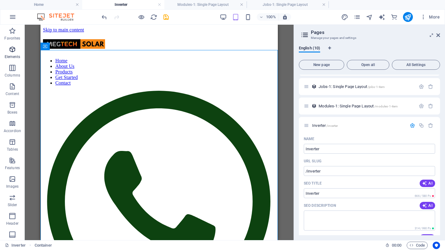
scroll to position [0, 0]
click at [9, 50] on icon "button" at bounding box center [12, 49] width 7 height 7
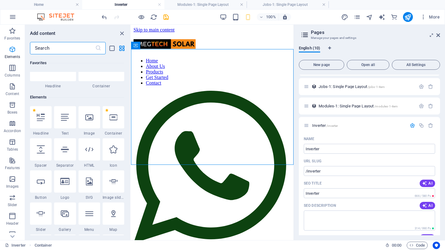
scroll to position [66, 0]
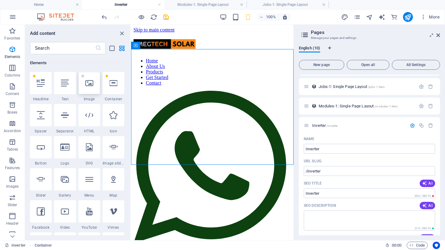
click at [91, 85] on icon at bounding box center [89, 83] width 8 height 8
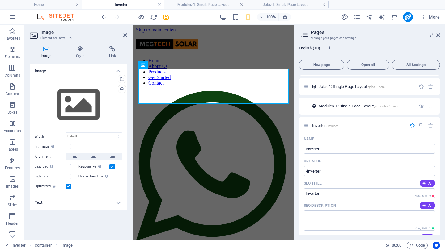
click at [78, 98] on div "Drag files here, click to choose files or select files from Files or our free s…" at bounding box center [78, 105] width 87 height 51
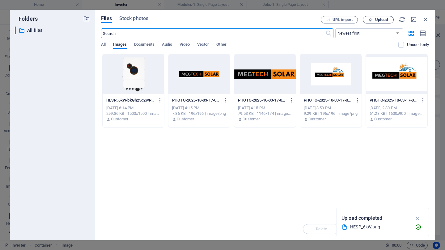
click at [379, 19] on span "Upload" at bounding box center [381, 20] width 13 height 4
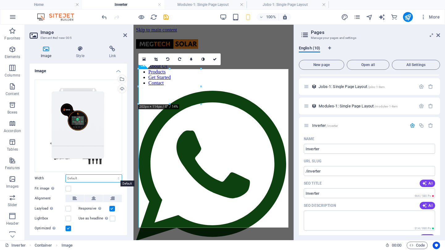
select select "%"
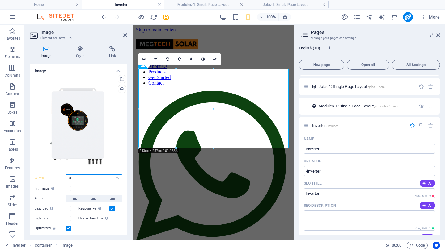
click at [96, 180] on input "50" at bounding box center [94, 178] width 56 height 7
type input "50"
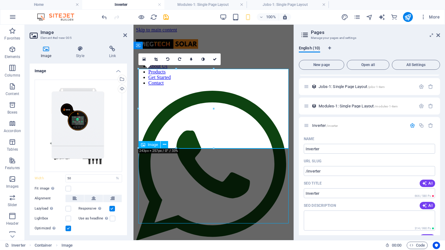
scroll to position [192, 0]
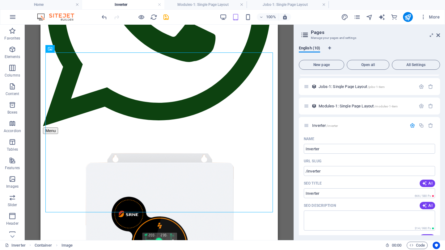
click at [247, 12] on div "100%" at bounding box center [255, 17] width 71 height 10
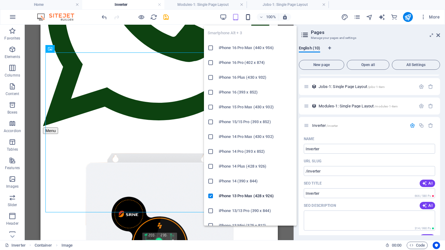
click at [247, 15] on icon "button" at bounding box center [247, 17] width 7 height 7
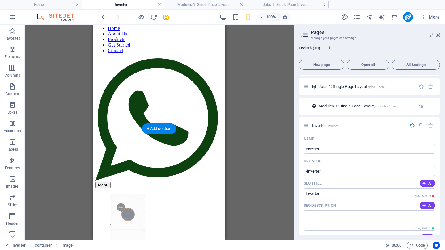
drag, startPoint x: 131, startPoint y: 124, endPoint x: 181, endPoint y: 73, distance: 70.5
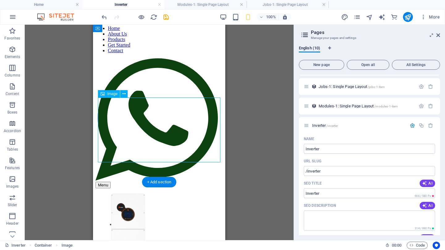
drag, startPoint x: 138, startPoint y: 120, endPoint x: 177, endPoint y: 93, distance: 47.0
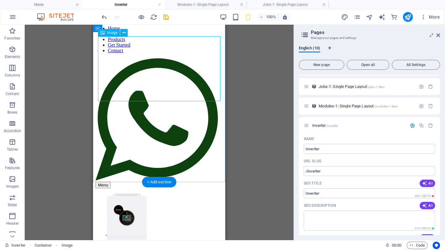
click at [181, 188] on figure at bounding box center [158, 222] width 127 height 69
click at [220, 188] on div at bounding box center [158, 254] width 127 height 133
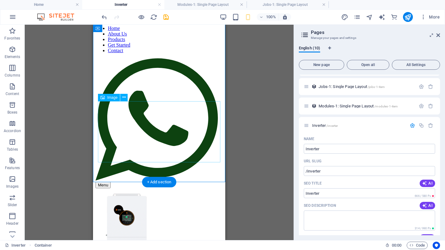
click at [142, 188] on figure at bounding box center [158, 222] width 127 height 69
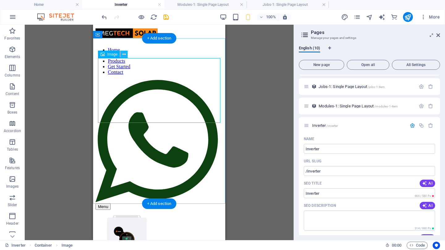
scroll to position [9, 0]
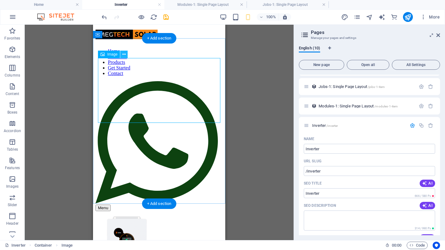
click at [123, 53] on icon at bounding box center [123, 54] width 3 height 6
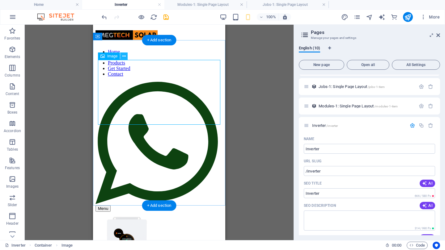
click at [124, 56] on icon at bounding box center [123, 56] width 3 height 6
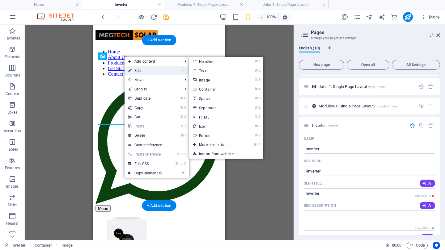
click at [137, 68] on link "⏎ Edit" at bounding box center [144, 70] width 41 height 9
select select "%"
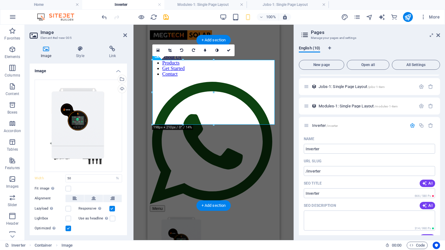
scroll to position [0, 0]
click at [69, 187] on label at bounding box center [68, 189] width 6 height 6
click at [0, 0] on input "Fit image Automatically fit image to a fixed width and height" at bounding box center [0, 0] width 0 height 0
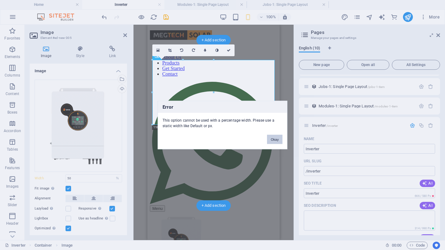
click at [272, 139] on button "Okay" at bounding box center [274, 139] width 15 height 9
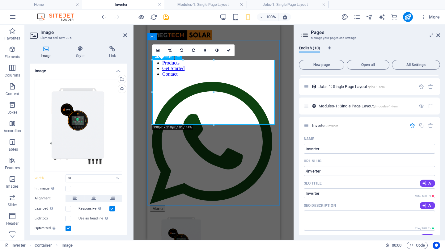
click at [219, 212] on figure at bounding box center [213, 246] width 127 height 69
drag, startPoint x: 190, startPoint y: 149, endPoint x: 246, endPoint y: 149, distance: 55.3
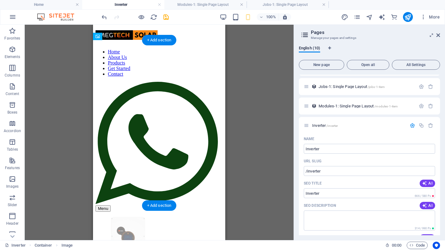
drag, startPoint x: 129, startPoint y: 149, endPoint x: 158, endPoint y: 138, distance: 30.6
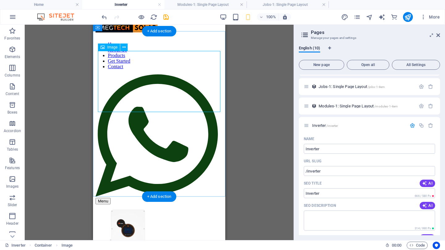
scroll to position [19, 0]
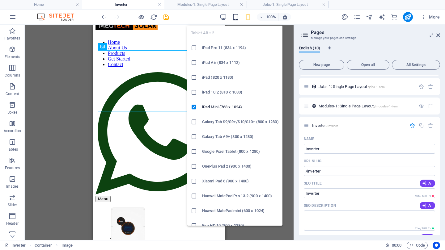
click at [236, 16] on icon "button" at bounding box center [235, 17] width 7 height 7
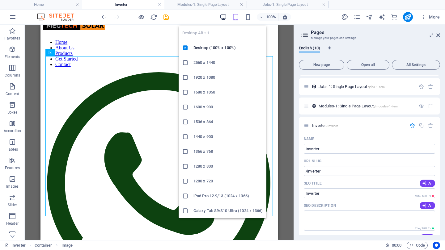
click at [225, 15] on icon "button" at bounding box center [223, 17] width 7 height 7
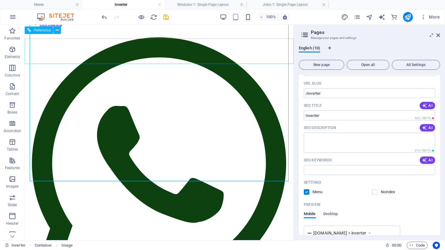
scroll to position [45, 0]
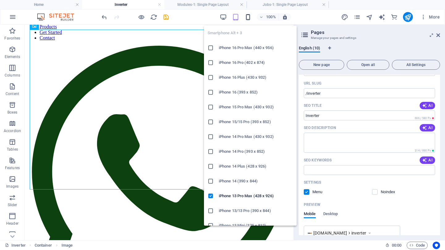
click at [248, 16] on icon "button" at bounding box center [247, 17] width 7 height 7
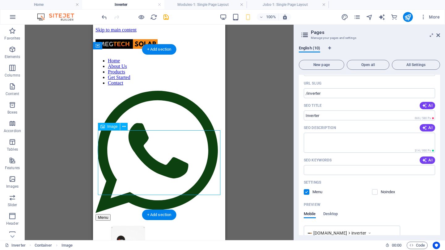
scroll to position [0, 0]
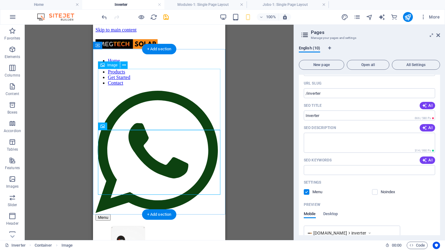
click at [164, 221] on figure at bounding box center [158, 253] width 127 height 65
click at [181, 221] on figure at bounding box center [158, 253] width 127 height 65
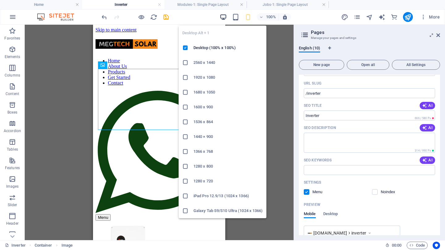
click at [225, 19] on icon "button" at bounding box center [223, 17] width 7 height 7
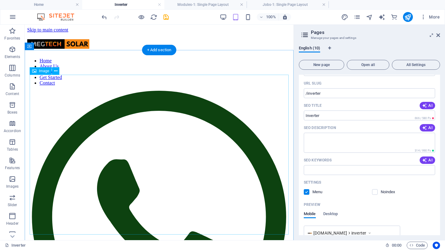
scroll to position [0, 0]
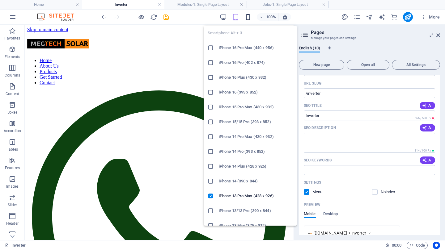
click at [248, 17] on icon "button" at bounding box center [247, 17] width 7 height 7
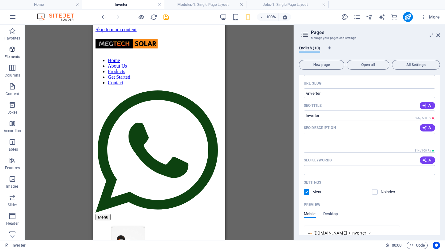
click at [13, 52] on icon "button" at bounding box center [12, 49] width 7 height 7
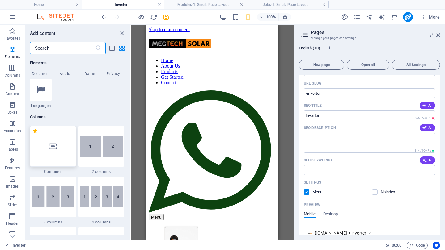
scroll to position [256, 0]
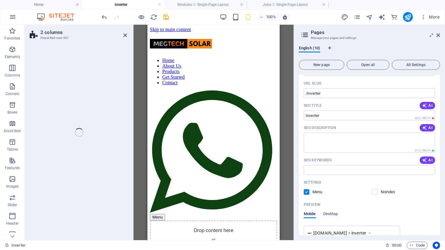
select select "rem"
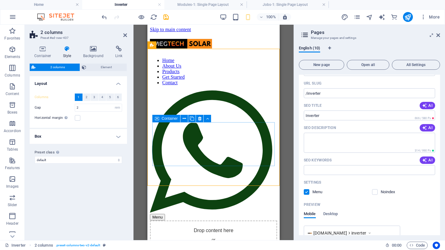
scroll to position [0, 0]
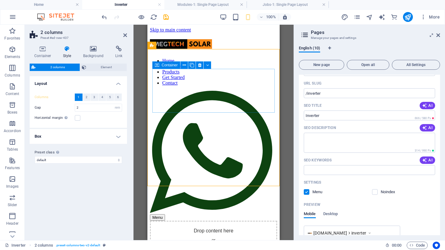
click at [193, 248] on span "Add elements" at bounding box center [195, 252] width 31 height 9
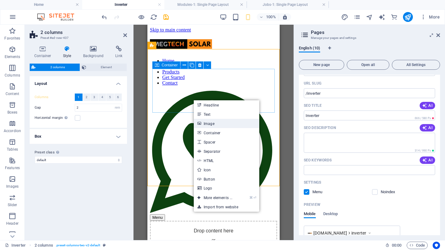
click at [213, 125] on link "Image" at bounding box center [226, 123] width 65 height 9
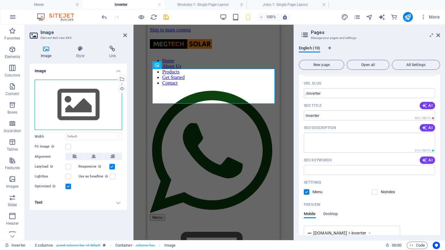
click at [77, 99] on div "Drag files here, click to choose files or select files from Files or our free s…" at bounding box center [78, 105] width 87 height 51
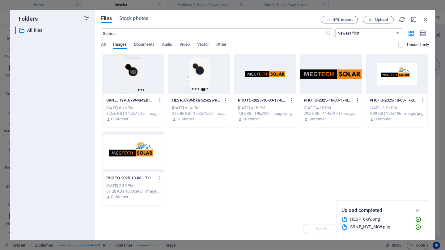
click at [195, 72] on div at bounding box center [198, 74] width 61 height 40
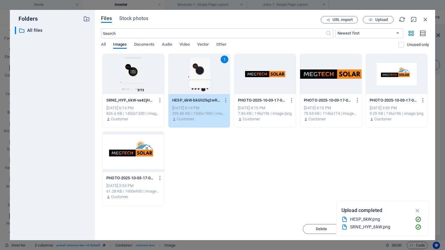
click at [195, 72] on div "1" at bounding box center [198, 74] width 61 height 40
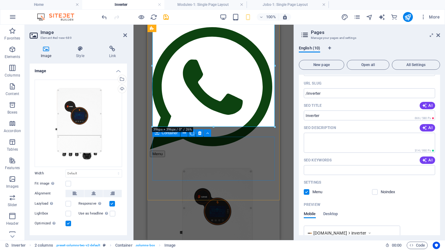
scroll to position [65, 0]
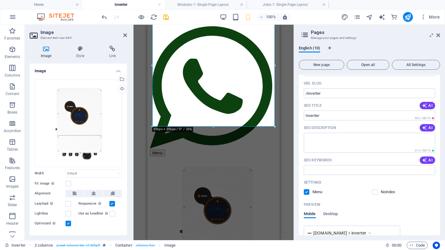
click at [285, 108] on div "Drag here to replace the existing content. Press “Ctrl” if you want to create a…" at bounding box center [213, 133] width 160 height 216
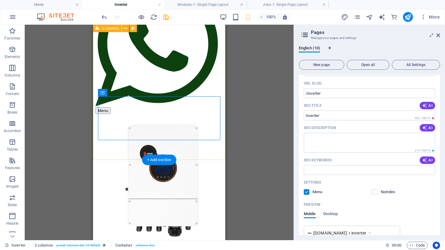
scroll to position [110, 0]
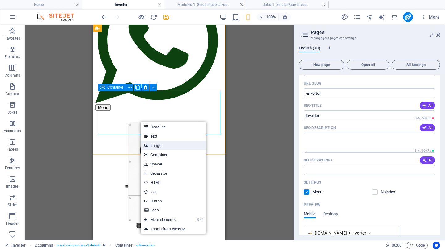
click at [158, 145] on link "Image" at bounding box center [173, 145] width 65 height 9
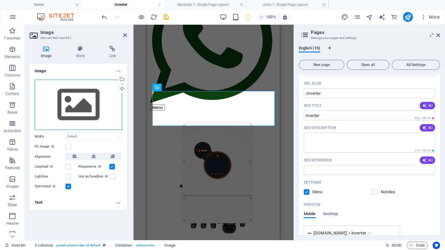
click at [68, 105] on div "Drag files here, click to choose files or select files from Files or our free s…" at bounding box center [78, 105] width 87 height 51
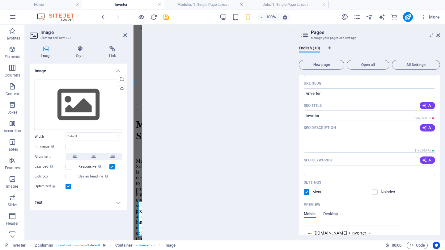
scroll to position [0, 0]
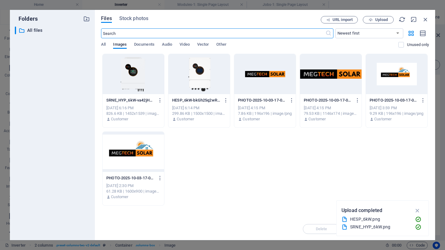
click at [123, 75] on div at bounding box center [133, 74] width 61 height 40
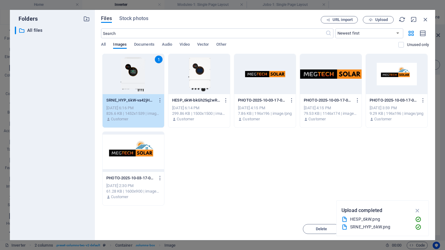
click at [123, 75] on div "1" at bounding box center [133, 74] width 61 height 40
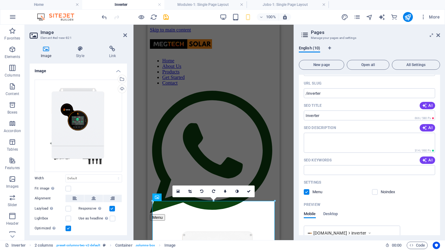
click at [285, 168] on div "Drag here to replace the existing content. Press “Ctrl” if you want to create a…" at bounding box center [213, 133] width 160 height 216
click at [285, 147] on div "Drag here to replace the existing content. Press “Ctrl” if you want to create a…" at bounding box center [213, 133] width 160 height 216
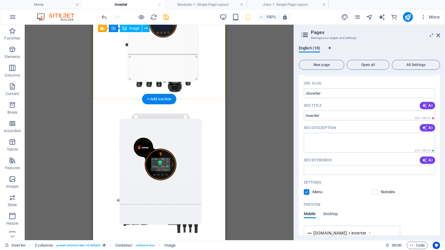
scroll to position [252, 0]
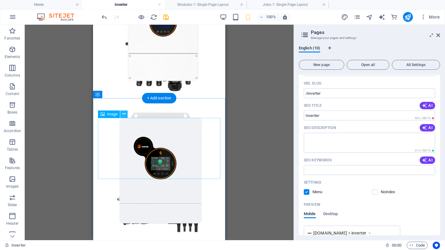
click at [123, 114] on icon at bounding box center [123, 114] width 3 height 6
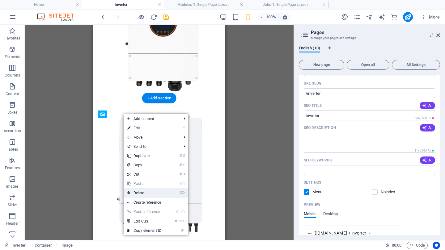
click at [144, 194] on link "⌦ Delete" at bounding box center [144, 192] width 41 height 9
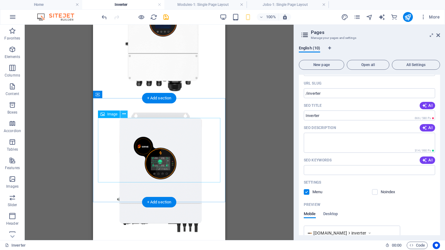
click at [125, 114] on icon at bounding box center [123, 114] width 3 height 6
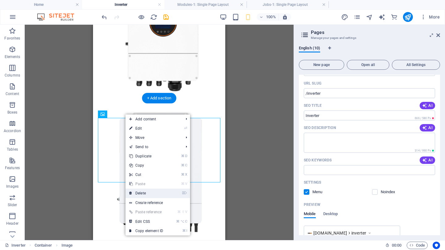
click at [147, 192] on link "⌦ Delete" at bounding box center [145, 193] width 41 height 9
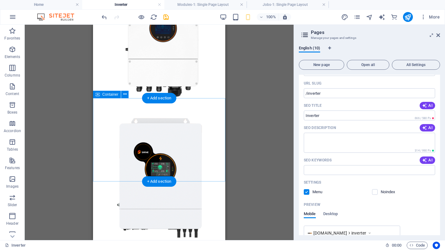
scroll to position [246, 0]
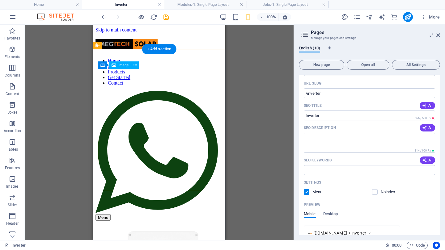
scroll to position [0, 0]
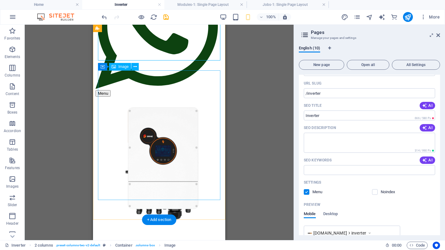
scroll to position [131, 0]
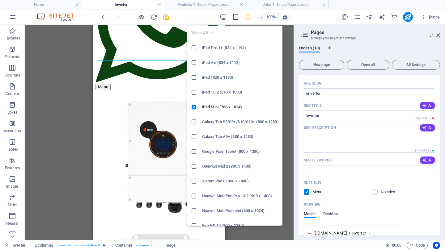
click at [234, 17] on icon "button" at bounding box center [235, 17] width 7 height 7
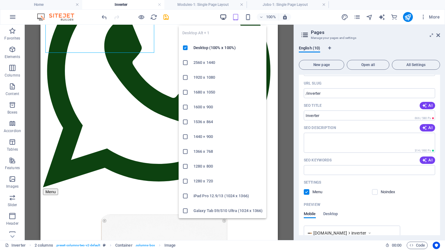
click at [225, 17] on icon "button" at bounding box center [223, 17] width 7 height 7
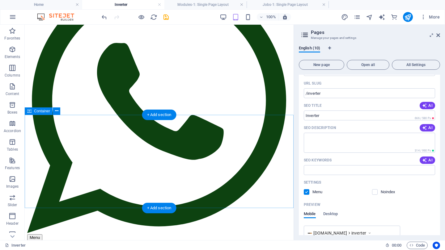
scroll to position [115, 0]
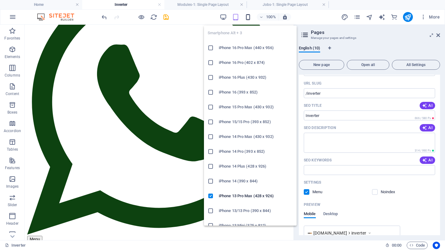
click at [247, 17] on icon "button" at bounding box center [247, 17] width 7 height 7
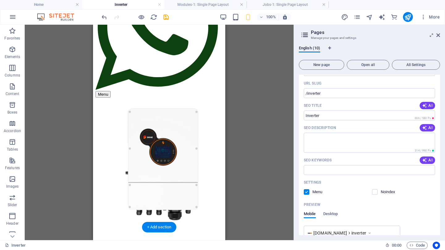
scroll to position [123, 0]
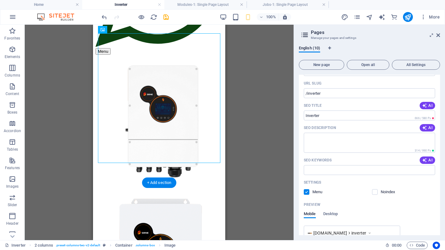
scroll to position [168, 0]
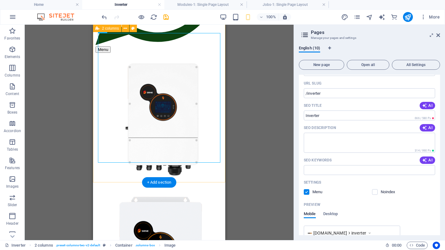
click at [148, 166] on div at bounding box center [158, 190] width 127 height 275
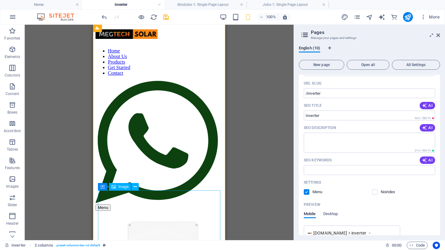
scroll to position [12, 0]
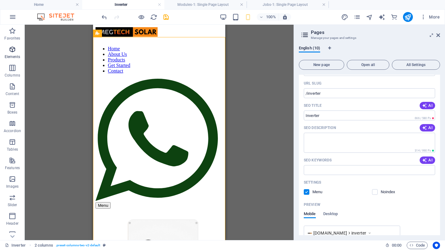
click at [15, 50] on icon "button" at bounding box center [12, 49] width 7 height 7
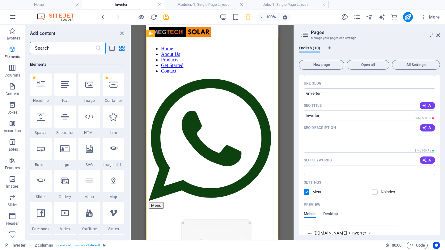
scroll to position [66, 0]
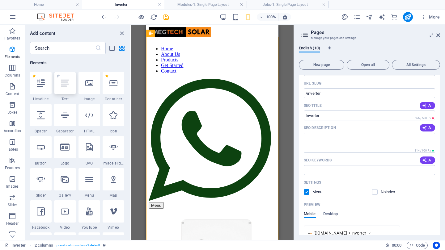
click at [66, 84] on icon at bounding box center [65, 83] width 8 height 8
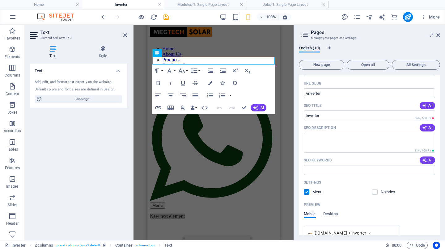
click at [142, 146] on div "Container Placeholder Image Reference Image Reference 2 columns Container Place…" at bounding box center [213, 133] width 160 height 216
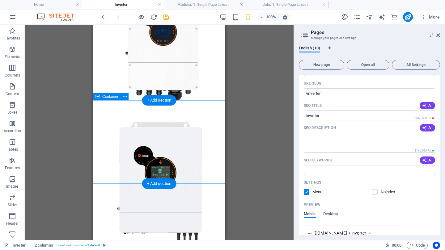
scroll to position [237, 0]
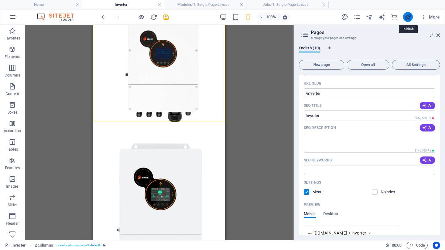
click at [407, 17] on icon "publish" at bounding box center [407, 17] width 7 height 7
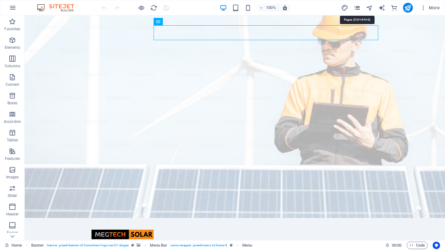
click at [357, 8] on icon "pages" at bounding box center [356, 7] width 7 height 7
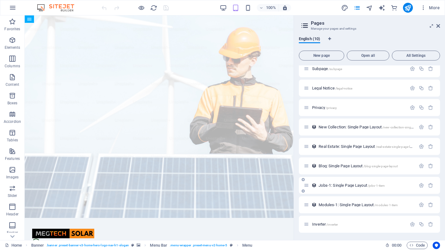
scroll to position [25, 0]
click at [413, 223] on icon "button" at bounding box center [412, 224] width 5 height 5
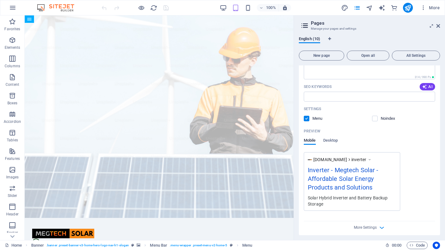
scroll to position [272, 0]
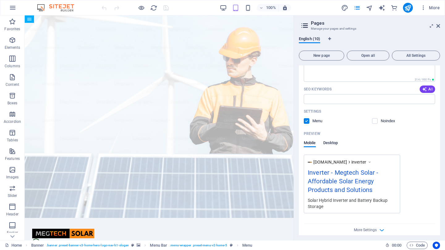
click at [335, 143] on span "Desktop" at bounding box center [330, 143] width 15 height 9
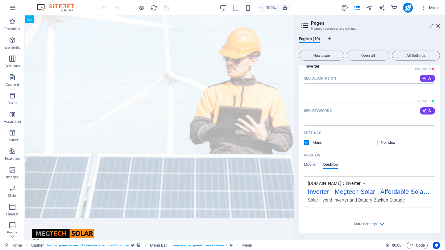
scroll to position [243, 0]
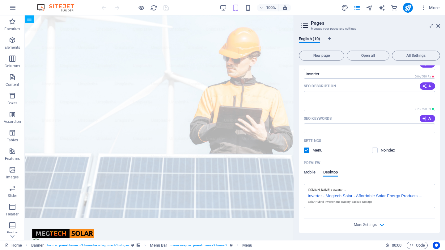
drag, startPoint x: 306, startPoint y: 173, endPoint x: 309, endPoint y: 170, distance: 4.2
click at [306, 173] on span "Mobile" at bounding box center [310, 173] width 12 height 9
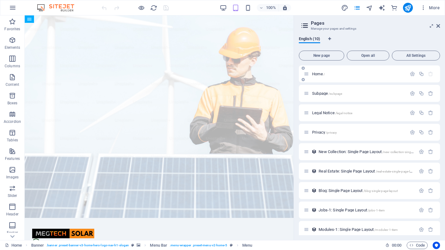
scroll to position [0, 0]
click at [412, 75] on icon "button" at bounding box center [412, 73] width 5 height 5
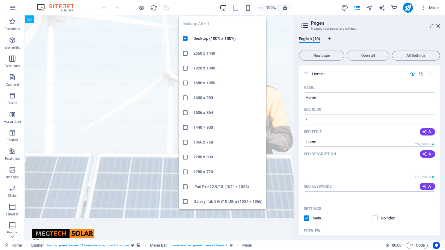
click at [220, 7] on icon "button" at bounding box center [223, 7] width 7 height 7
click at [222, 6] on icon "button" at bounding box center [223, 7] width 7 height 7
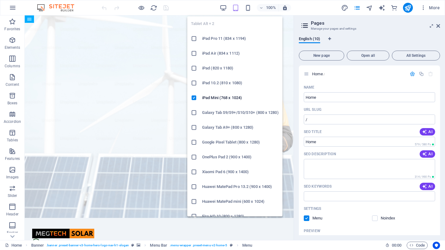
click at [232, 7] on icon "button" at bounding box center [235, 7] width 7 height 7
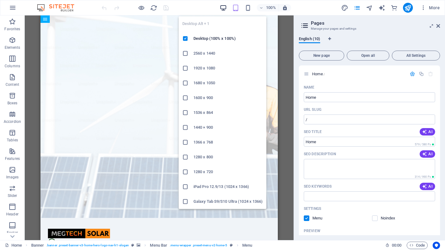
click at [223, 7] on icon "button" at bounding box center [223, 7] width 7 height 7
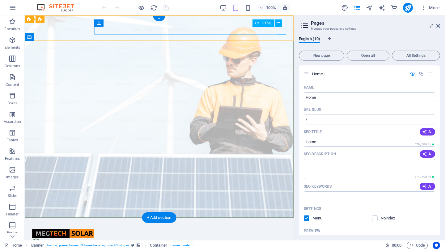
click at [282, 246] on div "Menu" at bounding box center [159, 250] width 254 height 8
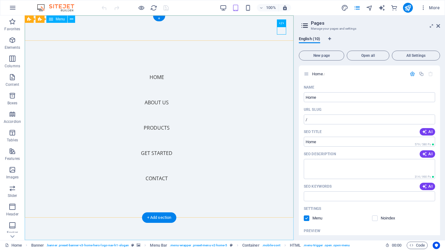
click at [164, 126] on nav "Home About Us Products Get Started Contact" at bounding box center [159, 127] width 269 height 225
click at [161, 127] on nav "Home About Us Products Get Started Contact" at bounding box center [159, 127] width 269 height 225
click at [159, 128] on nav "Home About Us Products Get Started Contact" at bounding box center [159, 127] width 269 height 225
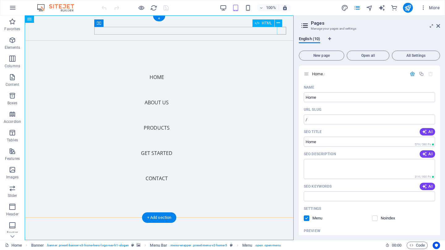
click at [41, 246] on div "Menu" at bounding box center [36, 250] width 9 height 8
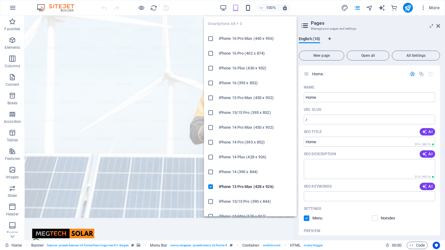
click at [248, 8] on icon "button" at bounding box center [247, 7] width 7 height 7
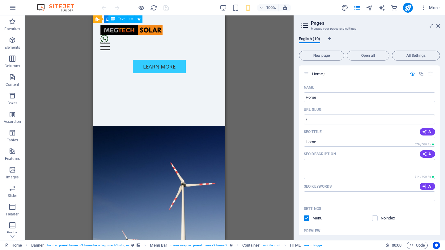
scroll to position [282, 0]
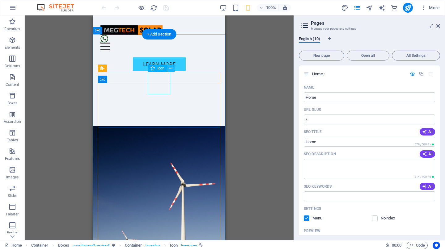
click at [170, 68] on icon at bounding box center [170, 68] width 3 height 6
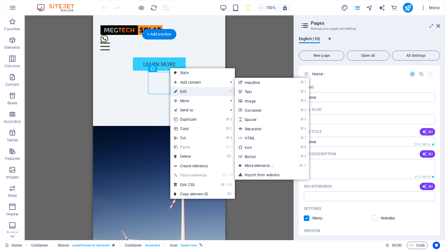
click at [190, 89] on link "⏎ Edit" at bounding box center [190, 91] width 41 height 9
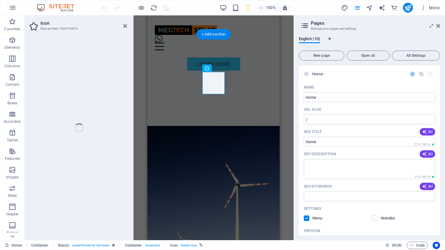
select select "xMidYMid"
select select "4"
select select
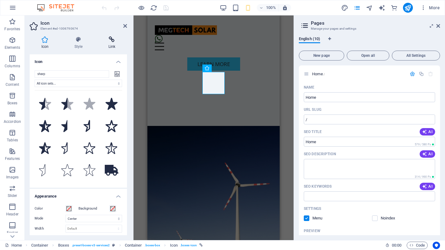
click at [113, 44] on h4 "Link" at bounding box center [112, 42] width 30 height 13
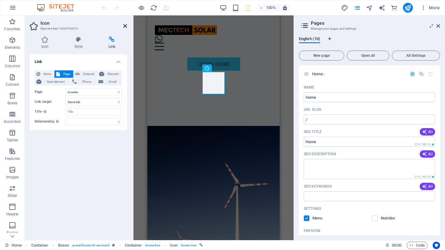
click at [126, 27] on icon at bounding box center [125, 25] width 4 height 5
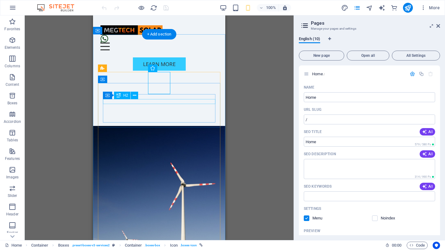
click at [134, 96] on icon at bounding box center [134, 95] width 3 height 6
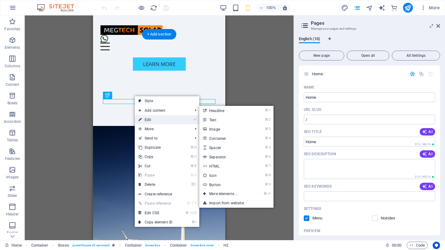
click at [156, 117] on link "⏎ Edit" at bounding box center [155, 119] width 41 height 9
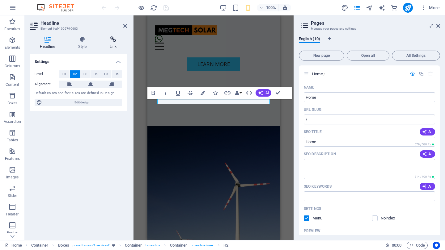
click at [112, 42] on icon at bounding box center [112, 39] width 27 height 6
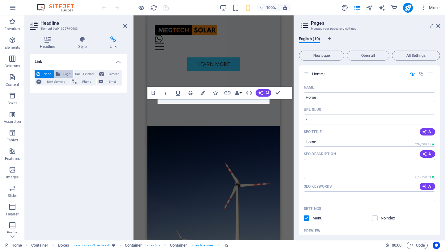
click at [65, 73] on span "Page" at bounding box center [67, 73] width 10 height 7
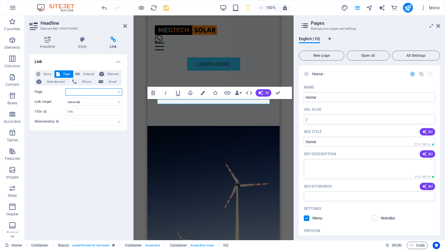
select select "4"
click at [69, 176] on div "Link None Page External Element Next element Phone Email Page Home Subpage Lega…" at bounding box center [78, 144] width 97 height 181
click at [116, 166] on div "Link None Page External Element Next element Phone Email Page Home Subpage Lega…" at bounding box center [78, 144] width 97 height 181
click at [126, 24] on icon at bounding box center [125, 25] width 4 height 5
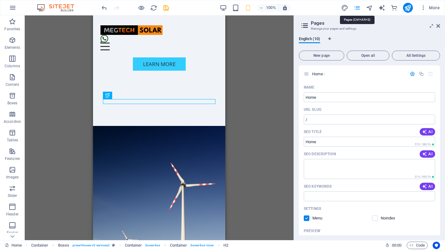
click at [357, 8] on icon "pages" at bounding box center [356, 7] width 7 height 7
click at [358, 9] on icon "pages" at bounding box center [356, 7] width 7 height 7
click at [410, 73] on icon "button" at bounding box center [412, 73] width 5 height 5
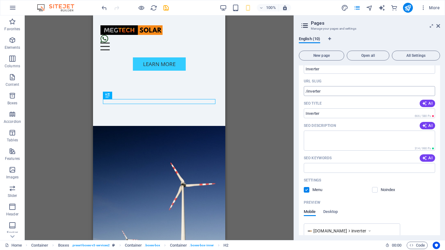
scroll to position [118, 0]
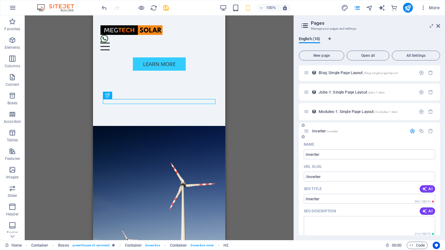
click at [322, 132] on span "Inverter /inverter" at bounding box center [325, 131] width 26 height 5
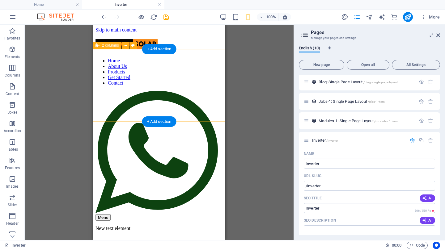
scroll to position [0, 0]
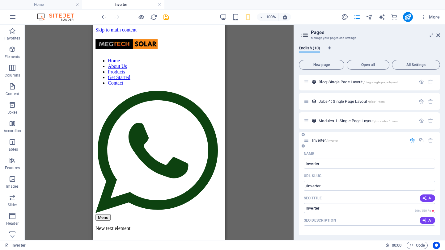
click at [319, 141] on span "Inverter /inverter" at bounding box center [325, 140] width 26 height 5
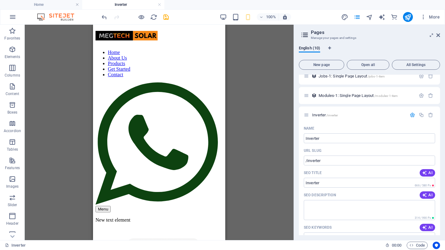
scroll to position [145, 0]
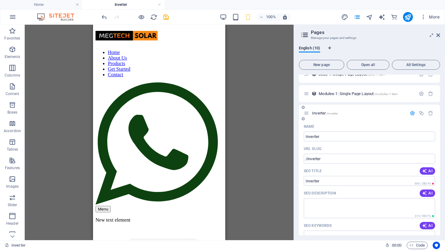
click at [321, 113] on span "Inverter /inverter" at bounding box center [325, 113] width 26 height 5
click at [309, 113] on div "Inverter /inverter" at bounding box center [355, 113] width 103 height 7
click at [306, 113] on icon at bounding box center [306, 113] width 5 height 5
click at [330, 114] on span "/inverter" at bounding box center [331, 113] width 11 height 3
click at [412, 113] on icon "button" at bounding box center [412, 113] width 5 height 5
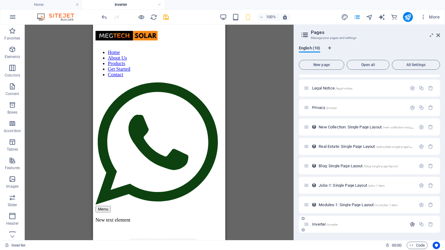
scroll to position [34, 0]
click at [325, 222] on span "Inverter /inverter" at bounding box center [325, 224] width 26 height 5
click at [314, 224] on span "Inverter /inverter" at bounding box center [325, 224] width 26 height 5
click at [307, 225] on icon at bounding box center [306, 224] width 5 height 5
click at [411, 225] on icon "button" at bounding box center [412, 224] width 5 height 5
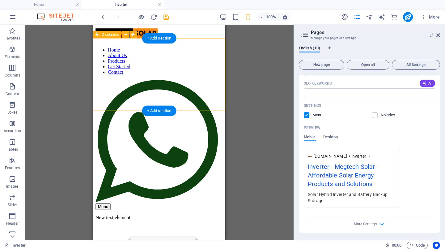
scroll to position [11, 0]
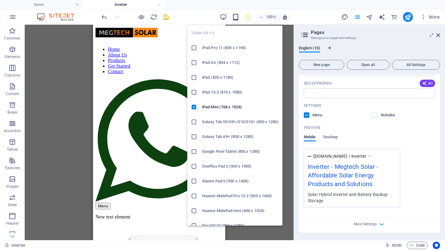
click at [237, 15] on icon "button" at bounding box center [235, 17] width 7 height 7
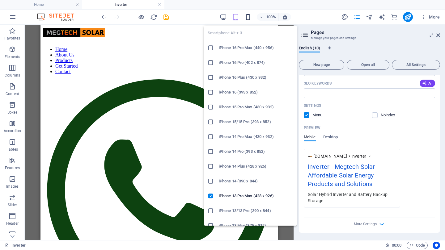
click at [248, 16] on icon "button" at bounding box center [247, 17] width 7 height 7
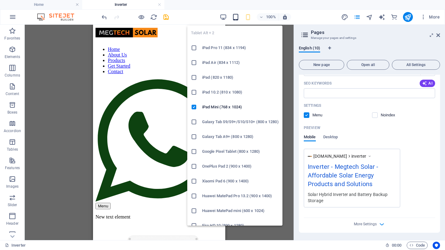
click at [235, 17] on icon "button" at bounding box center [235, 17] width 7 height 7
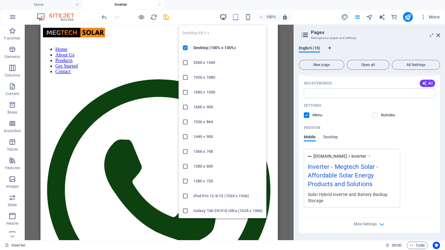
click at [221, 17] on icon "button" at bounding box center [223, 17] width 7 height 7
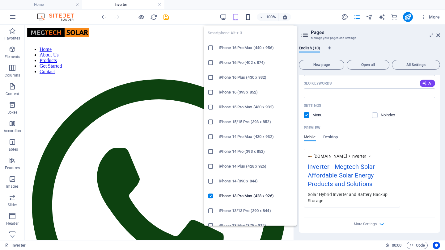
click at [247, 16] on icon "button" at bounding box center [247, 17] width 7 height 7
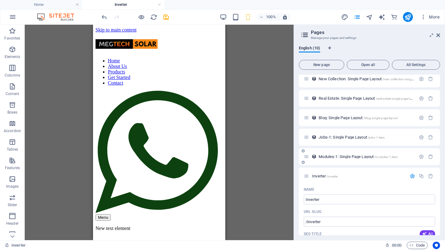
scroll to position [80, 0]
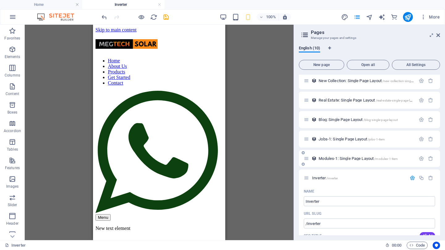
click at [322, 158] on span "Modules-1: Single Page Layout /modules-1-item" at bounding box center [357, 158] width 79 height 5
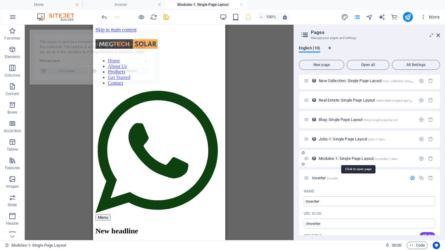
select select "68df3cb4d5235a923a0f593d"
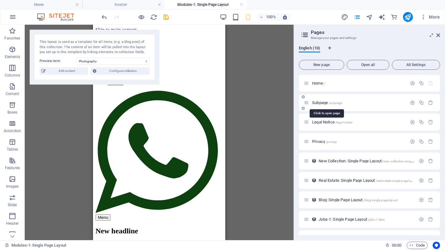
click at [322, 103] on span "Subpage /subpage" at bounding box center [327, 102] width 30 height 5
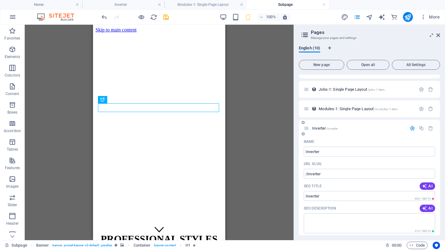
scroll to position [129, 0]
click at [320, 129] on span "Inverter /inverter" at bounding box center [325, 129] width 26 height 5
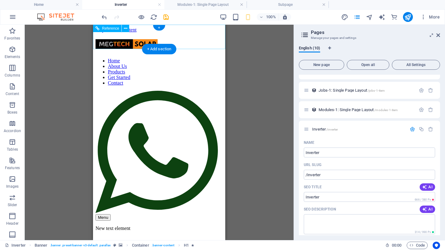
click at [213, 214] on div "Menu" at bounding box center [158, 217] width 127 height 6
click at [156, 86] on nav "Home About Us Products Get Started Contact" at bounding box center [158, 72] width 127 height 28
click at [157, 86] on nav "Home About Us Products Get Started Contact" at bounding box center [158, 72] width 127 height 28
click at [158, 86] on nav "Home About Us Products Get Started Contact" at bounding box center [158, 72] width 127 height 28
click at [214, 214] on div "Menu" at bounding box center [158, 217] width 127 height 6
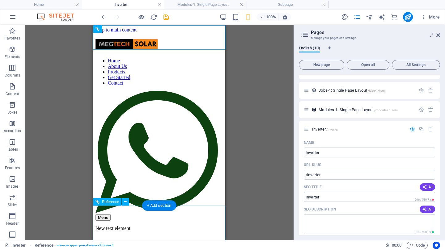
scroll to position [0, 0]
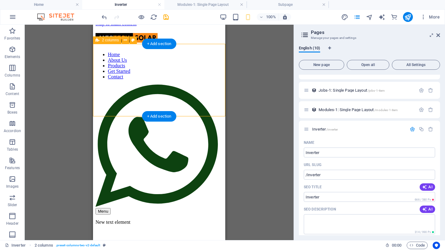
scroll to position [7, 0]
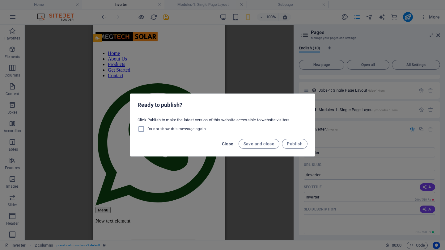
click at [225, 145] on span "Close" at bounding box center [228, 143] width 12 height 5
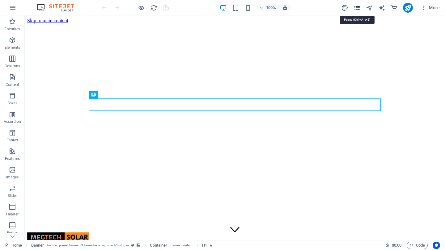
click at [358, 9] on icon "pages" at bounding box center [356, 7] width 7 height 7
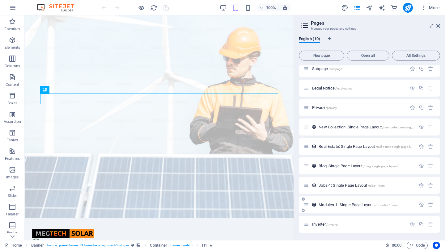
scroll to position [25, 0]
click at [318, 224] on span "Inverter /inverter" at bounding box center [325, 224] width 26 height 5
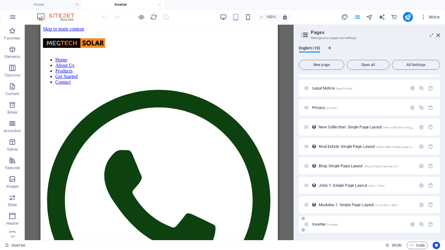
scroll to position [34, 0]
click at [313, 224] on span "Inverter /inverter" at bounding box center [325, 224] width 26 height 5
click at [311, 47] on span "English (10)" at bounding box center [309, 48] width 21 height 9
click at [374, 65] on span "Open all" at bounding box center [367, 65] width 37 height 4
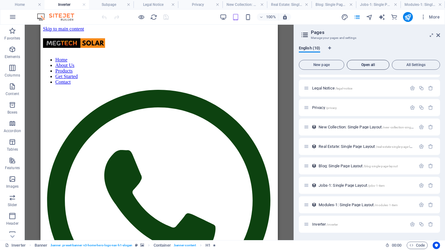
scroll to position [9, 0]
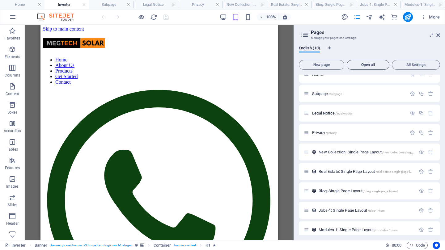
click at [374, 65] on span "Open all" at bounding box center [367, 65] width 37 height 4
click at [368, 65] on span "Open all" at bounding box center [367, 65] width 37 height 4
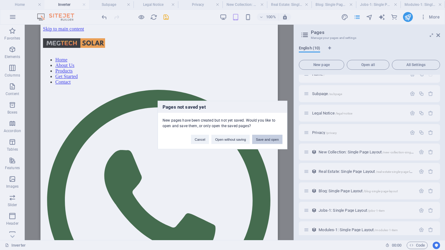
scroll to position [0, 0]
click at [200, 141] on button "Cancel" at bounding box center [200, 139] width 18 height 9
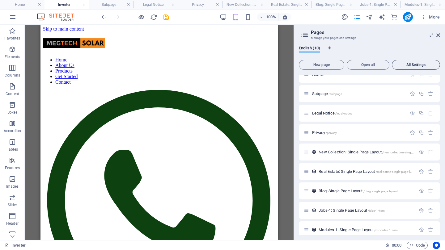
click at [424, 63] on span "All Settings" at bounding box center [415, 65] width 43 height 4
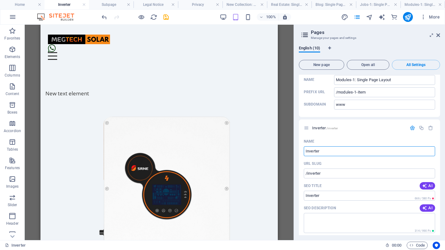
scroll to position [1357, 0]
click at [319, 126] on span "Inverter /inverter" at bounding box center [325, 126] width 26 height 5
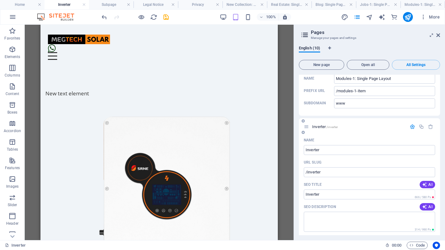
click at [309, 128] on div "Inverter /inverter" at bounding box center [355, 126] width 103 height 7
click at [306, 127] on icon at bounding box center [306, 126] width 5 height 5
click at [410, 127] on icon "button" at bounding box center [412, 126] width 5 height 5
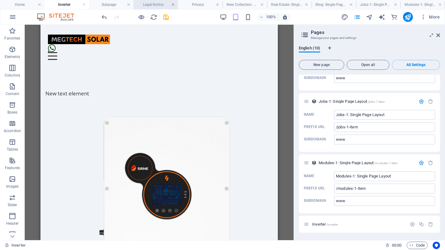
click at [171, 4] on link at bounding box center [173, 5] width 4 height 6
click at [191, 5] on link at bounding box center [193, 5] width 4 height 6
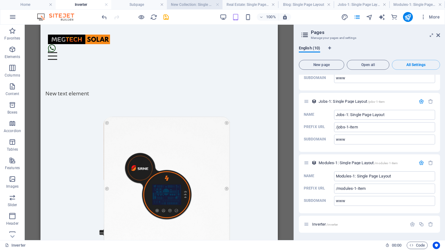
click at [195, 3] on h4 "New Collection: Single Page Layout" at bounding box center [195, 4] width 56 height 7
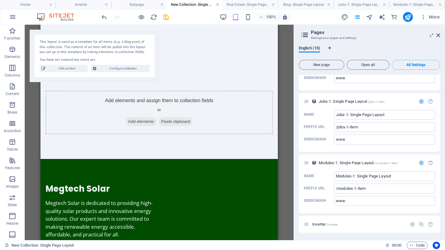
click at [217, 4] on link at bounding box center [218, 5] width 4 height 6
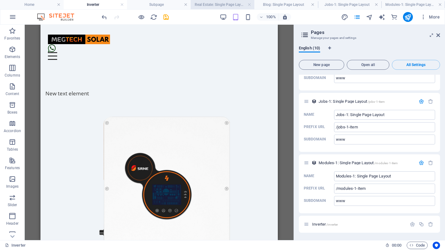
click at [221, 6] on h4 "Real Estate: Single Page Layout" at bounding box center [223, 4] width 64 height 7
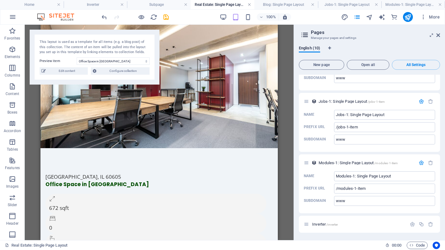
click at [247, 5] on link at bounding box center [249, 5] width 4 height 6
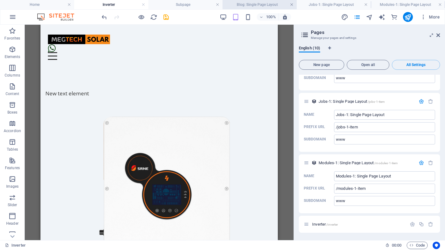
click at [292, 5] on link at bounding box center [292, 5] width 4 height 6
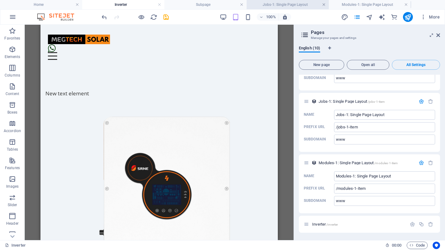
click at [325, 5] on link at bounding box center [324, 5] width 4 height 6
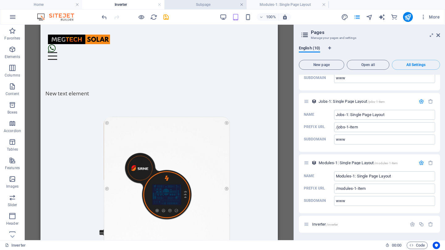
click at [242, 5] on link at bounding box center [242, 5] width 4 height 6
click at [132, 4] on h4 "Inverter" at bounding box center [123, 4] width 82 height 7
click at [192, 6] on h4 "Modules-1: Single Page Layout" at bounding box center [205, 4] width 82 height 7
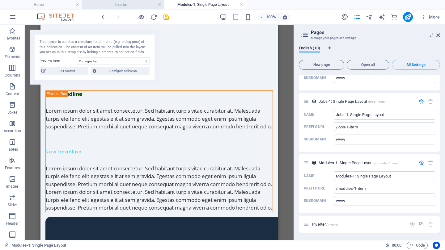
click at [135, 3] on h4 "Inverter" at bounding box center [123, 4] width 82 height 7
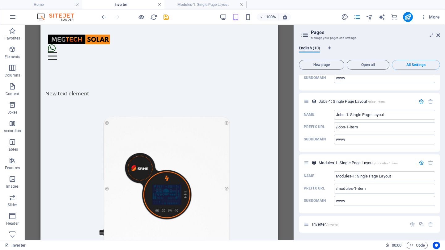
click at [160, 4] on link at bounding box center [160, 5] width 4 height 6
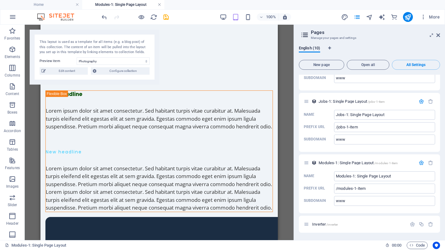
click at [158, 5] on link at bounding box center [160, 5] width 4 height 6
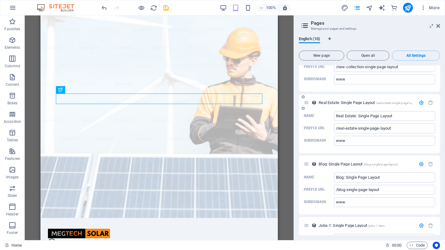
scroll to position [1125, 0]
click at [305, 105] on icon at bounding box center [306, 103] width 5 height 5
click at [421, 104] on icon "button" at bounding box center [421, 103] width 5 height 5
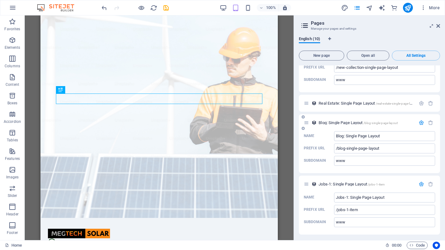
click at [420, 123] on icon "button" at bounding box center [421, 122] width 5 height 5
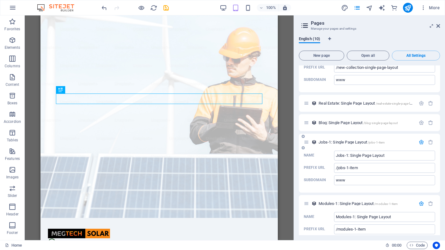
click at [421, 143] on icon "button" at bounding box center [421, 142] width 5 height 5
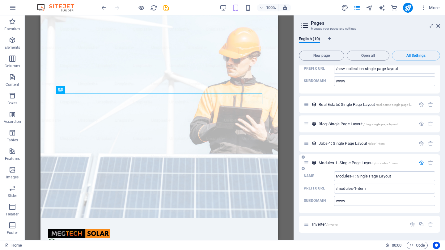
click at [421, 164] on icon "button" at bounding box center [421, 162] width 5 height 5
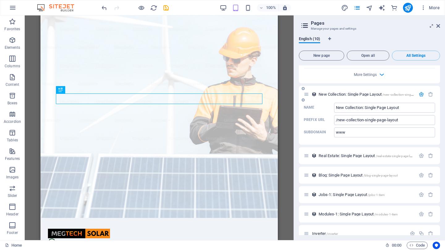
scroll to position [1073, 0]
click at [421, 94] on icon "button" at bounding box center [421, 93] width 5 height 5
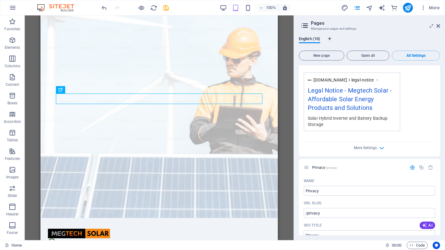
scroll to position [722, 0]
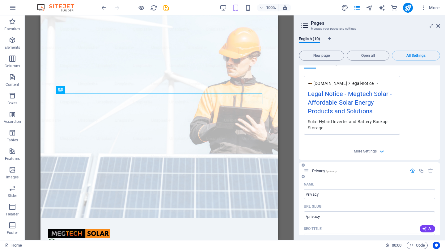
click at [410, 170] on icon "button" at bounding box center [412, 170] width 5 height 5
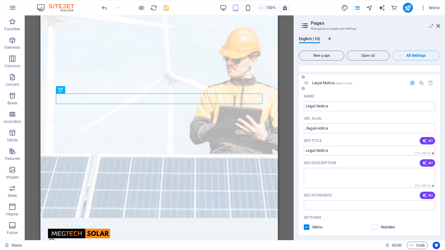
scroll to position [537, 0]
click at [410, 83] on icon "button" at bounding box center [412, 83] width 5 height 5
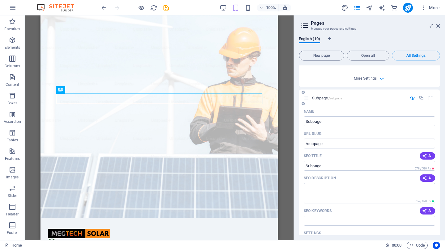
scroll to position [246, 0]
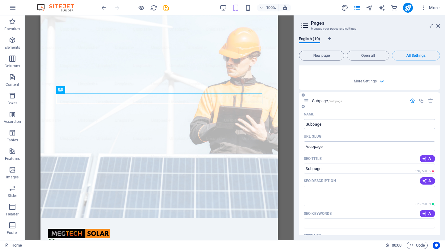
click at [411, 101] on icon "button" at bounding box center [412, 100] width 5 height 5
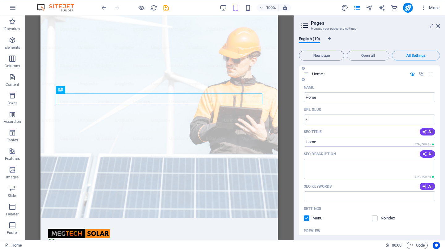
scroll to position [0, 0]
click at [411, 73] on icon "button" at bounding box center [412, 73] width 5 height 5
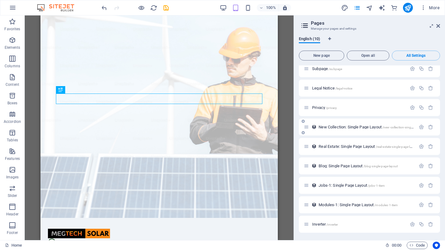
scroll to position [25, 0]
click at [321, 224] on span "Inverter /inverter" at bounding box center [325, 224] width 26 height 5
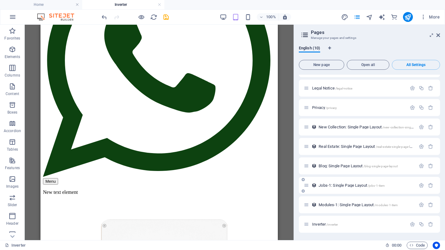
scroll to position [34, 0]
click at [342, 126] on span "New Collection: Single Page Layout /new-collection-single-page-layout" at bounding box center [374, 127] width 112 height 5
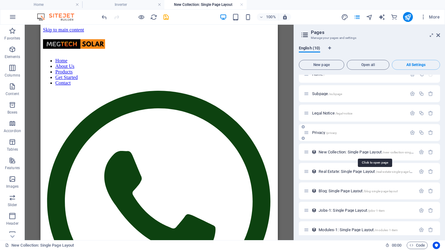
scroll to position [0, 0]
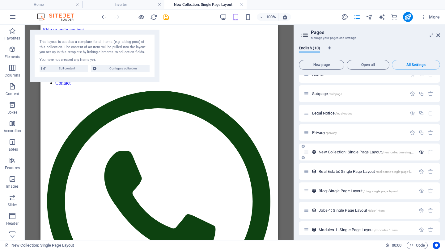
click at [420, 153] on icon "button" at bounding box center [421, 151] width 5 height 5
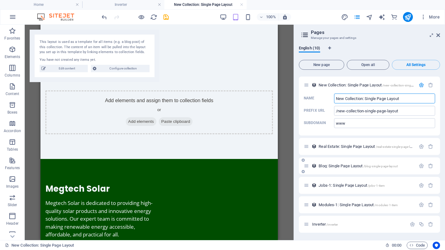
scroll to position [76, 0]
click at [421, 147] on icon "button" at bounding box center [421, 146] width 5 height 5
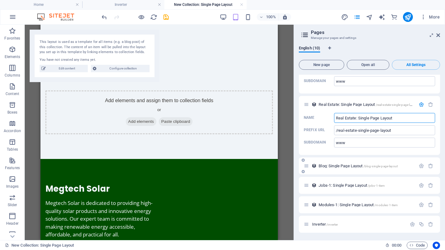
scroll to position [118, 0]
click at [419, 166] on icon "button" at bounding box center [421, 165] width 5 height 5
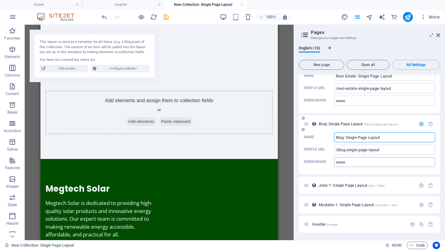
scroll to position [160, 0]
click at [420, 185] on icon "button" at bounding box center [421, 185] width 5 height 5
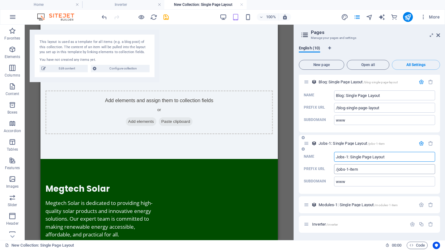
scroll to position [202, 0]
click at [412, 225] on icon "button" at bounding box center [412, 224] width 5 height 5
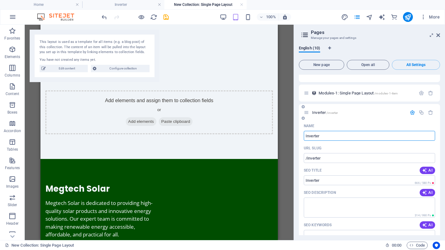
scroll to position [315, 0]
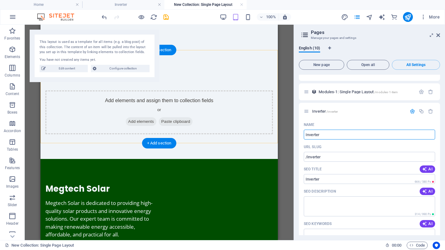
click at [243, 126] on div "Add elements and assign them to collection fields or Add elements Paste clipboa…" at bounding box center [158, 112] width 237 height 93
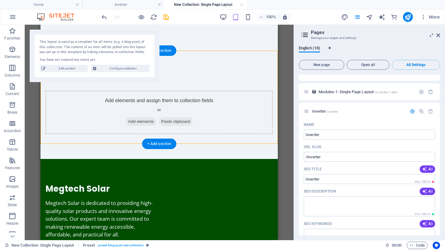
scroll to position [0, 0]
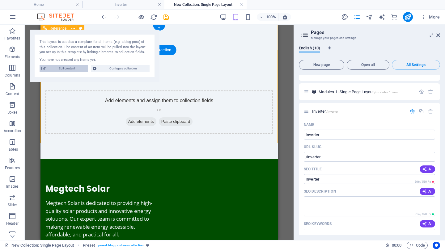
click at [69, 69] on span "Edit content" at bounding box center [67, 68] width 38 height 7
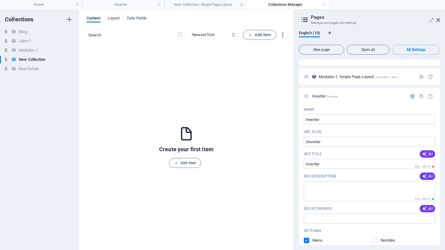
click at [266, 5] on h4 "Collections Manager" at bounding box center [287, 4] width 82 height 7
click at [322, 4] on link at bounding box center [324, 5] width 4 height 6
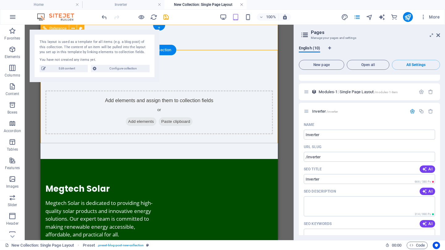
click at [243, 5] on link at bounding box center [242, 5] width 4 height 6
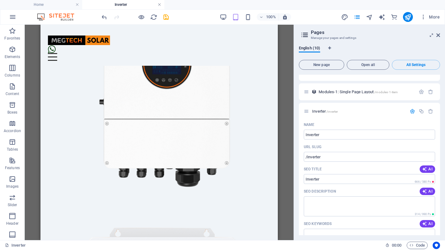
click at [158, 5] on link at bounding box center [160, 5] width 4 height 6
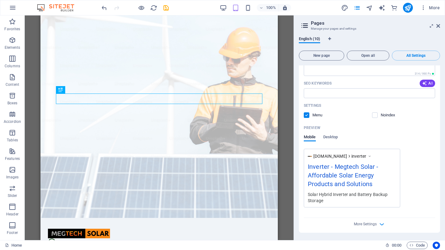
scroll to position [446, 0]
click at [333, 137] on span "Desktop" at bounding box center [330, 137] width 15 height 9
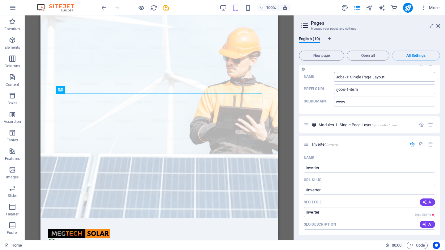
scroll to position [272, 0]
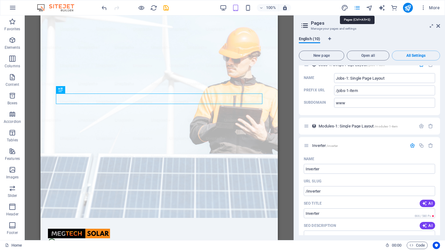
click at [360, 8] on icon "pages" at bounding box center [356, 7] width 7 height 7
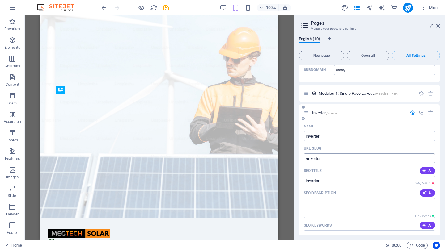
scroll to position [326, 0]
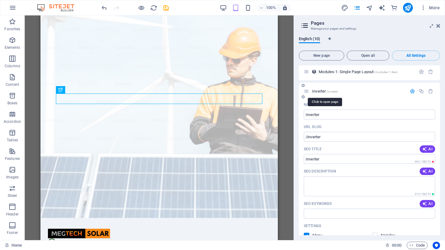
click at [314, 91] on span "Inverter /inverter" at bounding box center [325, 91] width 26 height 5
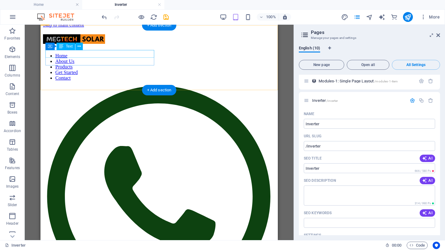
scroll to position [2, 0]
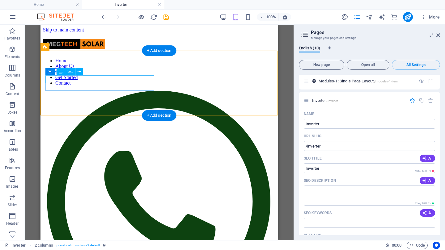
scroll to position [7, 0]
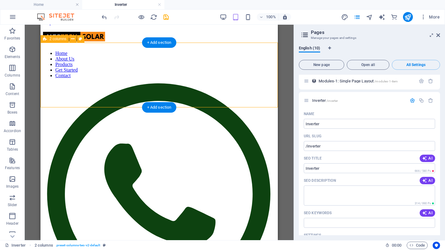
click at [63, 40] on span "2 columns" at bounding box center [57, 39] width 17 height 4
click at [59, 40] on span "2 columns" at bounding box center [57, 39] width 17 height 4
click at [74, 39] on icon at bounding box center [72, 39] width 3 height 6
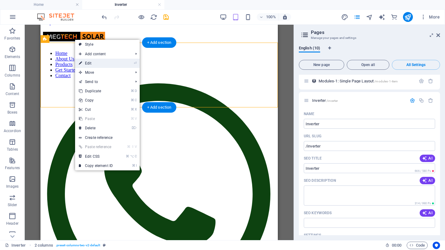
click at [94, 61] on link "⏎ Edit" at bounding box center [95, 63] width 41 height 9
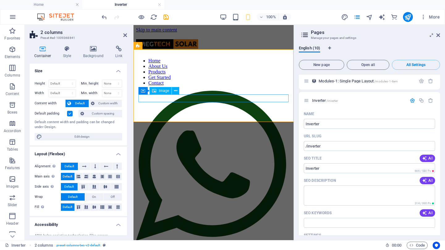
scroll to position [0, 0]
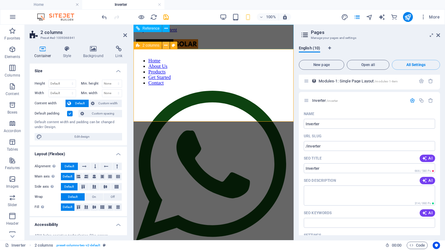
click at [166, 46] on icon at bounding box center [165, 45] width 3 height 6
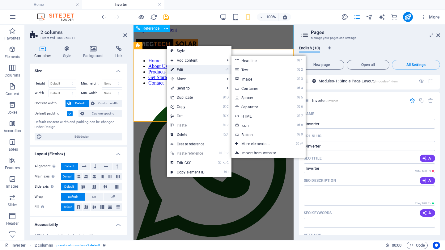
click at [183, 69] on link "⏎ Edit" at bounding box center [187, 69] width 41 height 9
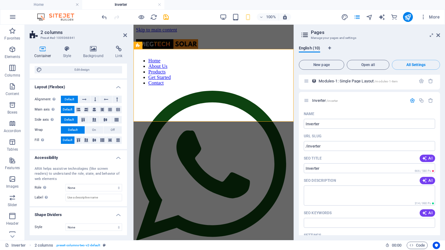
scroll to position [67, 0]
click at [94, 50] on icon at bounding box center [93, 49] width 30 height 6
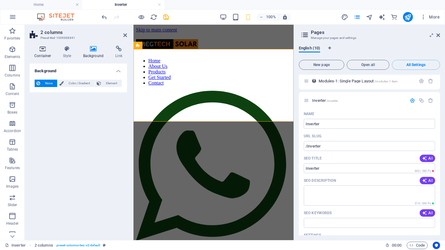
click at [39, 53] on h4 "Container" at bounding box center [44, 52] width 29 height 13
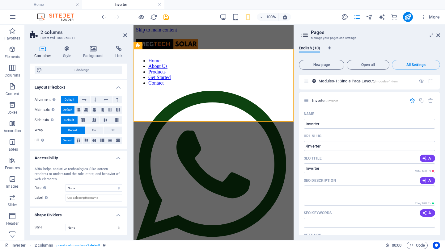
scroll to position [11, 0]
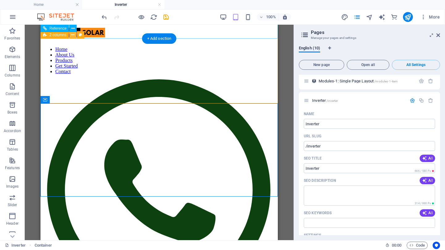
click at [74, 35] on icon at bounding box center [72, 35] width 3 height 6
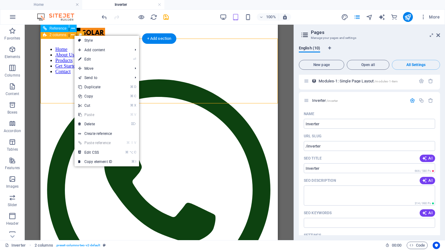
click at [63, 36] on span "2 columns" at bounding box center [57, 35] width 17 height 4
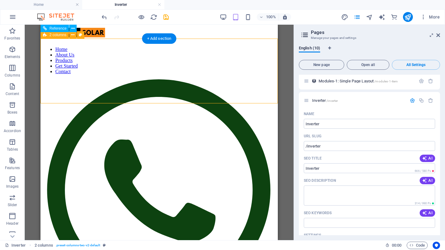
click at [55, 36] on span "2 columns" at bounding box center [57, 35] width 17 height 4
click at [53, 35] on span "2 columns" at bounding box center [57, 35] width 17 height 4
